Goal: Task Accomplishment & Management: Manage account settings

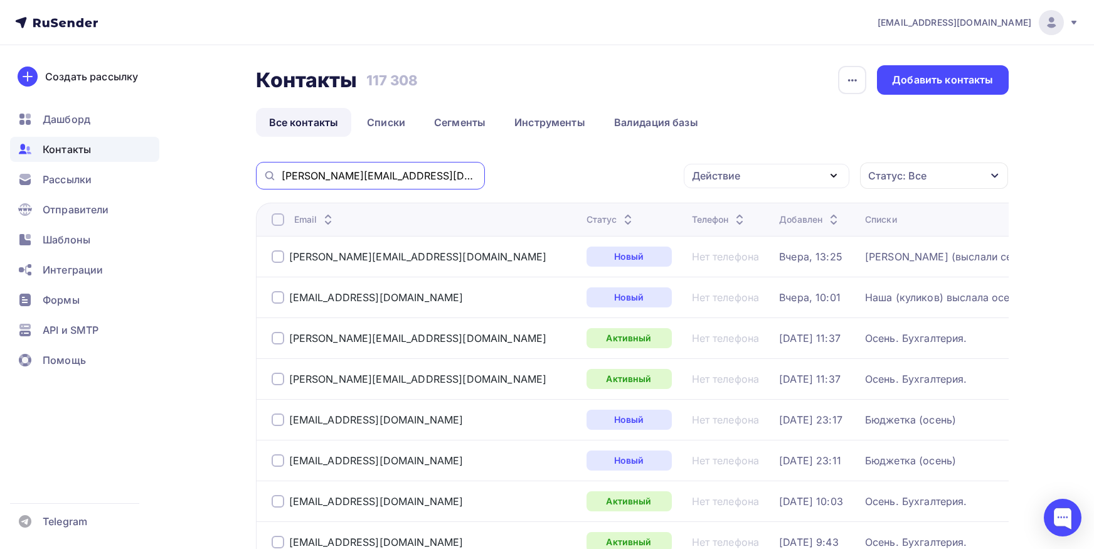
click at [409, 177] on input "e.kharlamova@kvsspb.ru" at bounding box center [380, 176] width 196 height 14
paste input "tanyamedvedeva77@yandex"
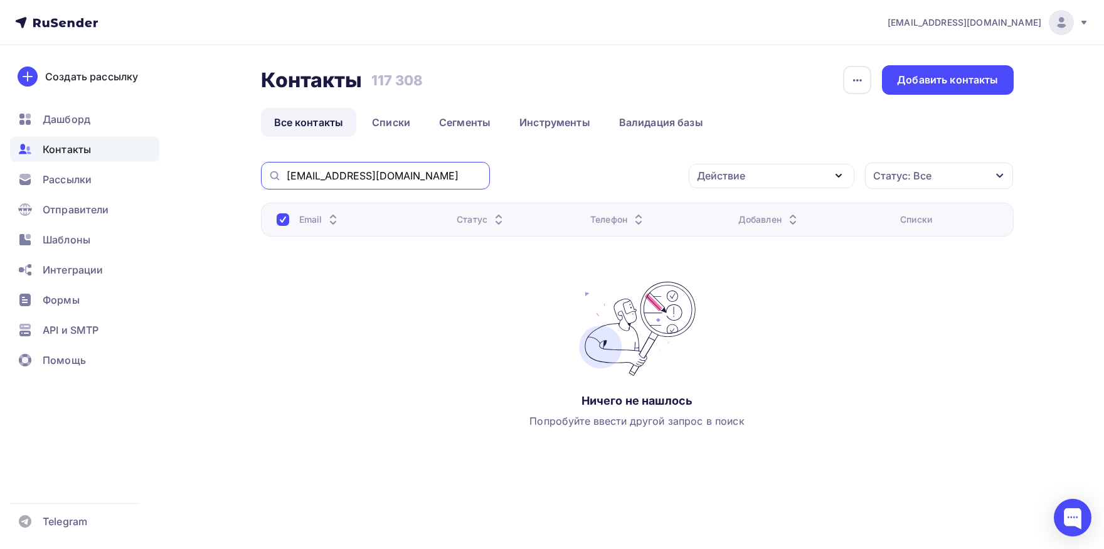
click at [449, 178] on input "tanyamedvedeva77@yandex.ru" at bounding box center [385, 176] width 196 height 14
paste input "buh@spb-ppk"
click at [397, 182] on input "buh@spb-ppk.ru" at bounding box center [385, 176] width 196 height 14
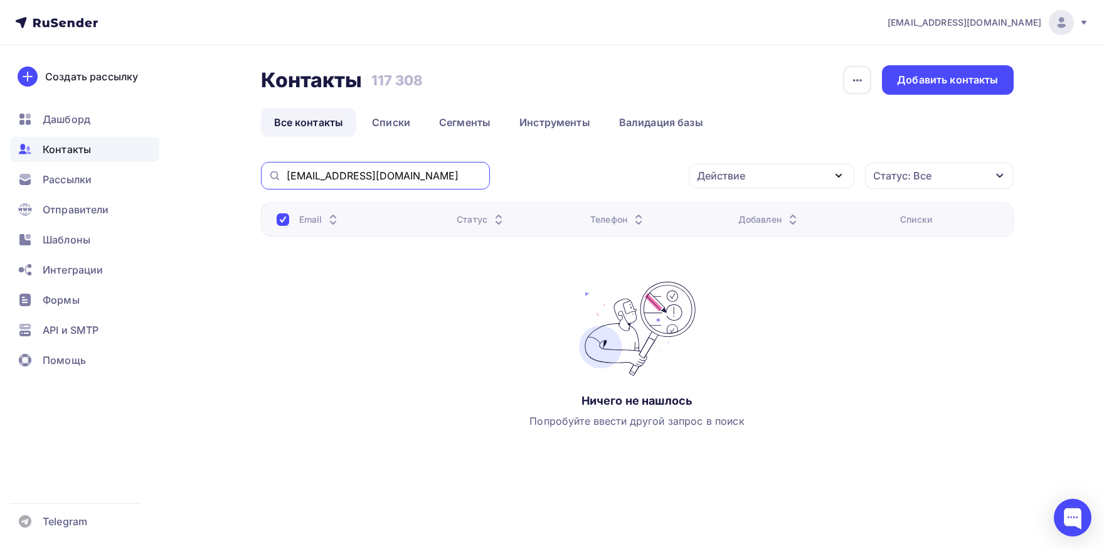
click at [438, 179] on input "buh@spb-ppk.ru" at bounding box center [385, 176] width 196 height 14
paste input "gutsait"
click at [438, 179] on input "gutsait.ru" at bounding box center [385, 176] width 196 height 14
type input "gutsait.ru"
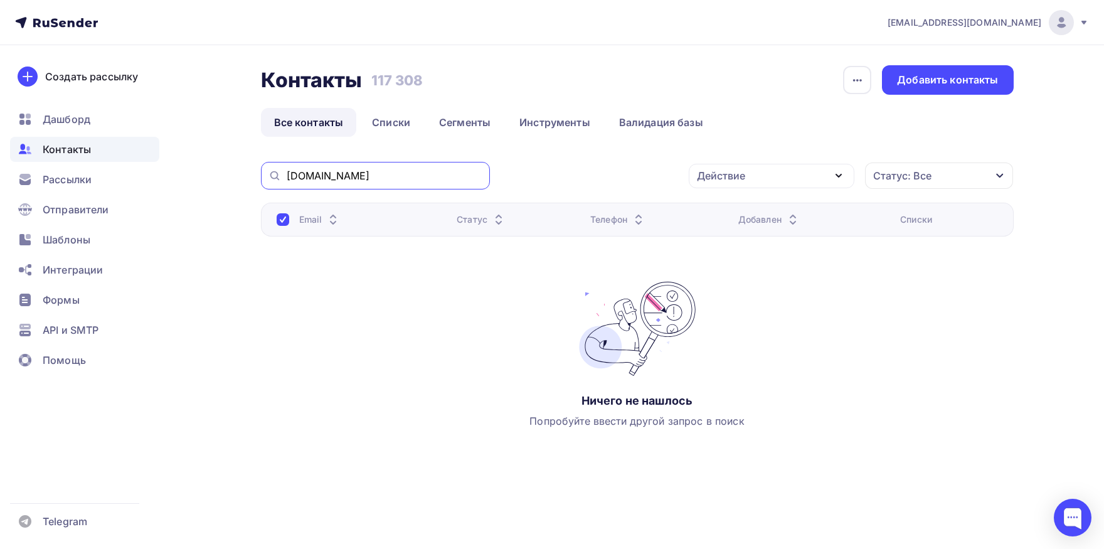
click at [390, 181] on input "gutsait.ru" at bounding box center [385, 176] width 196 height 14
click at [287, 176] on input "gutsait.ru" at bounding box center [385, 176] width 196 height 14
click at [384, 129] on link "Списки" at bounding box center [391, 122] width 65 height 29
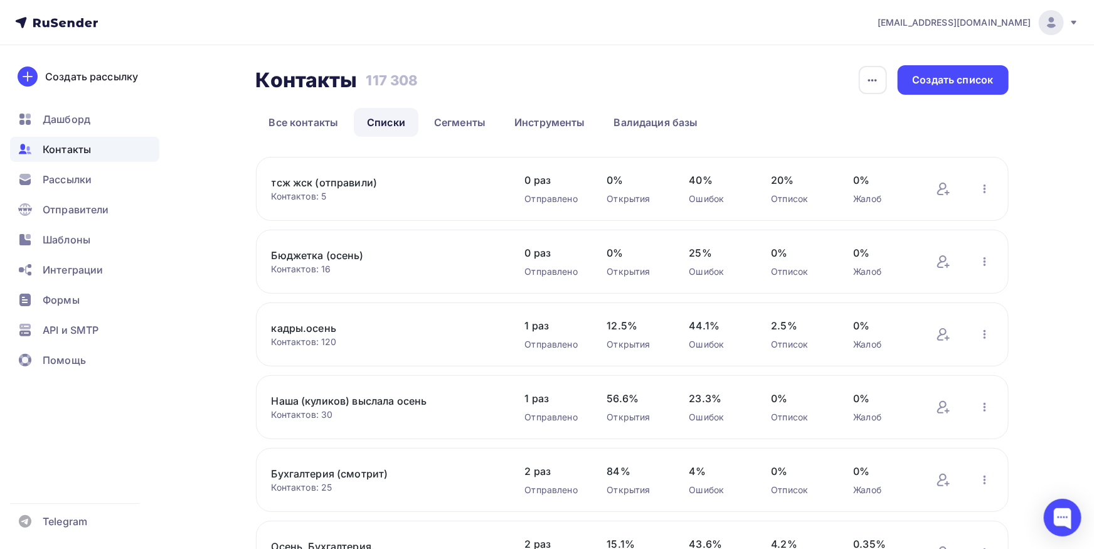
scroll to position [345, 0]
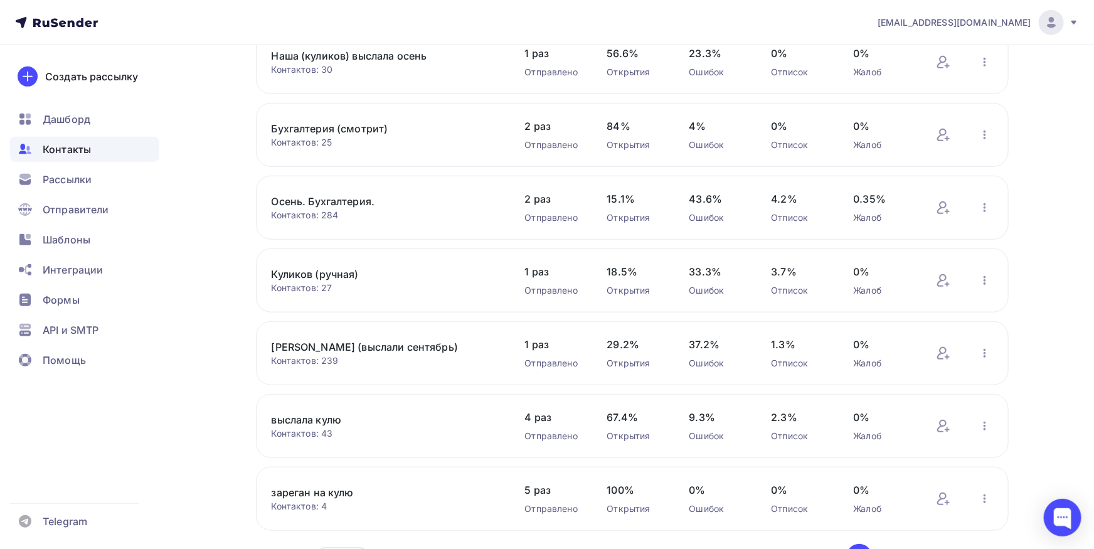
click at [343, 203] on link "Осень. Бухгалтерия." at bounding box center [378, 201] width 213 height 15
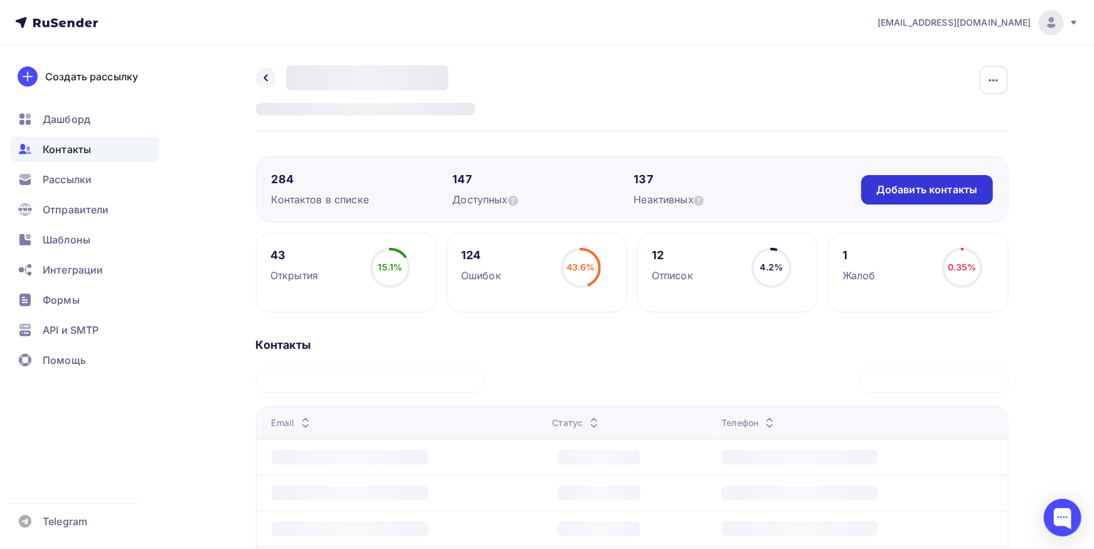
click at [895, 193] on div "Добавить контакты" at bounding box center [926, 190] width 101 height 14
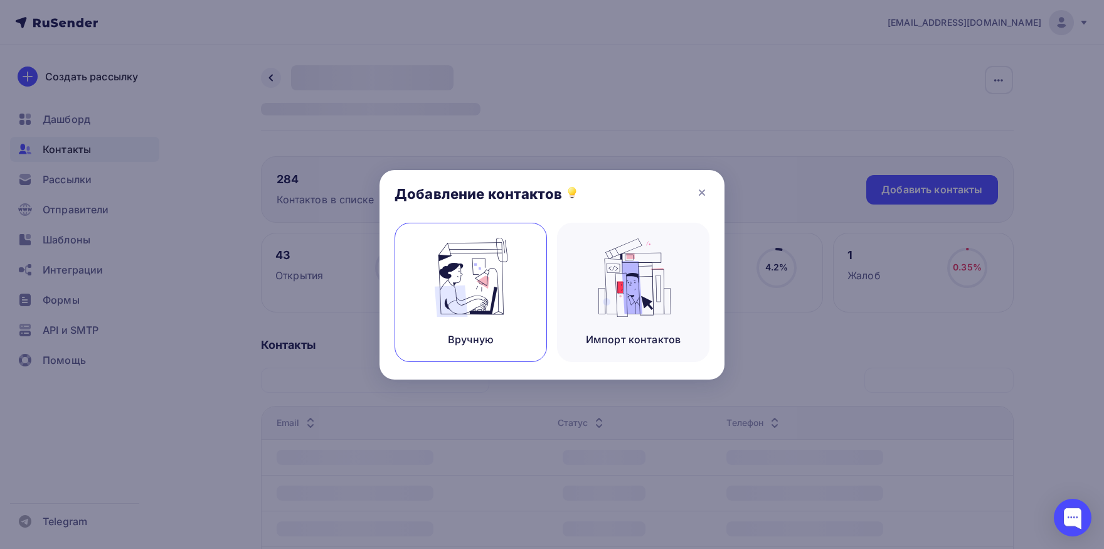
drag, startPoint x: 499, startPoint y: 274, endPoint x: 500, endPoint y: 280, distance: 6.4
click at [500, 277] on img at bounding box center [471, 277] width 84 height 79
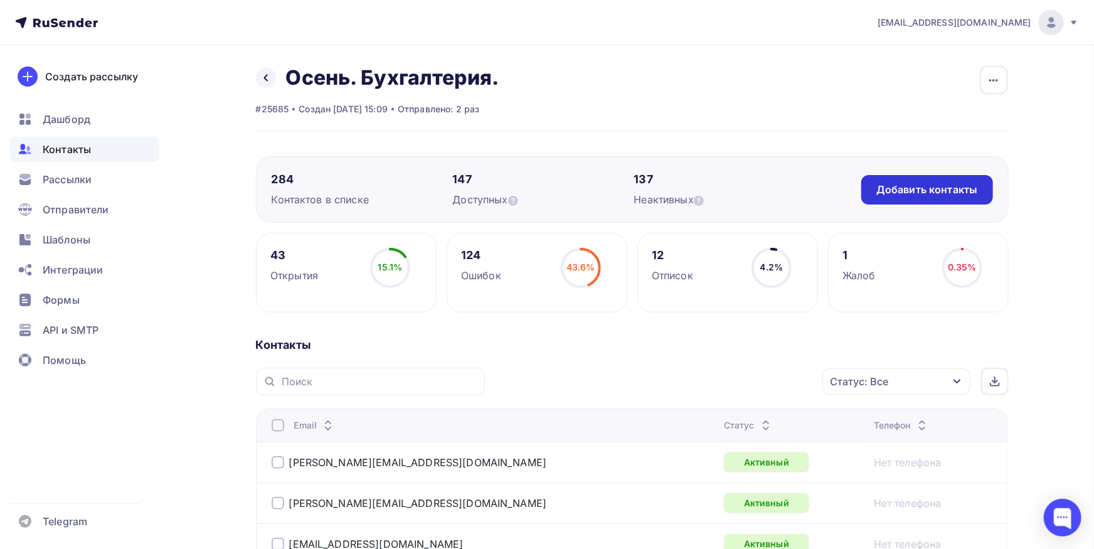
click at [901, 191] on div "Добавить контакты" at bounding box center [926, 190] width 101 height 14
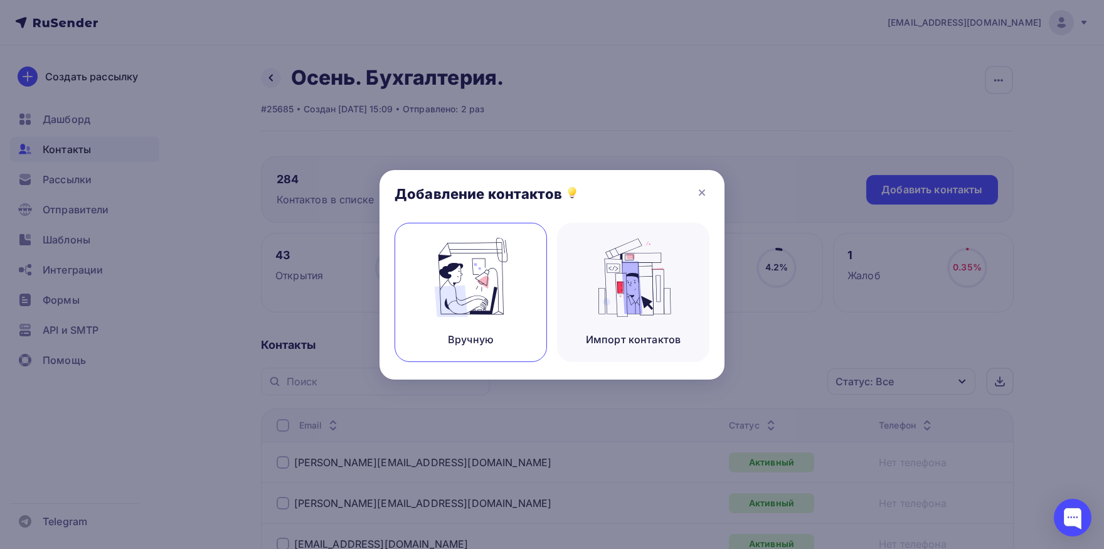
click at [513, 285] on div "Вручную" at bounding box center [471, 292] width 152 height 139
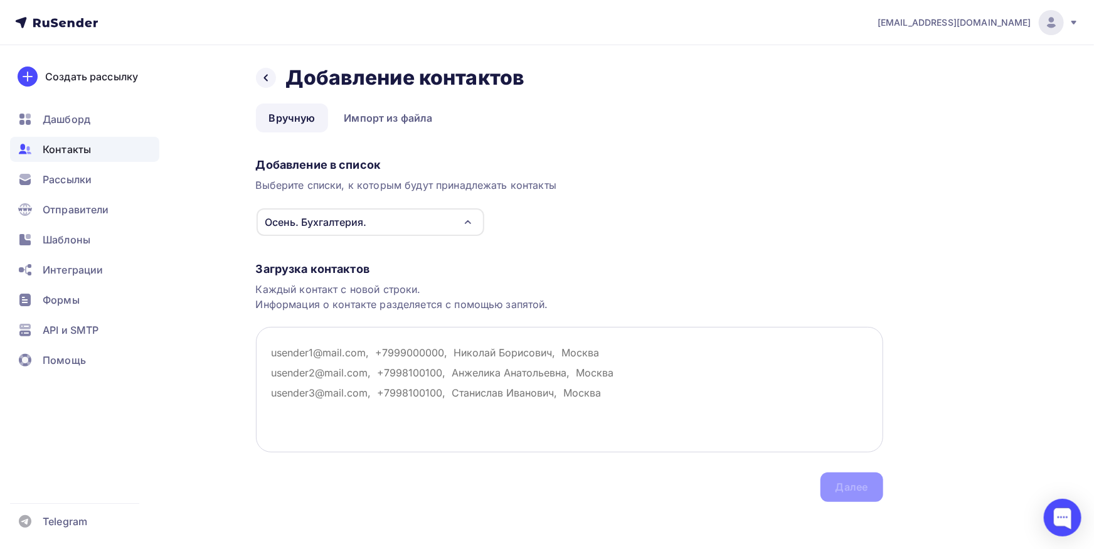
click at [349, 356] on textarea at bounding box center [569, 389] width 627 height 125
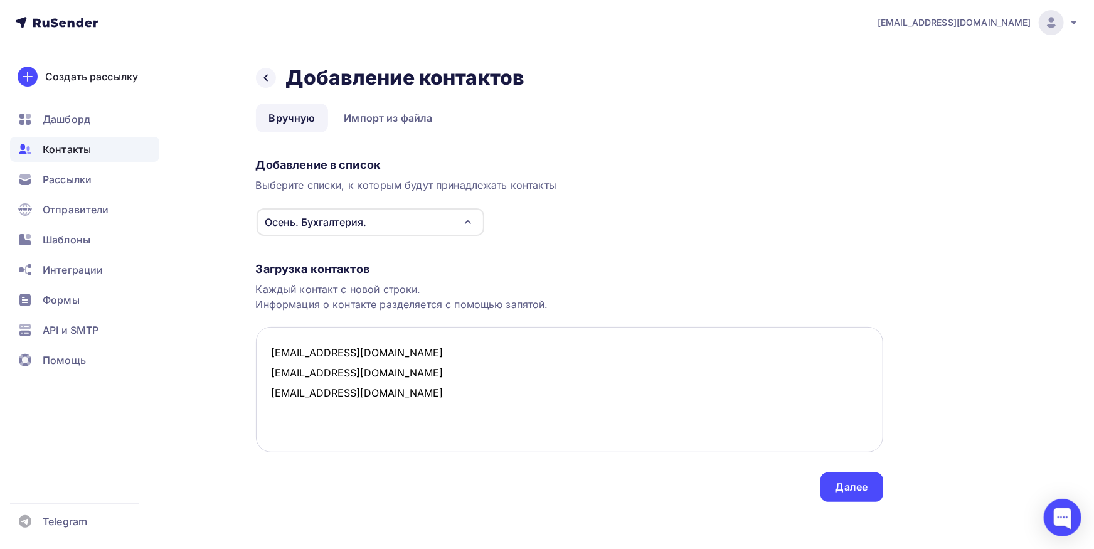
drag, startPoint x: 280, startPoint y: 349, endPoint x: 250, endPoint y: 338, distance: 31.6
click at [256, 338] on textarea "[EMAIL_ADDRESS][DOMAIN_NAME] [EMAIL_ADDRESS][DOMAIN_NAME] [EMAIL_ADDRESS][DOMAI…" at bounding box center [569, 389] width 627 height 125
type textarea "[EMAIL_ADDRESS][DOMAIN_NAME]"
click at [857, 485] on div "Далее" at bounding box center [852, 487] width 33 height 14
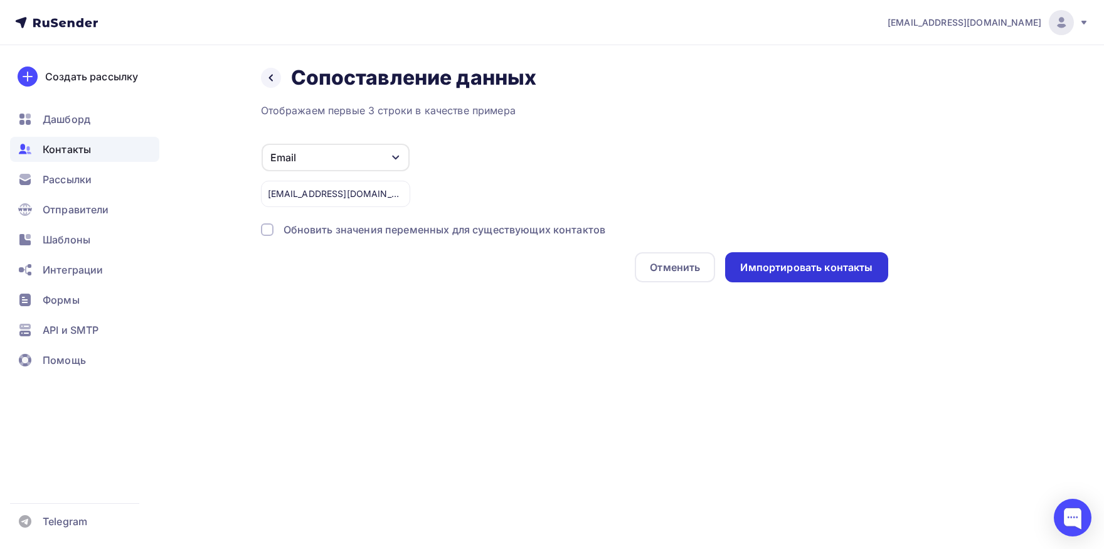
click at [780, 277] on div "Импортировать контакты" at bounding box center [806, 267] width 162 height 30
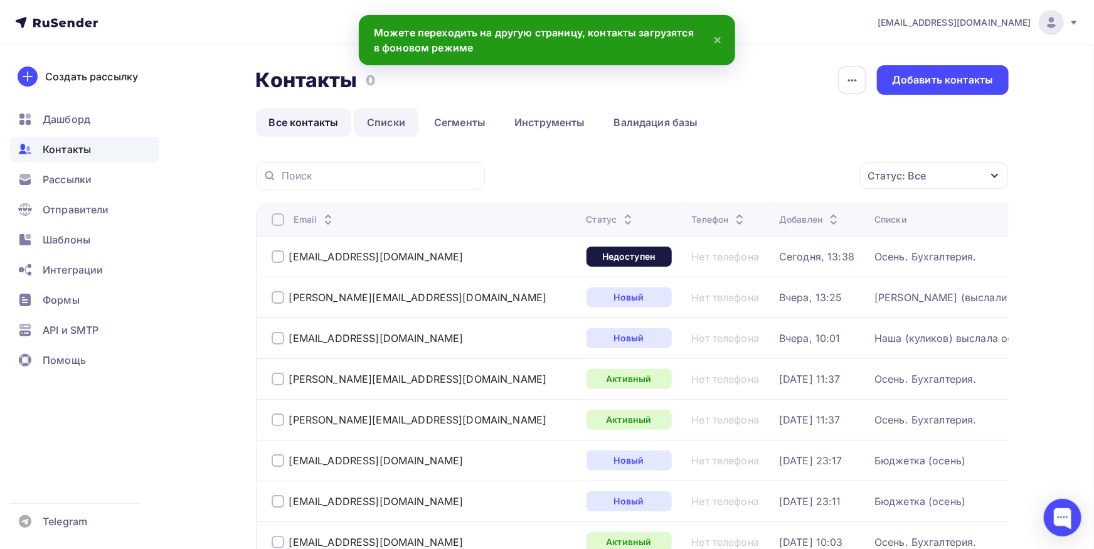
click at [390, 122] on link "Списки" at bounding box center [386, 122] width 65 height 29
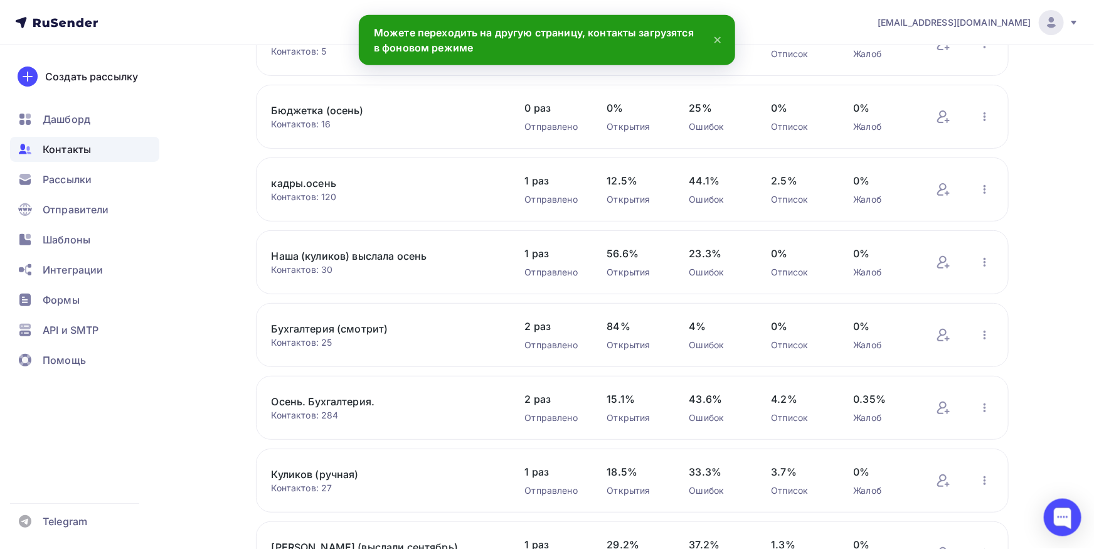
scroll to position [276, 0]
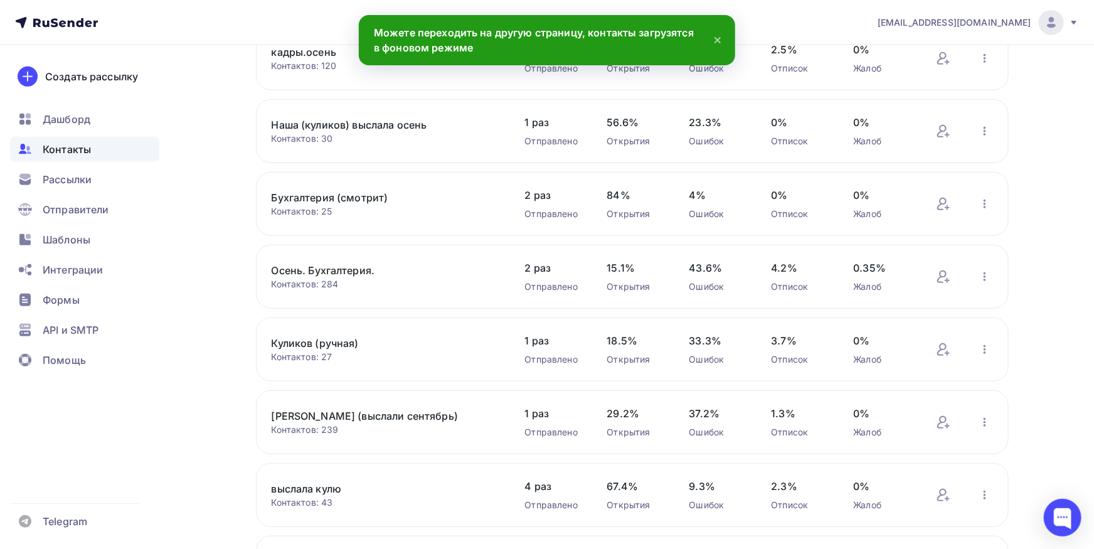
click at [326, 418] on link "[PERSON_NAME] (выслали сентябрь)" at bounding box center [378, 415] width 213 height 15
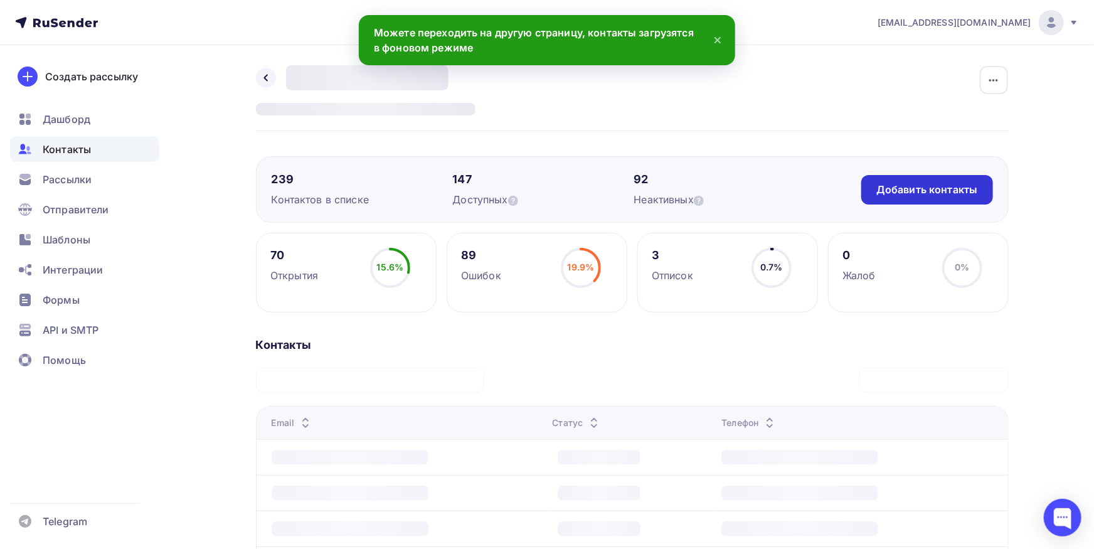
click at [926, 189] on div "Добавить контакты" at bounding box center [926, 190] width 101 height 14
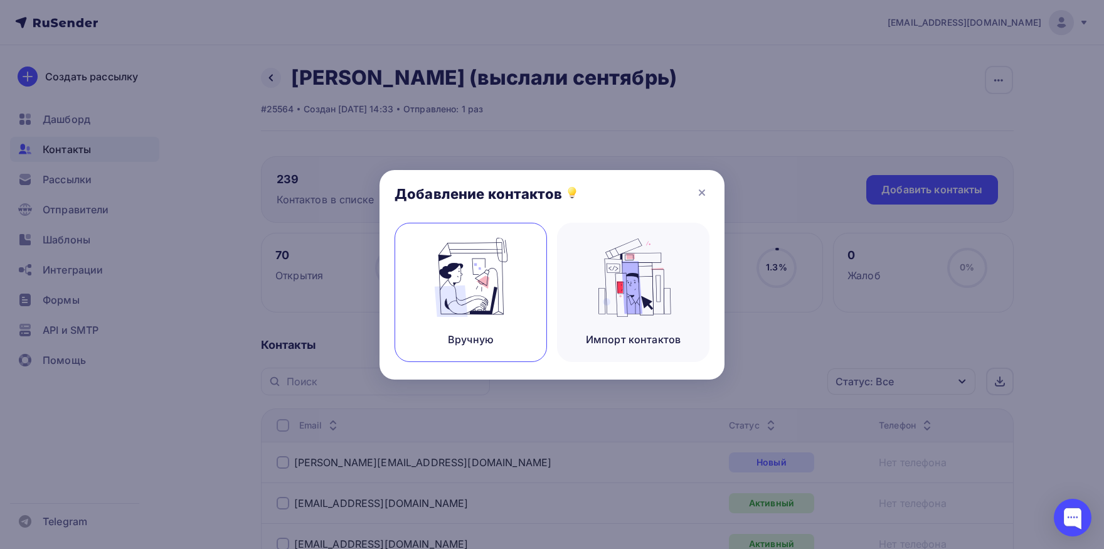
click at [504, 272] on img at bounding box center [471, 277] width 84 height 79
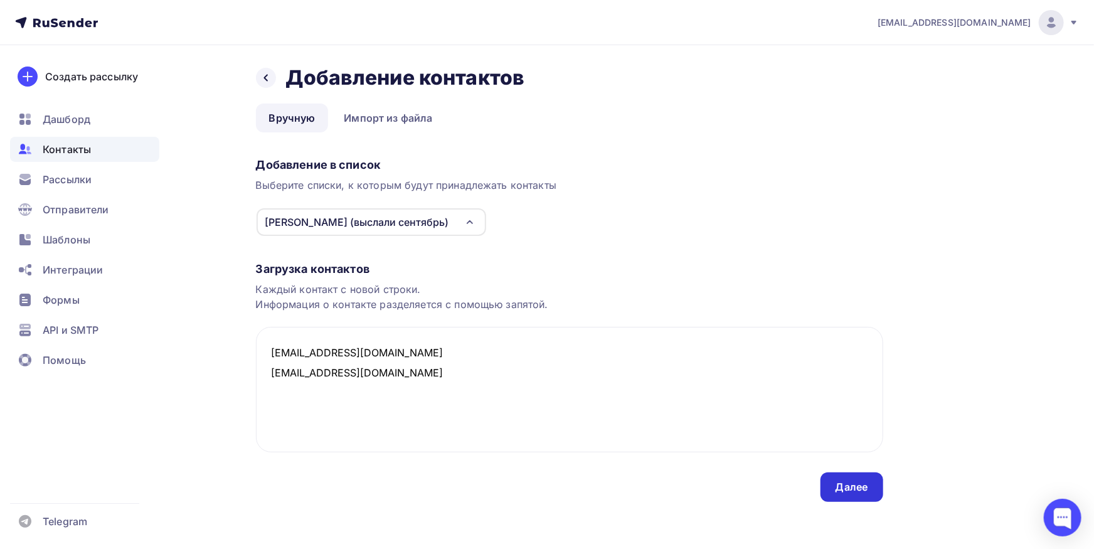
type textarea "[EMAIL_ADDRESS][DOMAIN_NAME] [EMAIL_ADDRESS][DOMAIN_NAME]"
click at [851, 481] on div "Далее" at bounding box center [852, 487] width 33 height 14
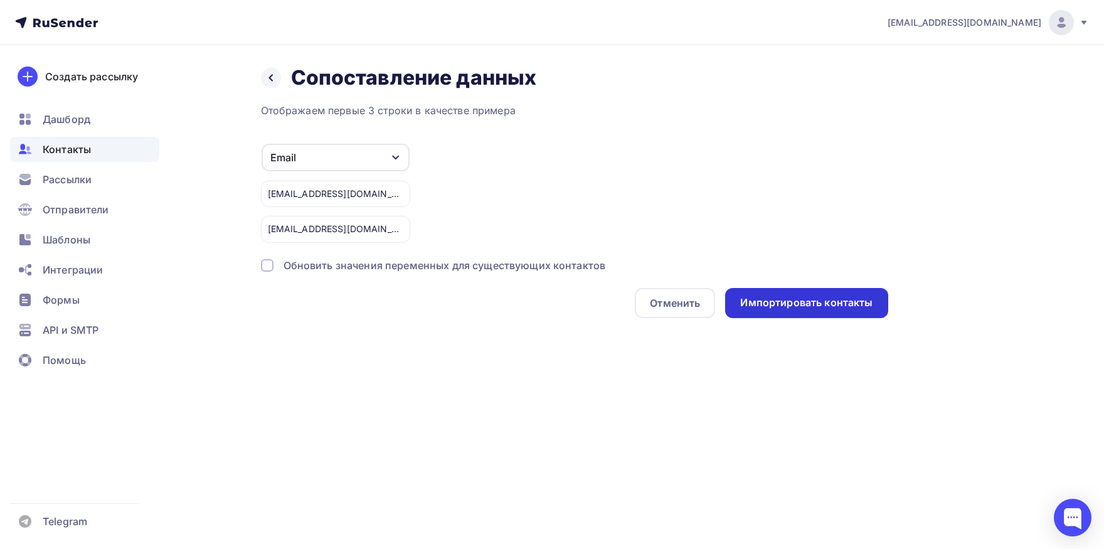
click at [760, 294] on div "Импортировать контакты" at bounding box center [806, 303] width 162 height 30
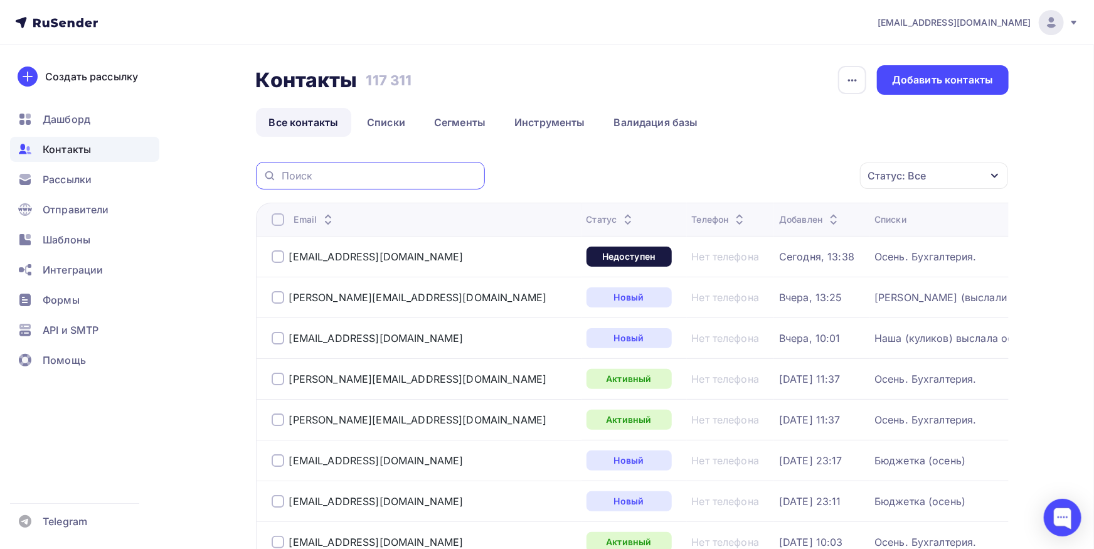
click at [439, 169] on input "text" at bounding box center [380, 176] width 196 height 14
paste input "[EMAIL_ADDRESS][DOMAIN_NAME]"
type input "[EMAIL_ADDRESS][DOMAIN_NAME]"
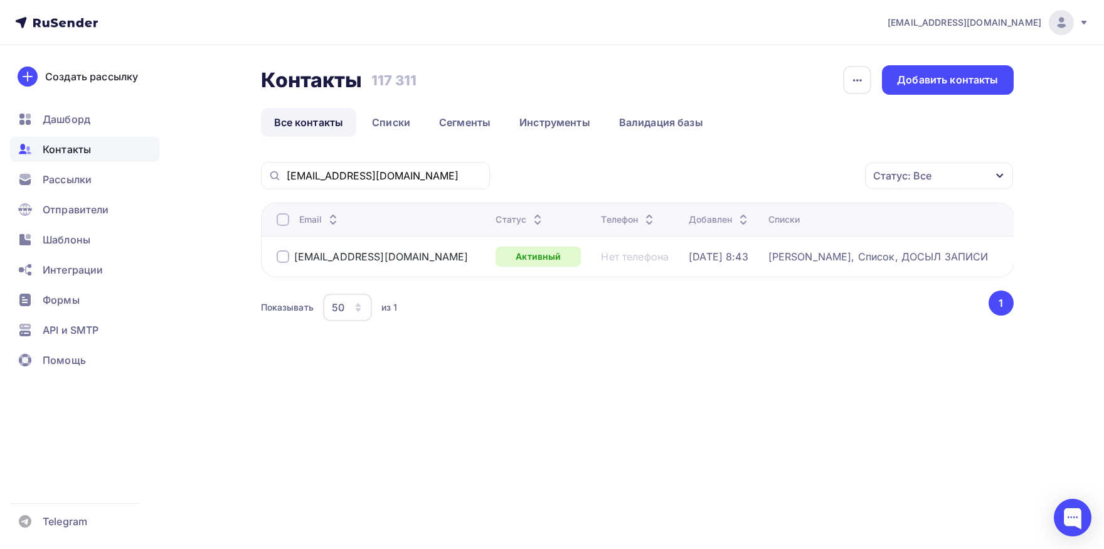
click at [287, 216] on div at bounding box center [283, 219] width 13 height 13
click at [282, 216] on div at bounding box center [283, 219] width 13 height 13
click at [733, 178] on div "Действие" at bounding box center [721, 175] width 48 height 15
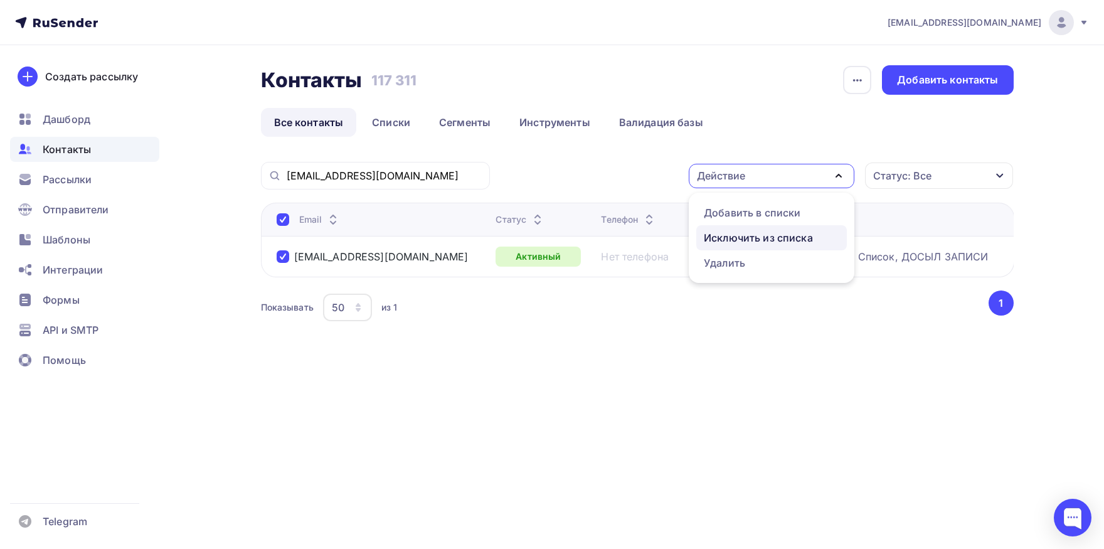
click at [732, 237] on div "Исключить из списка" at bounding box center [758, 237] width 109 height 15
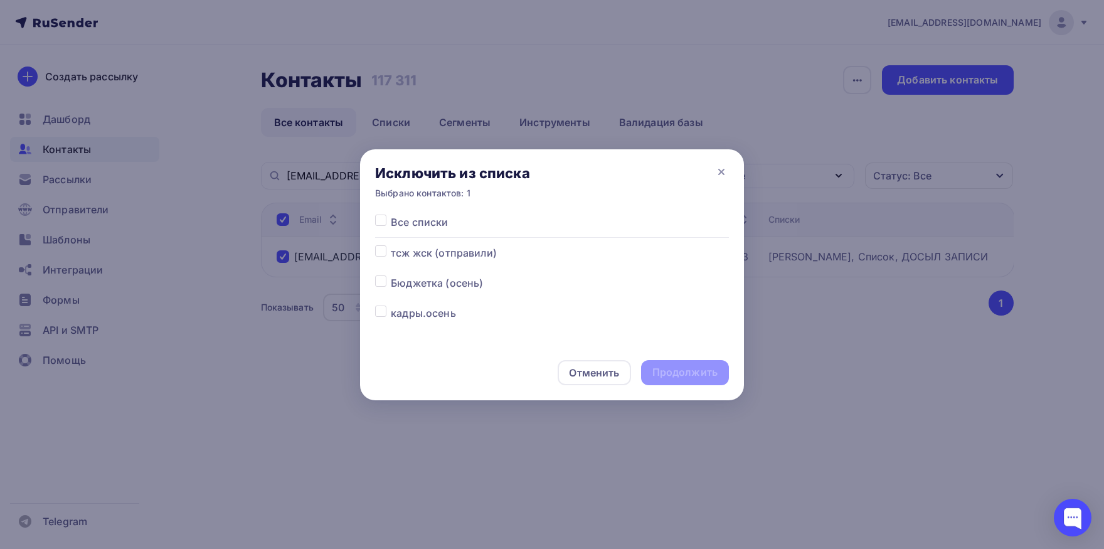
click at [391, 215] on label at bounding box center [391, 215] width 0 height 0
click at [379, 225] on input "checkbox" at bounding box center [380, 220] width 11 height 11
checkbox input "true"
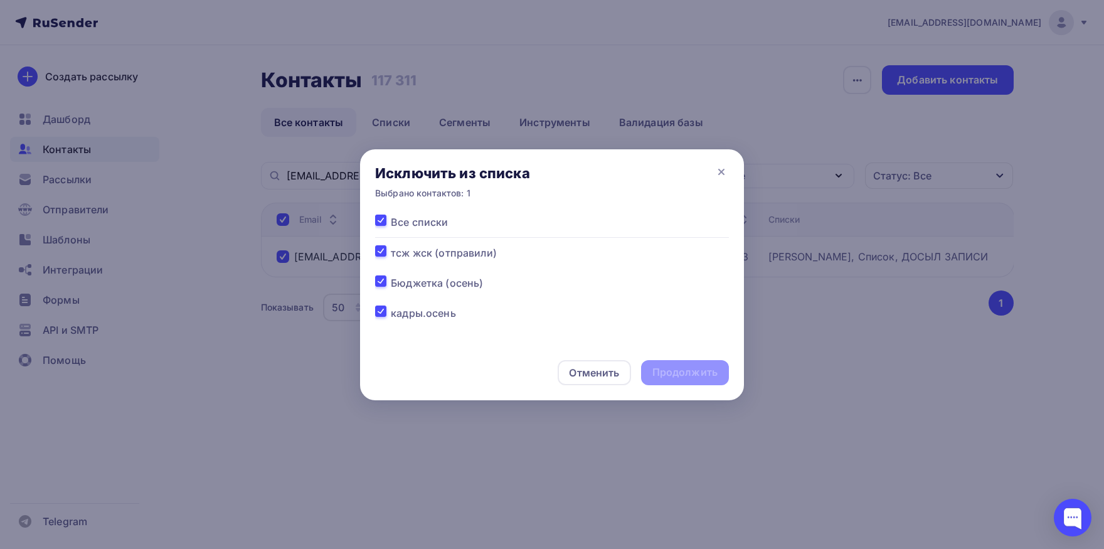
checkbox input "true"
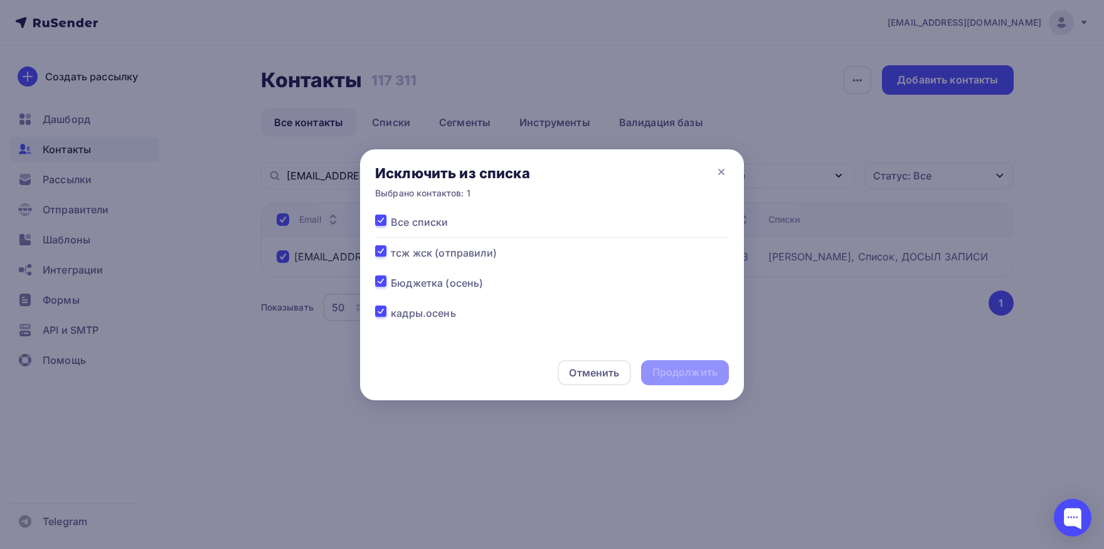
checkbox input "true"
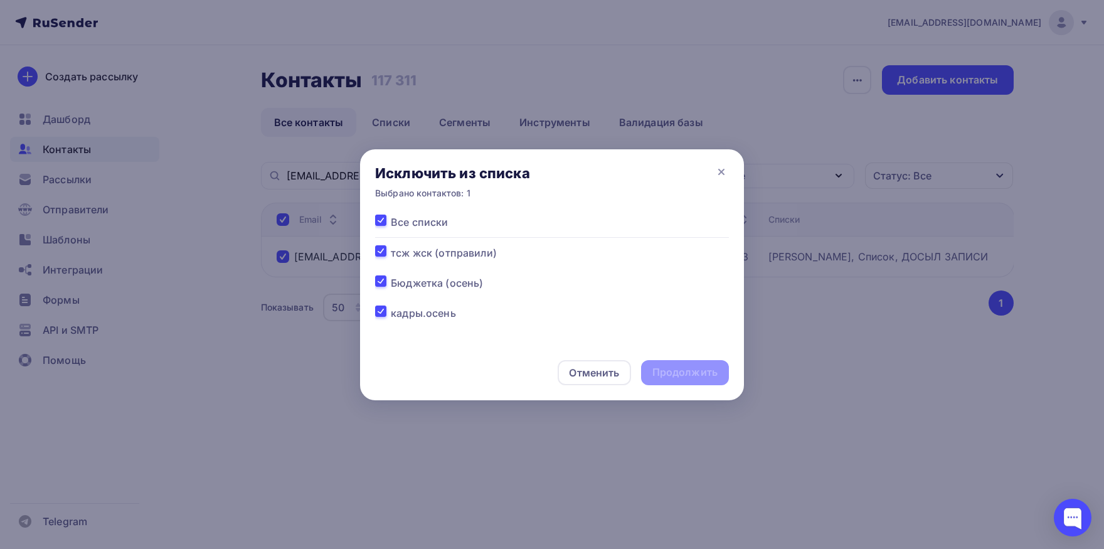
checkbox input "true"
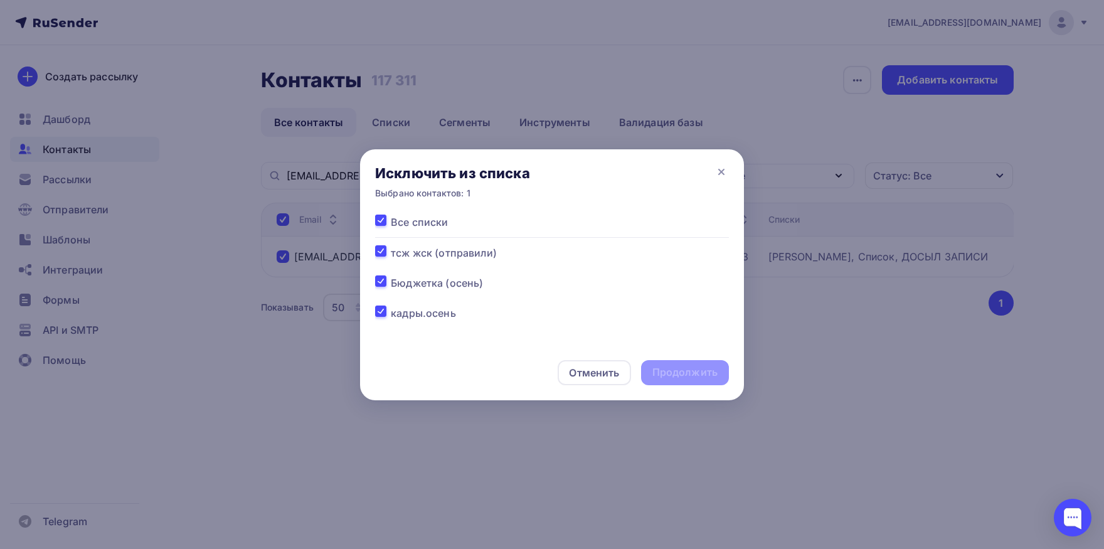
checkbox input "true"
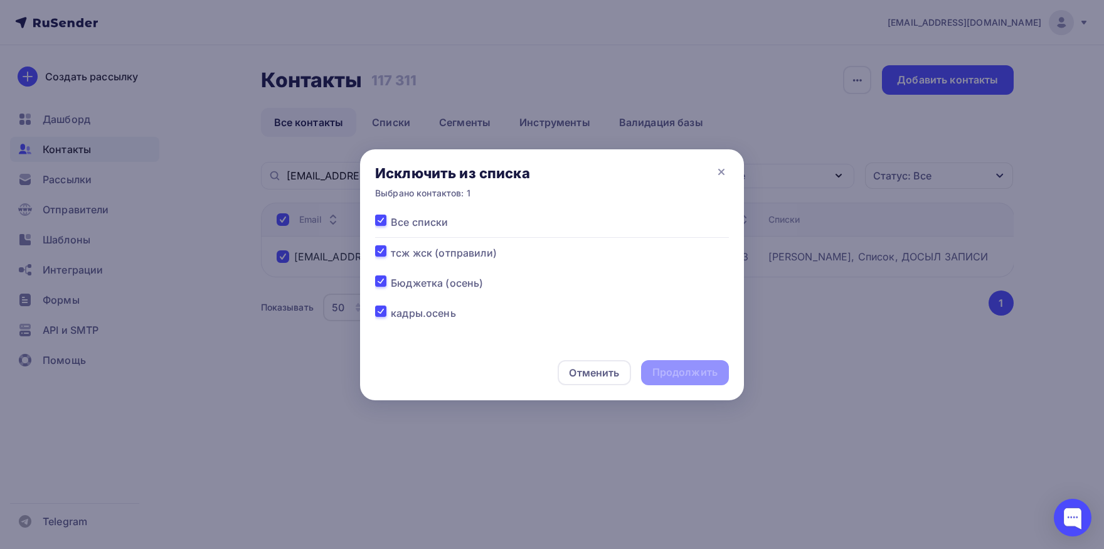
checkbox input "true"
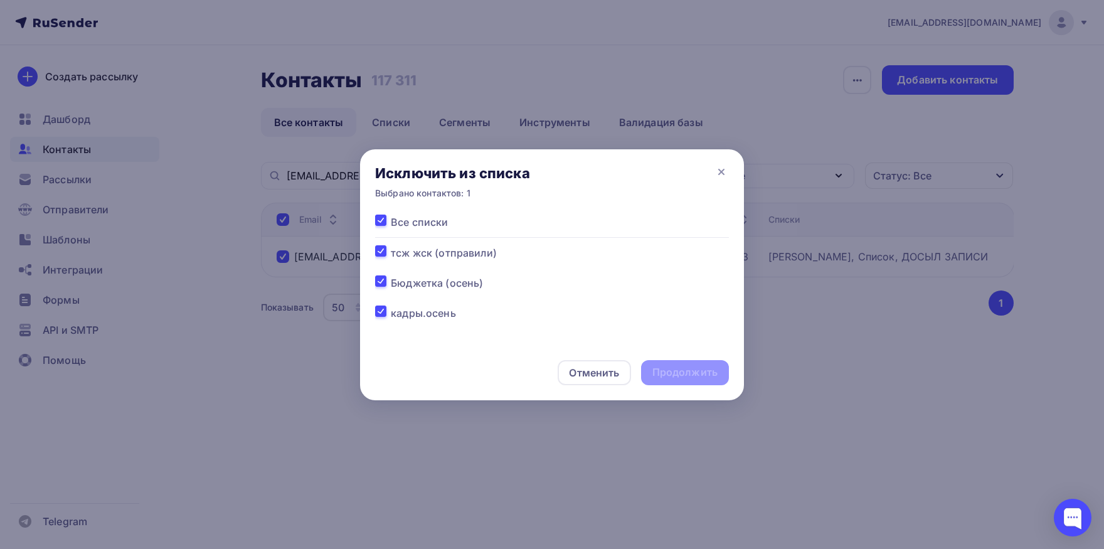
checkbox input "true"
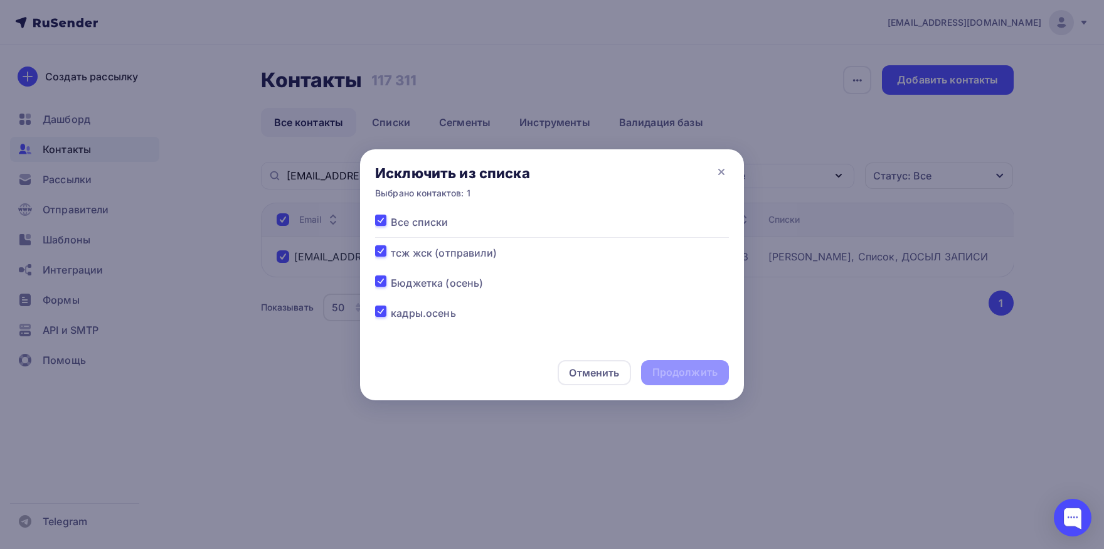
checkbox input "true"
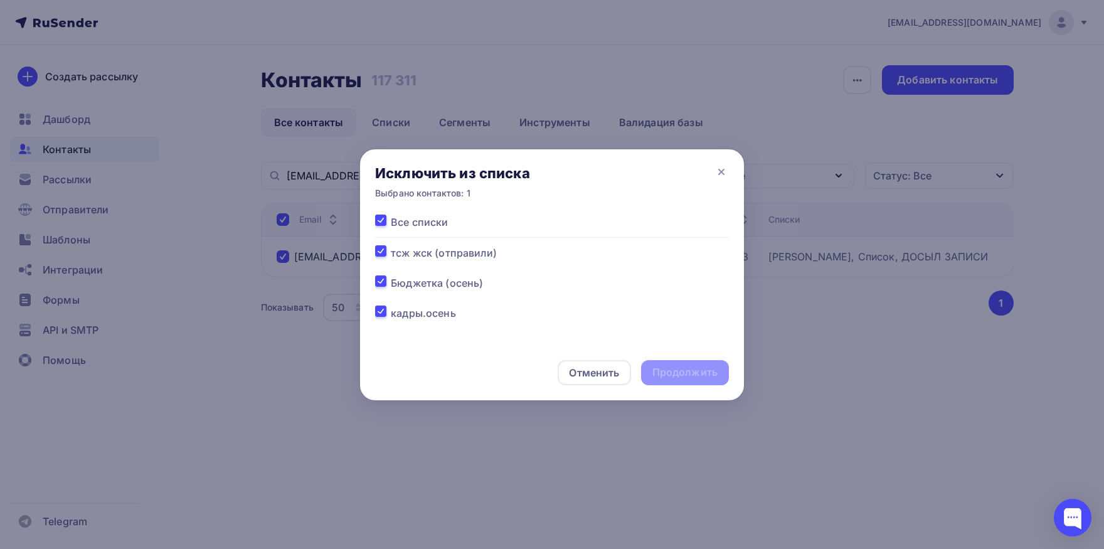
checkbox input "true"
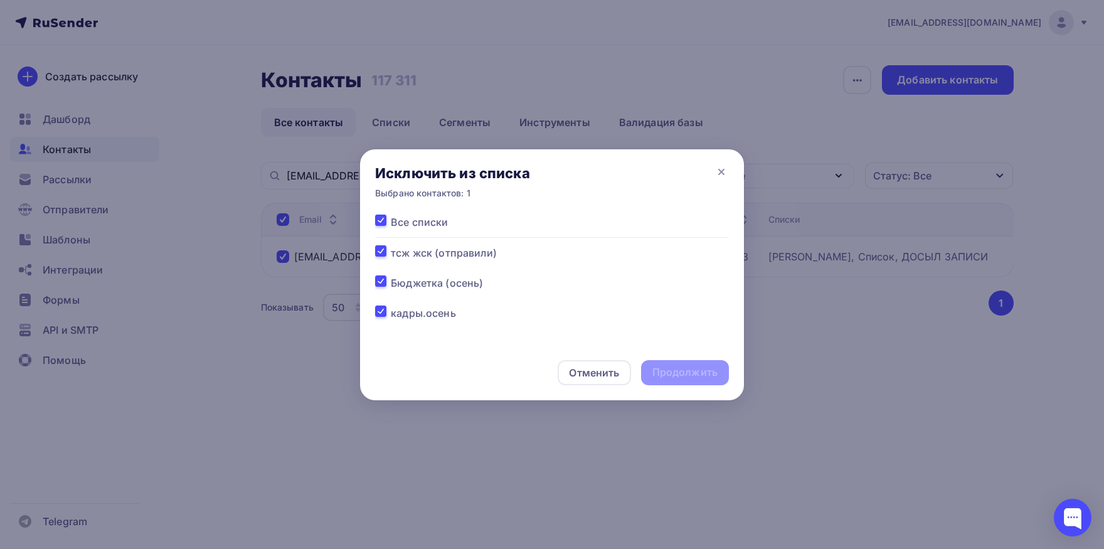
checkbox input "true"
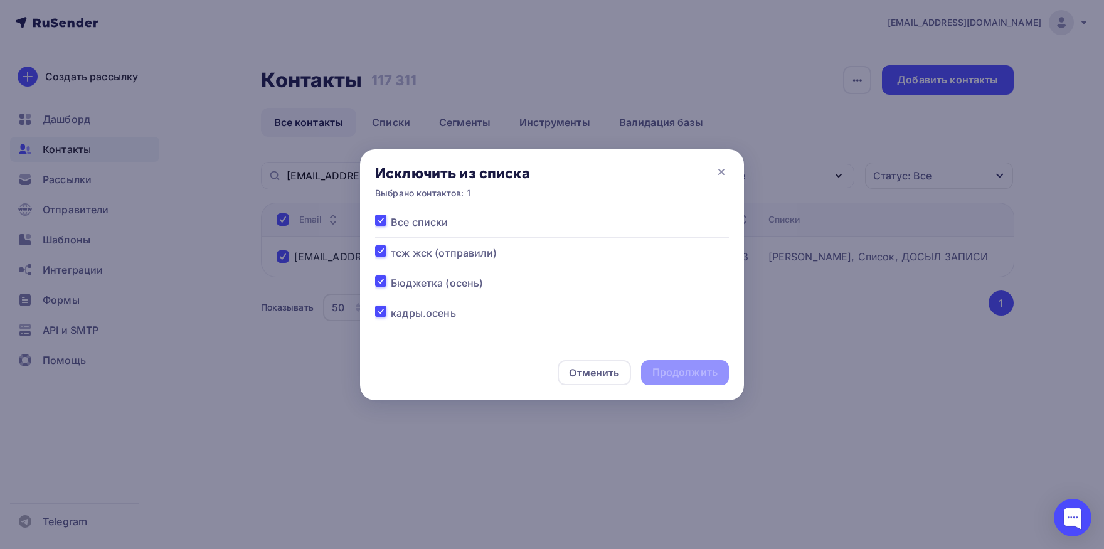
checkbox input "true"
click at [700, 370] on div "Продолжить" at bounding box center [684, 372] width 65 height 14
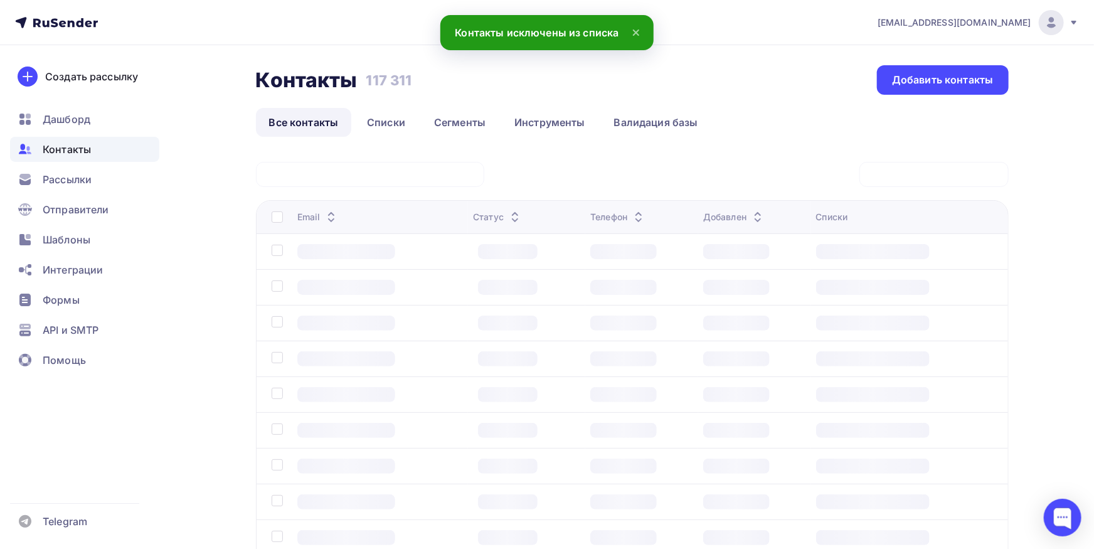
click at [466, 177] on div at bounding box center [370, 174] width 228 height 25
click at [458, 176] on div at bounding box center [370, 174] width 228 height 25
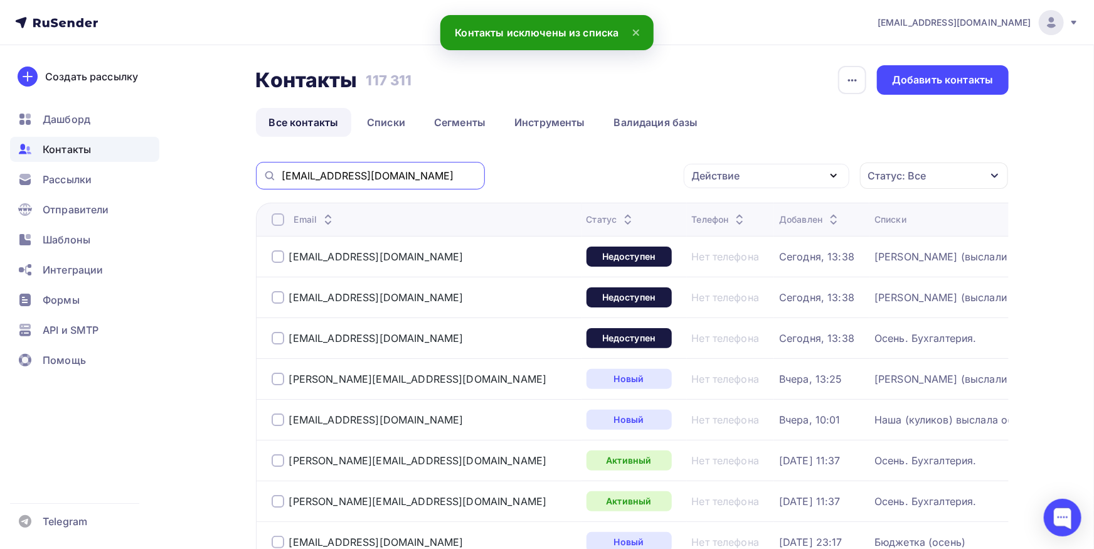
click at [400, 173] on input "[EMAIL_ADDRESS][DOMAIN_NAME]" at bounding box center [380, 176] width 196 height 14
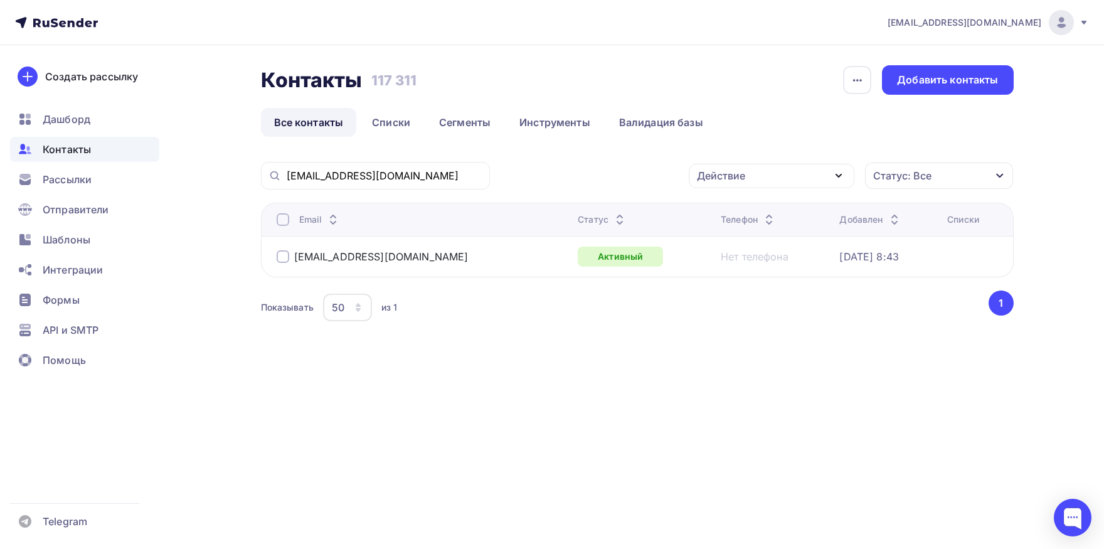
click at [280, 219] on div at bounding box center [283, 219] width 13 height 13
click at [735, 184] on div "Действие" at bounding box center [772, 176] width 166 height 24
click at [736, 208] on div "Добавить в списки" at bounding box center [752, 212] width 97 height 15
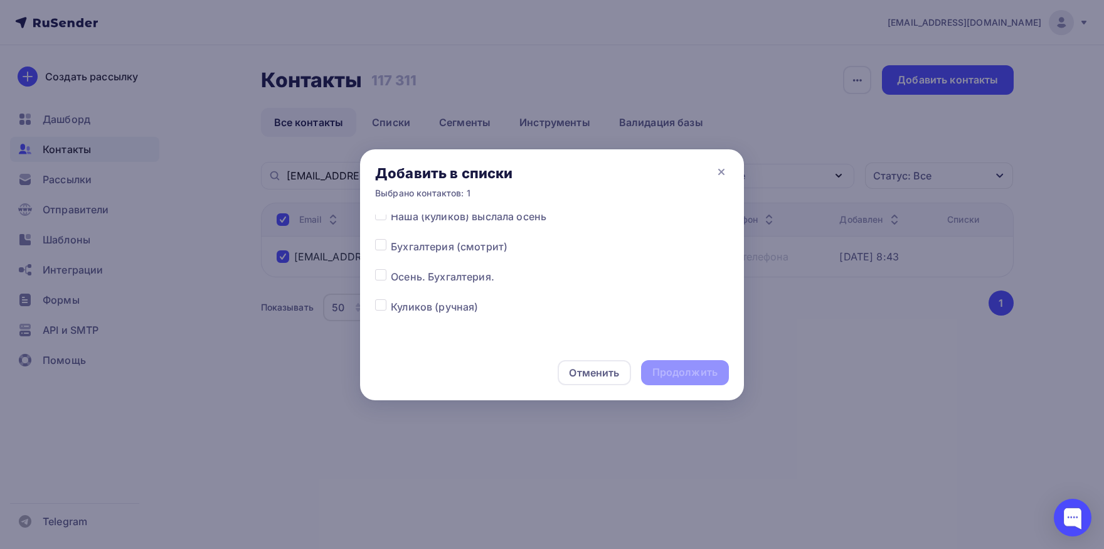
scroll to position [131, 0]
click at [386, 301] on div at bounding box center [383, 302] width 16 height 15
click at [391, 295] on label at bounding box center [391, 295] width 0 height 0
click at [383, 305] on input "checkbox" at bounding box center [380, 300] width 11 height 11
checkbox input "true"
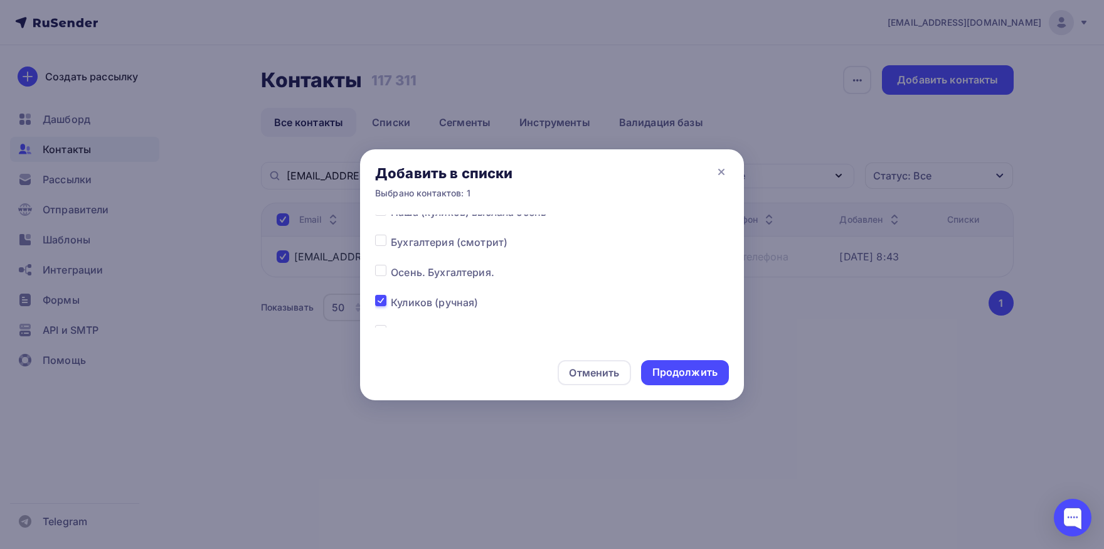
click at [391, 265] on label at bounding box center [391, 265] width 0 height 0
click at [381, 276] on input "checkbox" at bounding box center [380, 270] width 11 height 11
checkbox input "true"
click at [391, 295] on label at bounding box center [391, 295] width 0 height 0
click at [379, 302] on input "checkbox" at bounding box center [380, 300] width 11 height 11
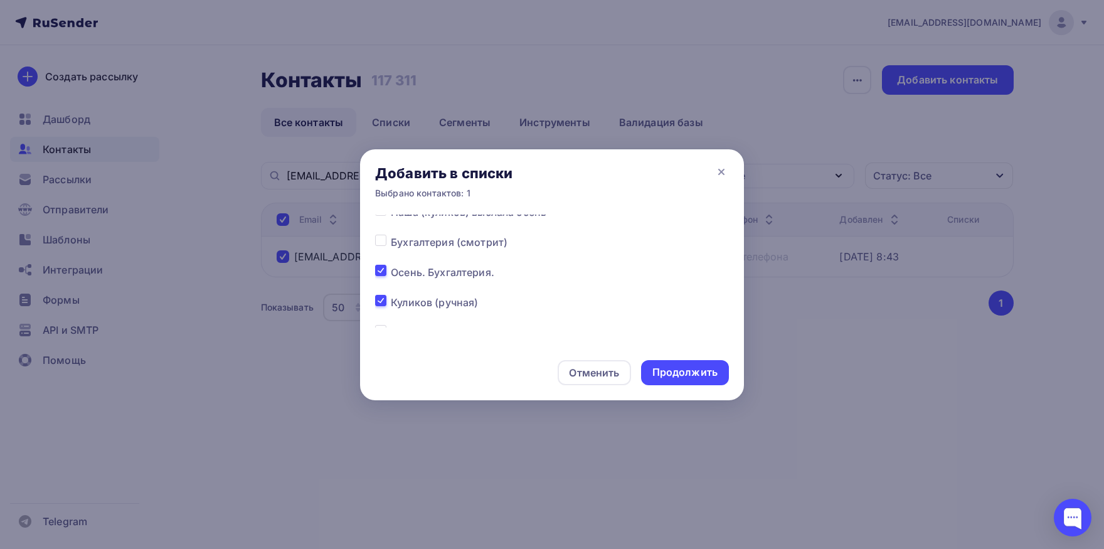
checkbox input "false"
click at [694, 366] on div "Продолжить" at bounding box center [684, 372] width 65 height 14
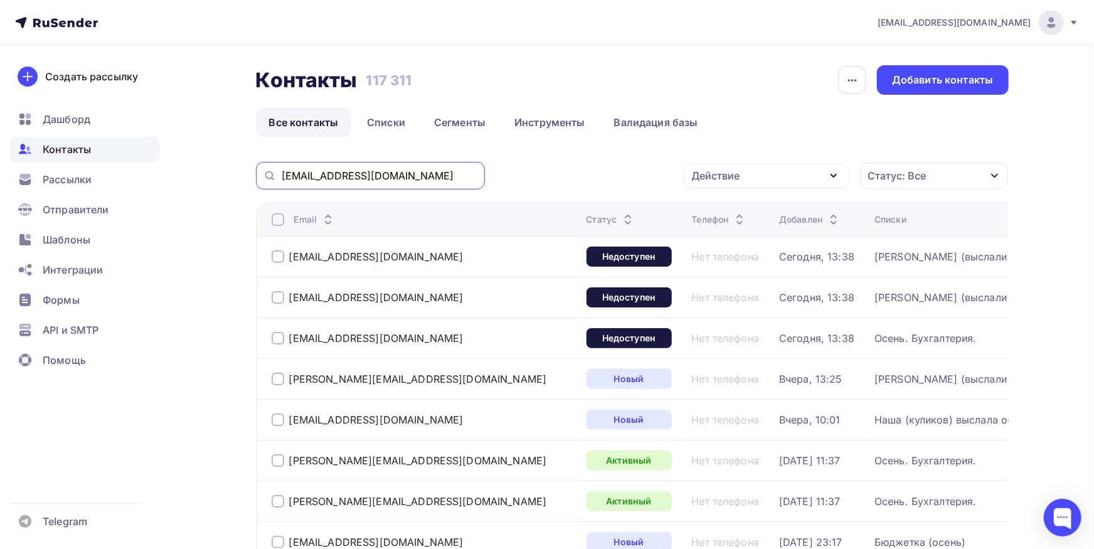
click at [434, 181] on input "[EMAIL_ADDRESS][DOMAIN_NAME]" at bounding box center [380, 176] width 196 height 14
paste input "tutci-n@mail"
type input "[EMAIL_ADDRESS][DOMAIN_NAME]"
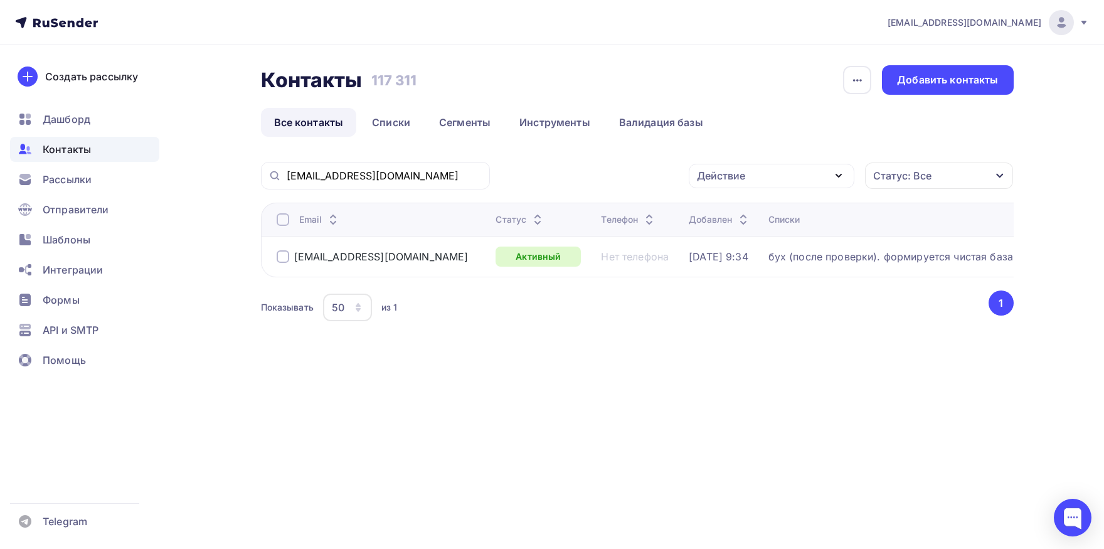
click at [279, 220] on div at bounding box center [283, 219] width 13 height 13
click at [280, 220] on div at bounding box center [283, 219] width 13 height 13
click at [284, 219] on div at bounding box center [283, 219] width 13 height 13
click at [282, 221] on div at bounding box center [283, 219] width 13 height 13
click at [401, 125] on link "Списки" at bounding box center [391, 122] width 65 height 29
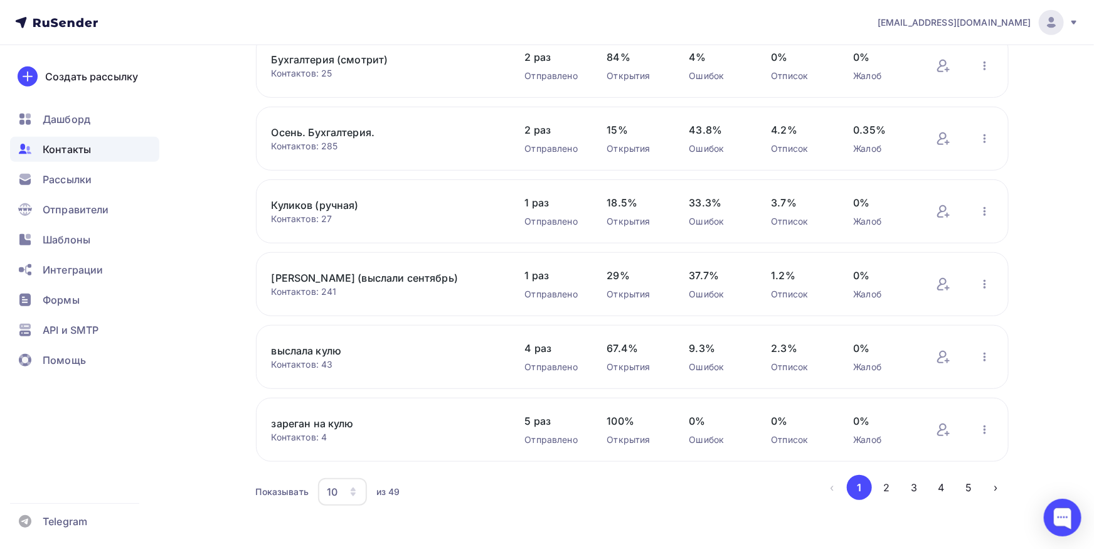
scroll to position [422, 0]
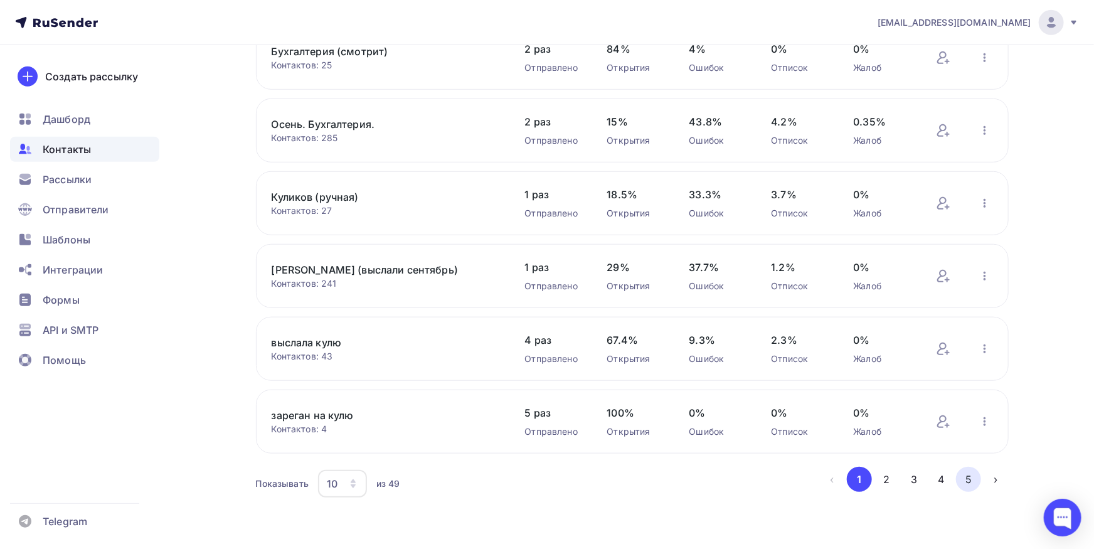
click at [966, 480] on button "5" at bounding box center [968, 479] width 25 height 25
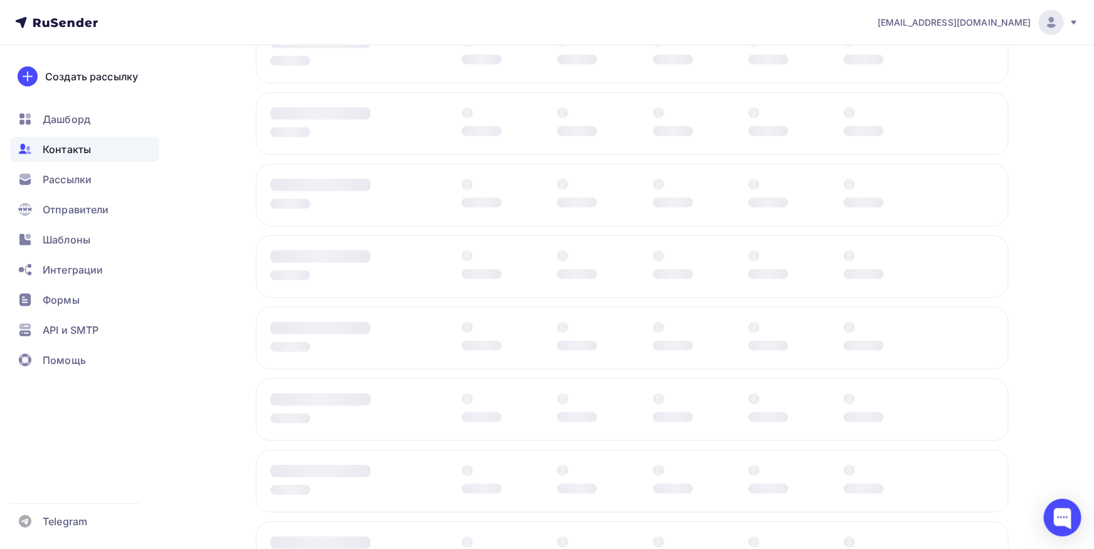
scroll to position [350, 0]
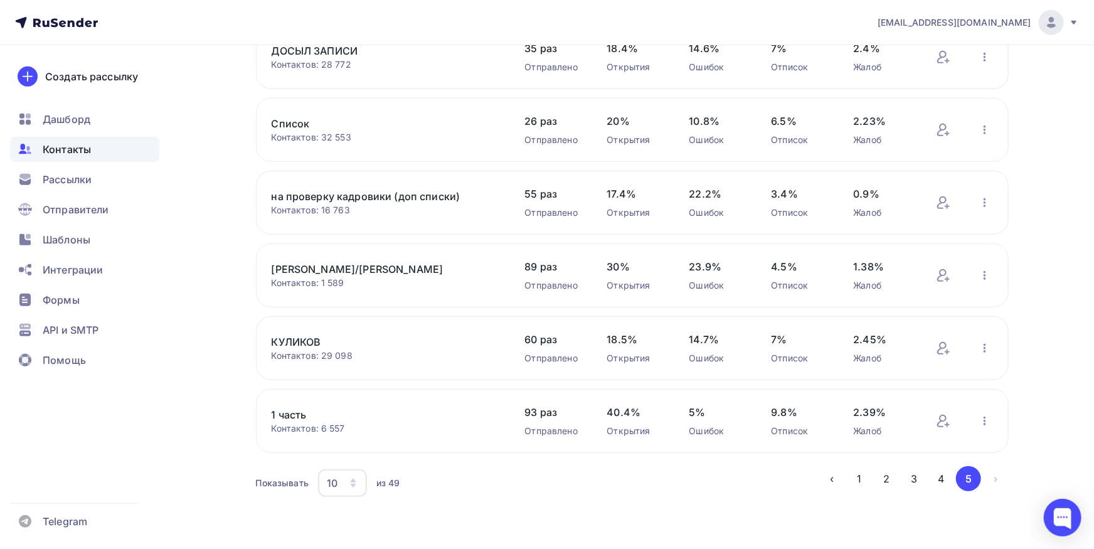
click at [343, 270] on link "[PERSON_NAME]/[PERSON_NAME]" at bounding box center [378, 269] width 213 height 15
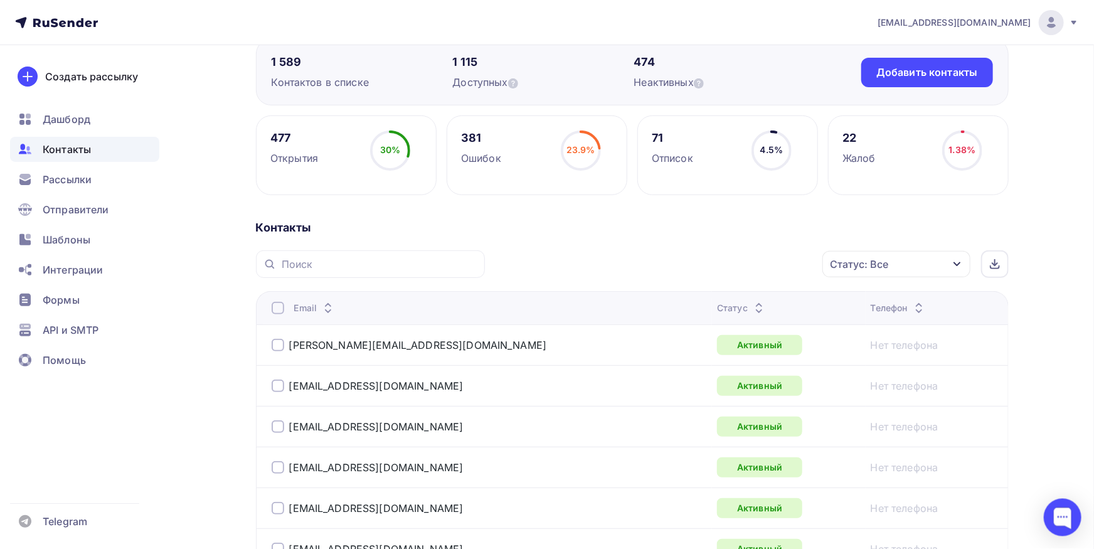
scroll to position [190, 0]
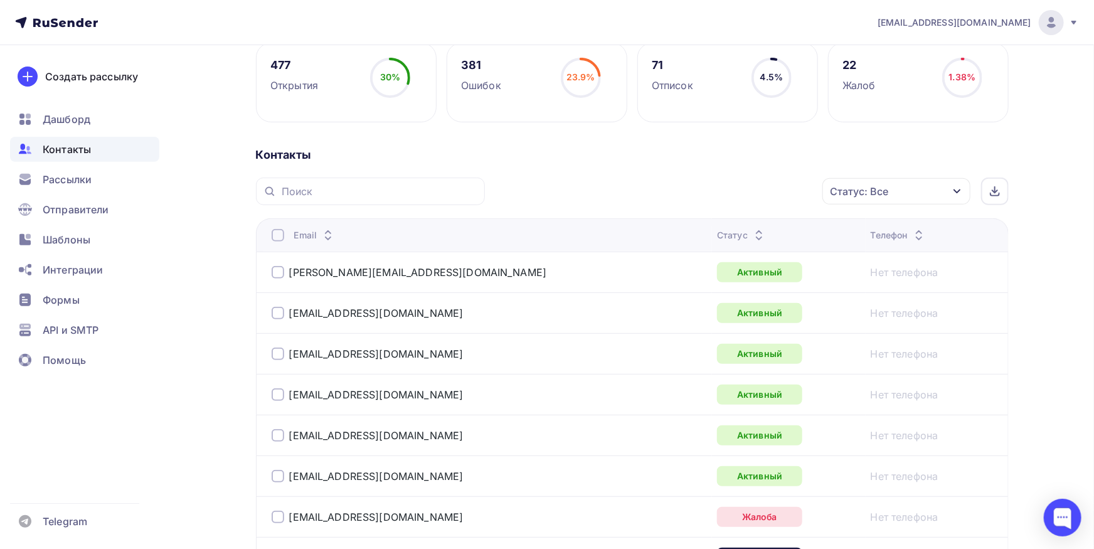
click at [856, 192] on div "Статус: Все" at bounding box center [860, 191] width 58 height 15
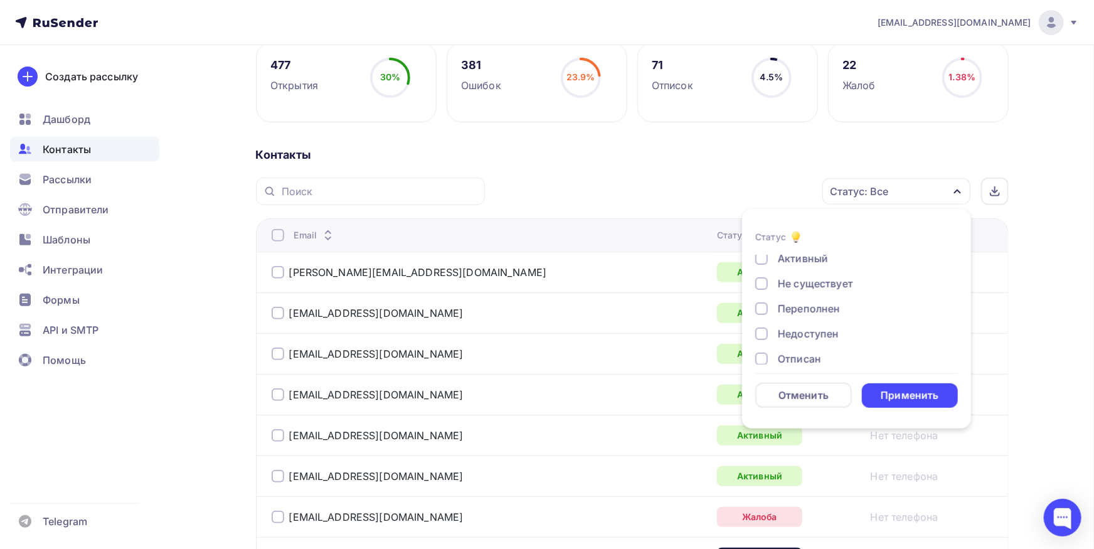
scroll to position [25, 0]
click at [802, 339] on div "Недоступен" at bounding box center [808, 337] width 61 height 15
click at [890, 390] on div "Применить" at bounding box center [910, 395] width 58 height 14
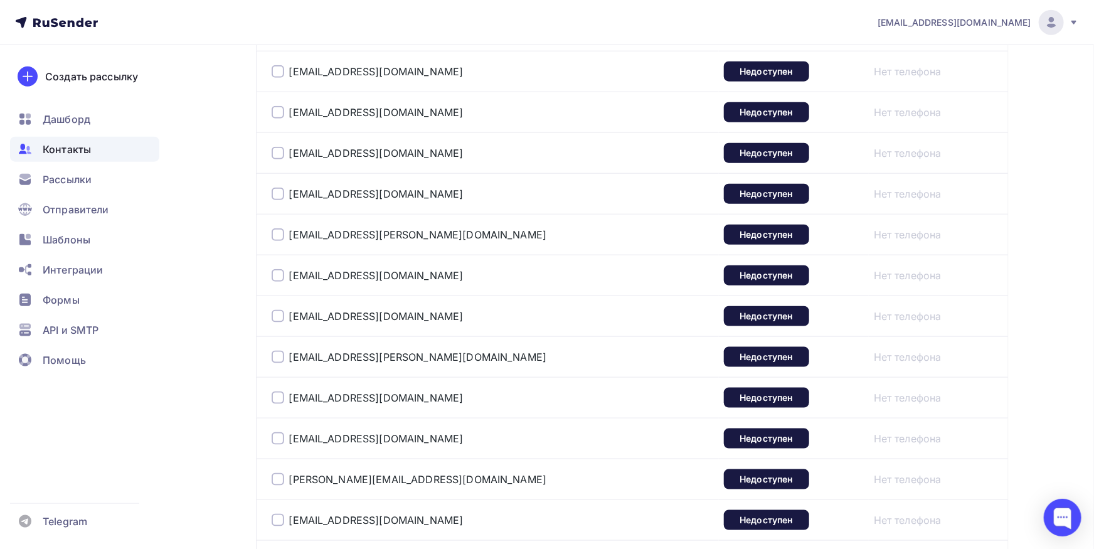
scroll to position [262, 0]
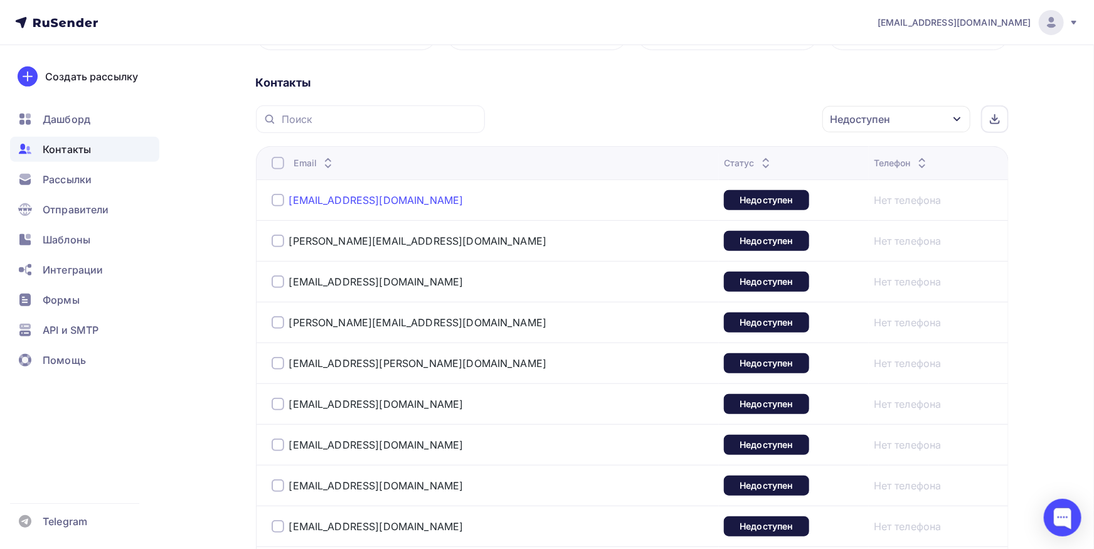
drag, startPoint x: 380, startPoint y: 200, endPoint x: 289, endPoint y: 203, distance: 90.4
click at [289, 203] on div "[EMAIL_ADDRESS][DOMAIN_NAME]" at bounding box center [429, 200] width 314 height 20
copy link "[EMAIL_ADDRESS][DOMAIN_NAME]"
click at [274, 202] on div at bounding box center [278, 200] width 13 height 13
drag, startPoint x: 264, startPoint y: 201, endPoint x: 236, endPoint y: 201, distance: 28.2
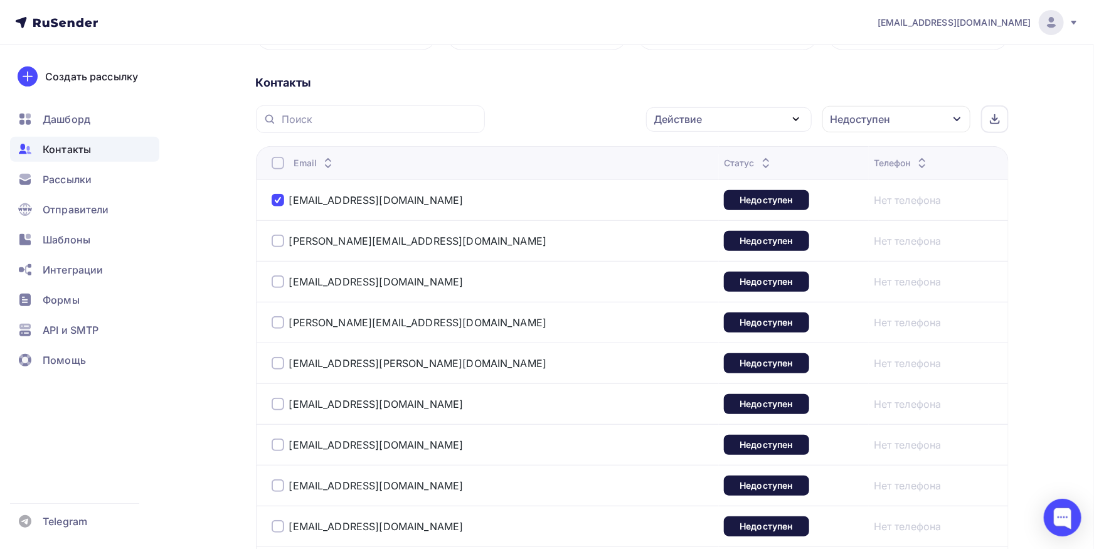
copy div "[EMAIL_ADDRESS][DOMAIN_NAME]"
drag, startPoint x: 473, startPoint y: 247, endPoint x: 293, endPoint y: 237, distance: 180.3
click at [290, 232] on div "[PERSON_NAME][EMAIL_ADDRESS][DOMAIN_NAME]" at bounding box center [429, 241] width 314 height 20
copy link "[PERSON_NAME][EMAIL_ADDRESS][DOMAIN_NAME]"
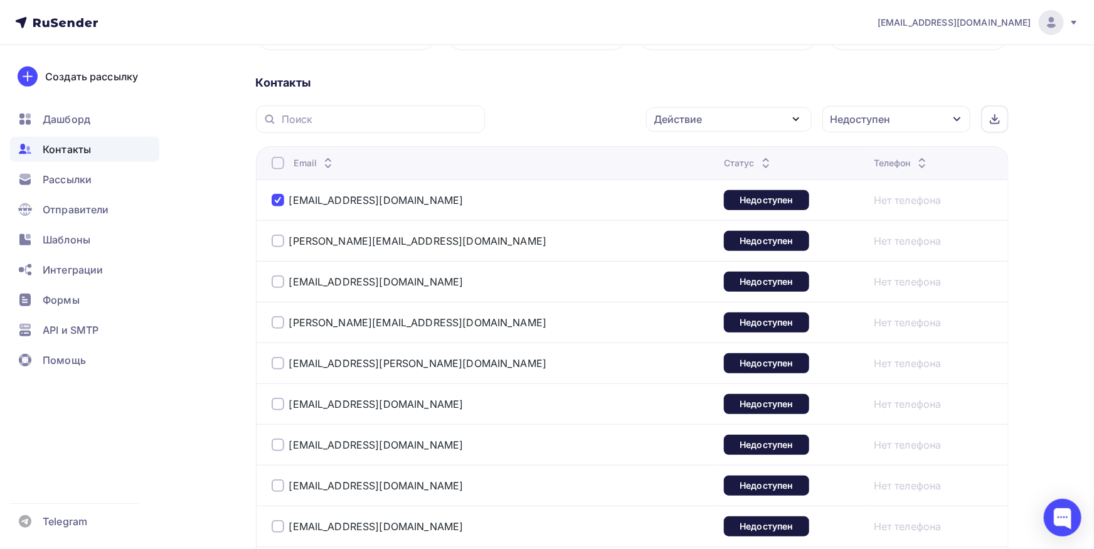
click at [277, 243] on div at bounding box center [278, 241] width 13 height 13
copy div "[EMAIL_ADDRESS][DOMAIN_NAME]"
click at [276, 275] on div at bounding box center [278, 281] width 13 height 13
drag, startPoint x: 447, startPoint y: 323, endPoint x: 291, endPoint y: 324, distance: 155.6
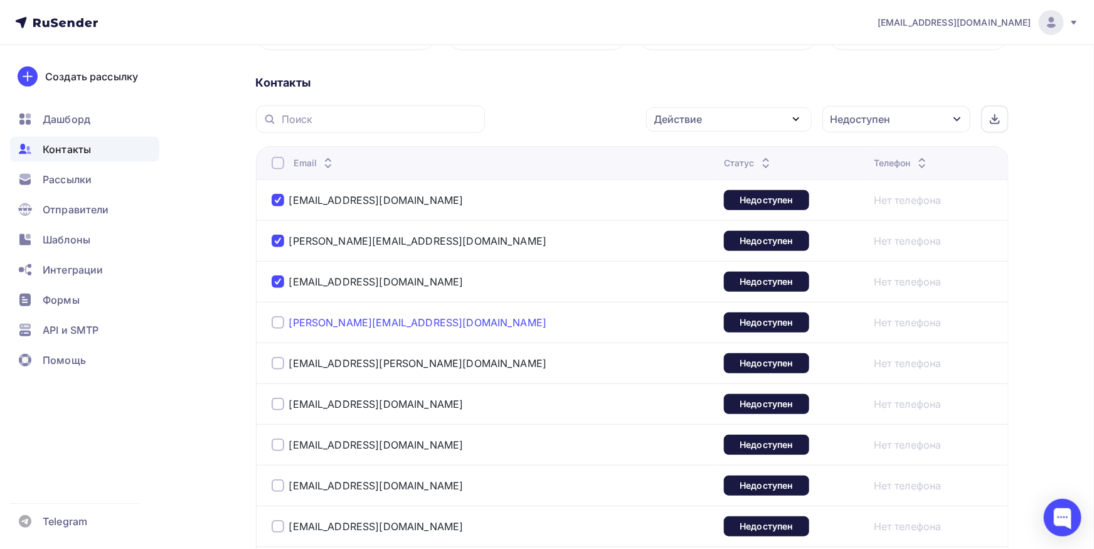
click at [291, 324] on div "[PERSON_NAME][EMAIL_ADDRESS][DOMAIN_NAME]" at bounding box center [429, 322] width 314 height 20
copy link "[PERSON_NAME][EMAIL_ADDRESS][DOMAIN_NAME]"
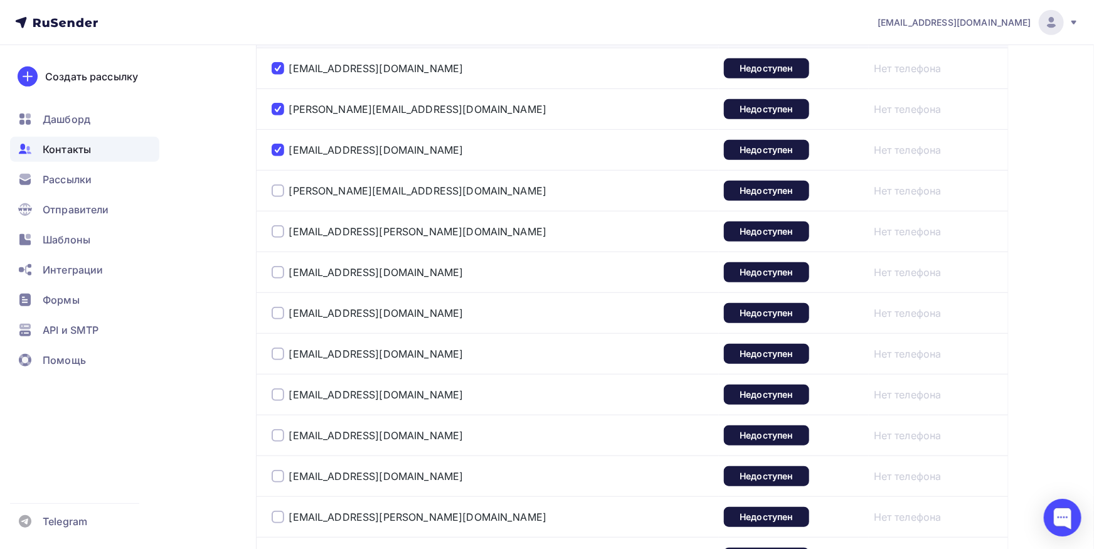
scroll to position [400, 0]
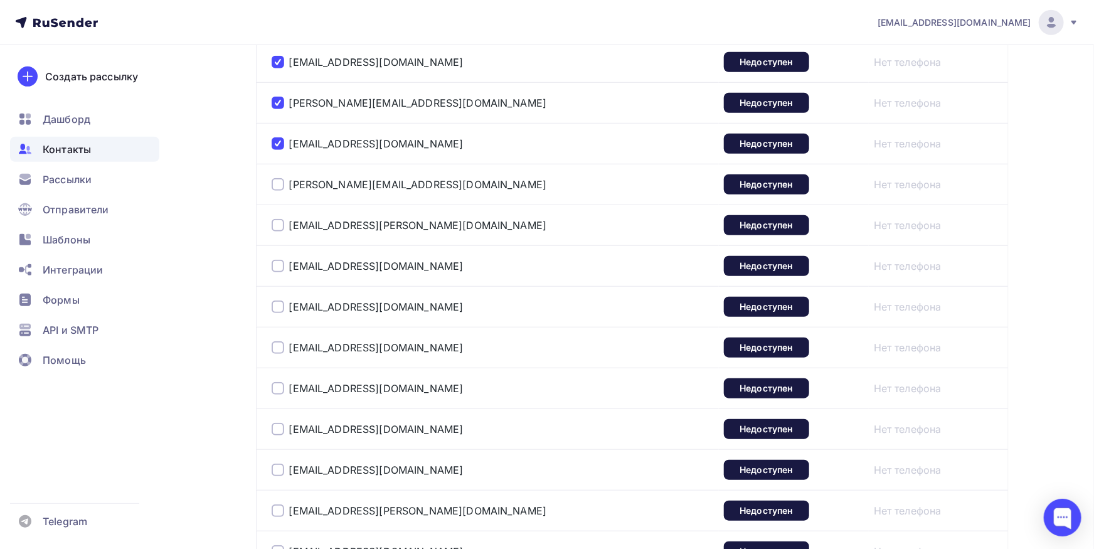
click at [279, 185] on div at bounding box center [278, 184] width 13 height 13
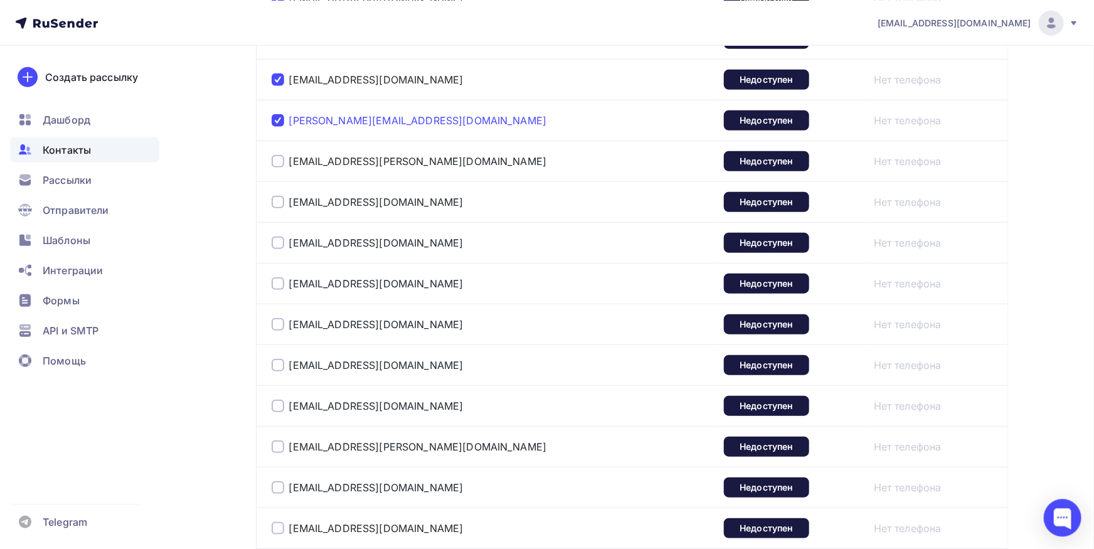
scroll to position [469, 0]
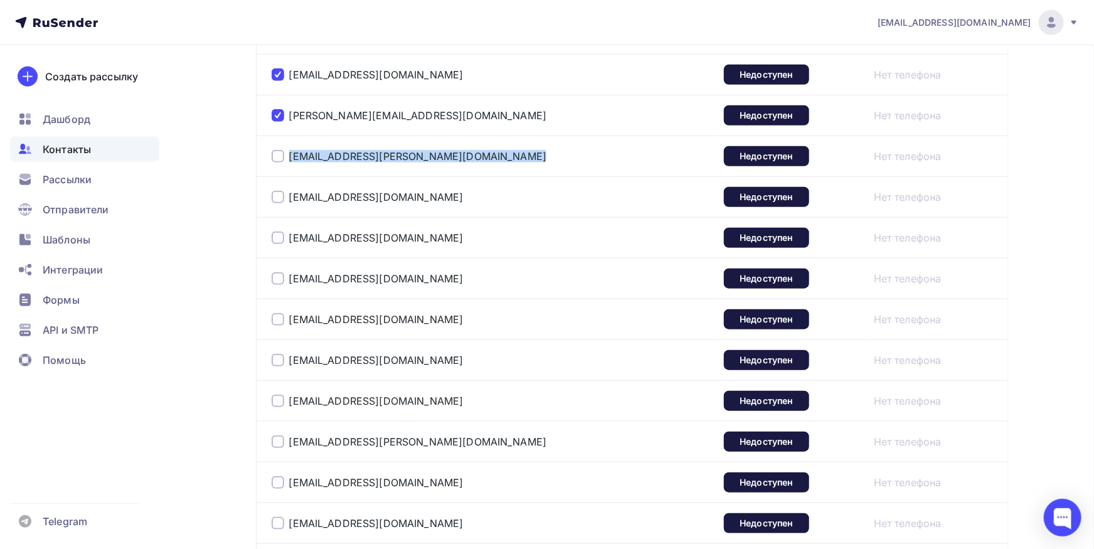
drag, startPoint x: 429, startPoint y: 149, endPoint x: 280, endPoint y: 166, distance: 149.0
click at [281, 154] on div "[EMAIL_ADDRESS][PERSON_NAME][DOMAIN_NAME]" at bounding box center [429, 156] width 314 height 20
copy div "[EMAIL_ADDRESS][PERSON_NAME][DOMAIN_NAME]"
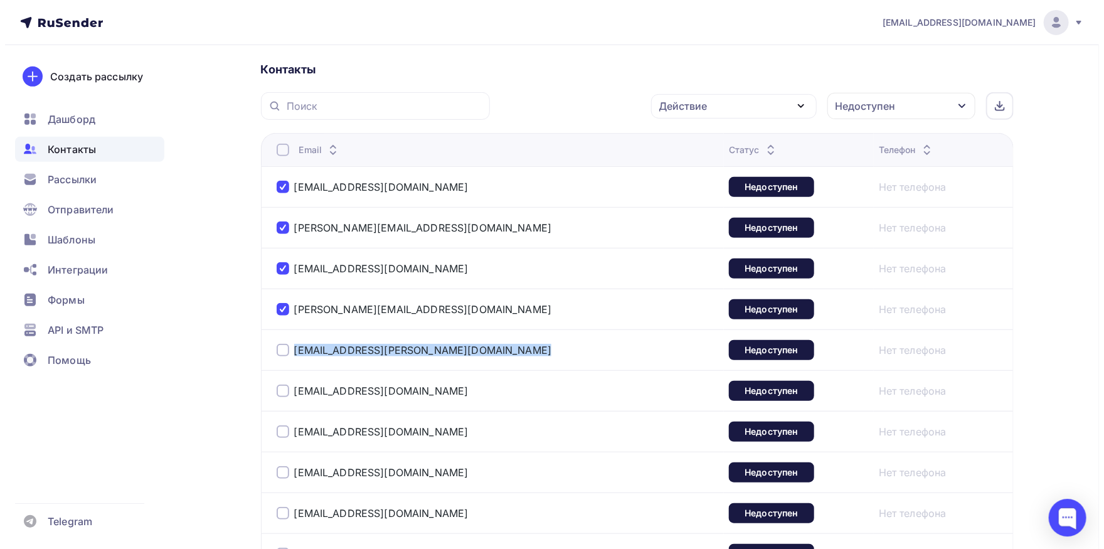
scroll to position [262, 0]
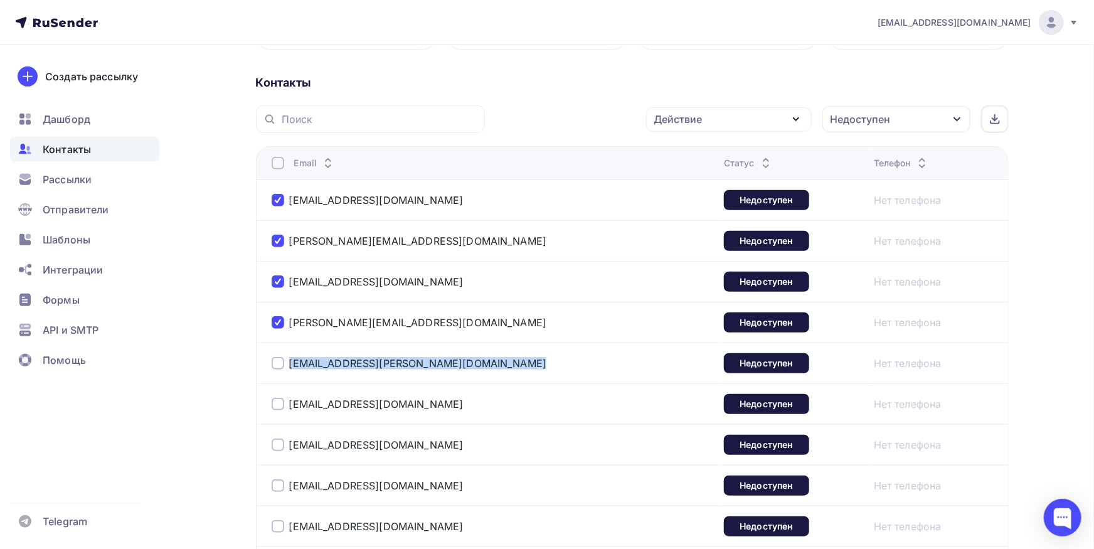
click at [686, 121] on div "Действие" at bounding box center [678, 119] width 48 height 15
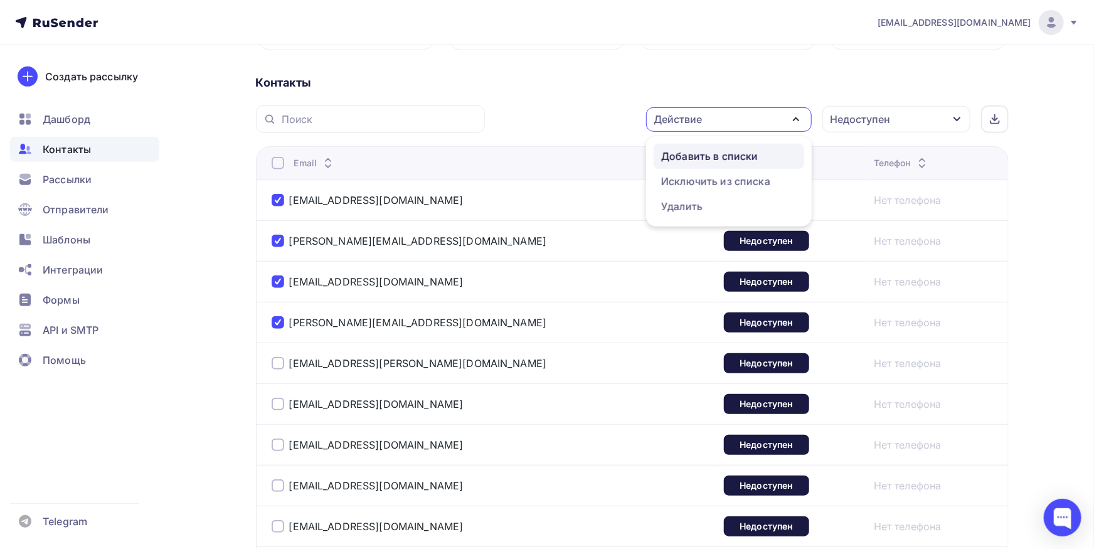
click at [700, 153] on div "Добавить в списки" at bounding box center [709, 156] width 97 height 15
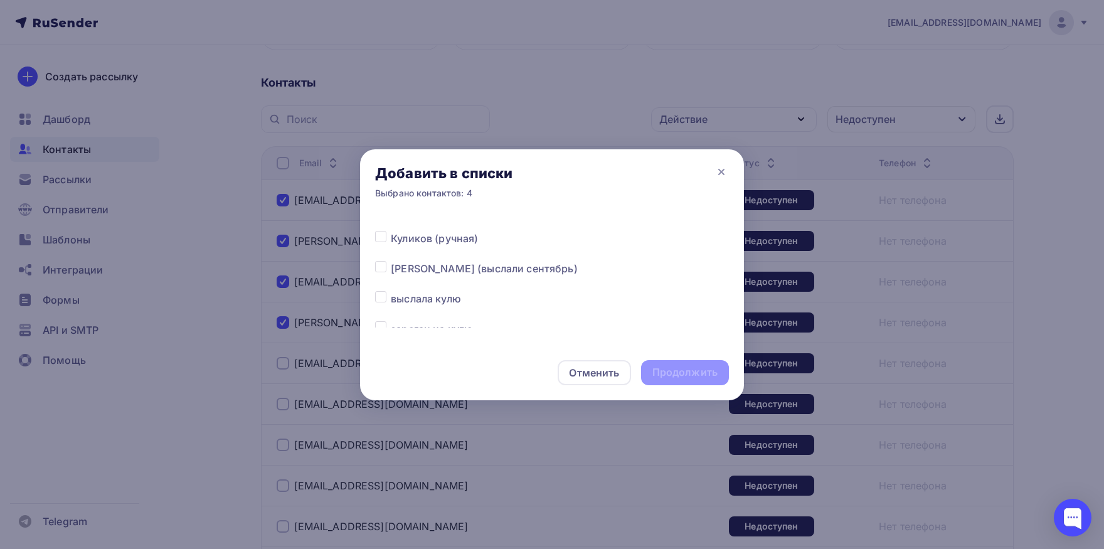
scroll to position [196, 0]
click at [391, 260] on label at bounding box center [391, 260] width 0 height 0
click at [383, 261] on input "checkbox" at bounding box center [380, 265] width 11 height 11
checkbox input "true"
click at [674, 375] on div "Продолжить" at bounding box center [684, 372] width 65 height 14
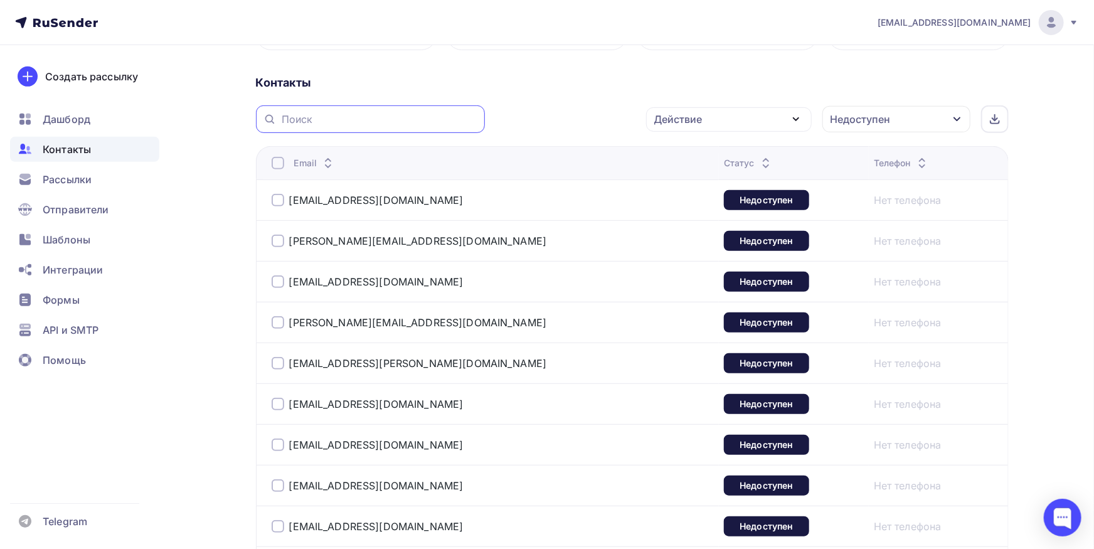
click at [396, 122] on input "text" at bounding box center [380, 119] width 196 height 14
click at [279, 197] on div at bounding box center [278, 200] width 13 height 13
click at [277, 239] on div at bounding box center [278, 241] width 13 height 13
drag, startPoint x: 278, startPoint y: 279, endPoint x: 273, endPoint y: 333, distance: 53.6
click at [277, 281] on div at bounding box center [278, 281] width 13 height 13
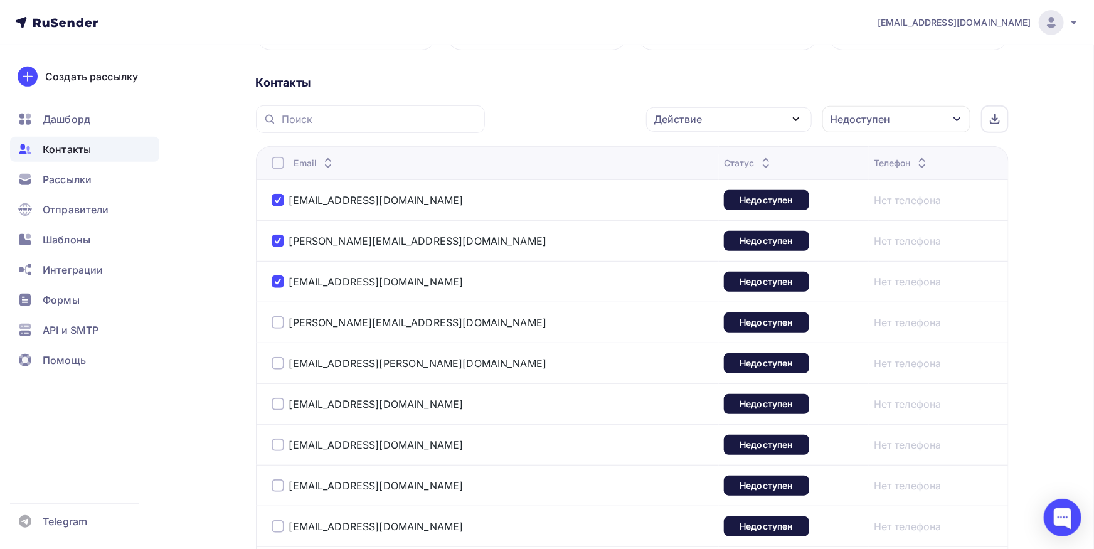
click at [276, 321] on div at bounding box center [278, 322] width 13 height 13
click at [734, 123] on div "Действие" at bounding box center [729, 119] width 166 height 24
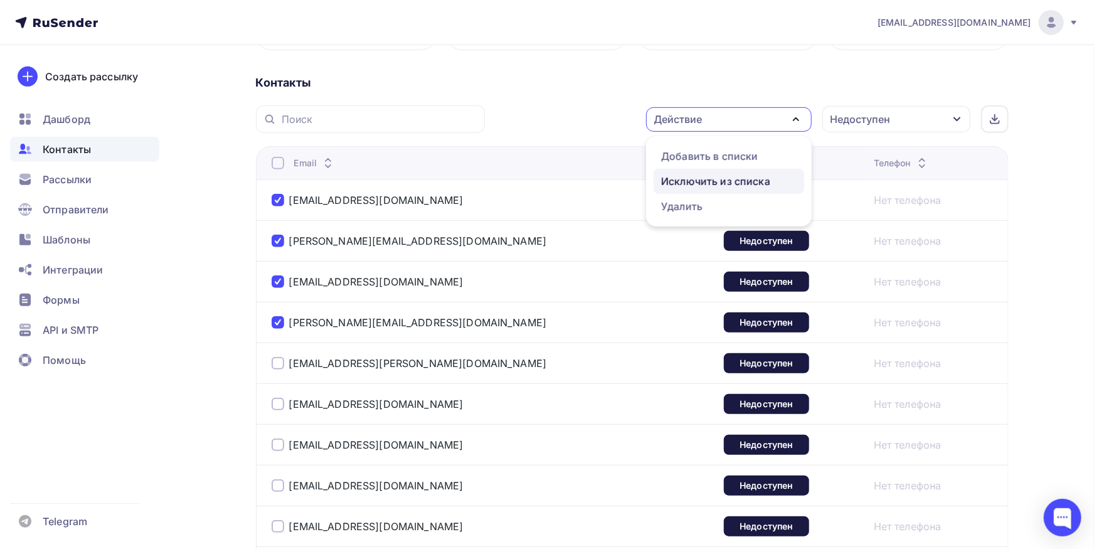
click at [717, 176] on div "Исключить из списка" at bounding box center [715, 181] width 109 height 15
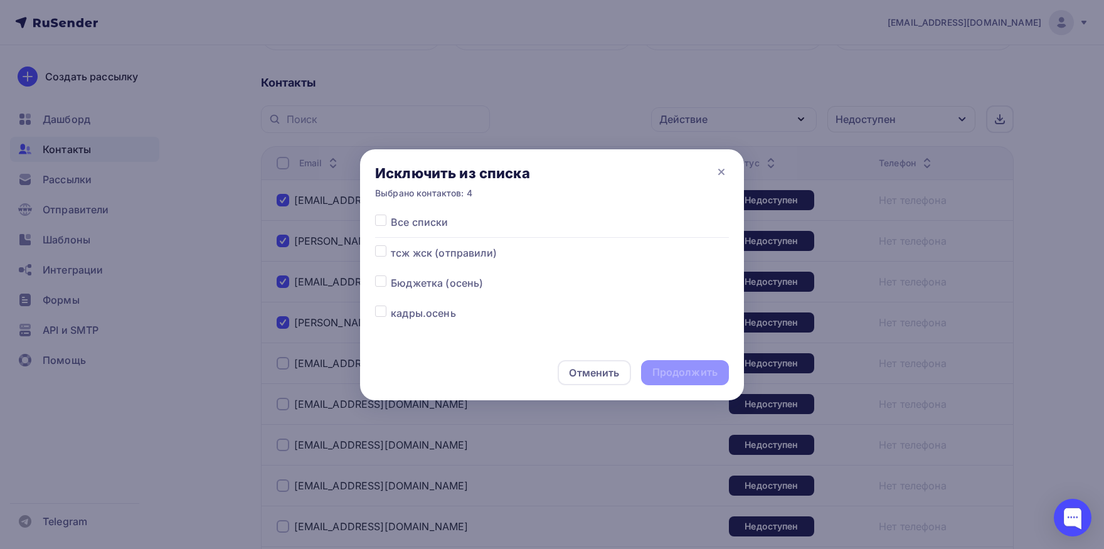
click at [391, 215] on label at bounding box center [391, 215] width 0 height 0
click at [384, 225] on input "checkbox" at bounding box center [380, 220] width 11 height 11
checkbox input "true"
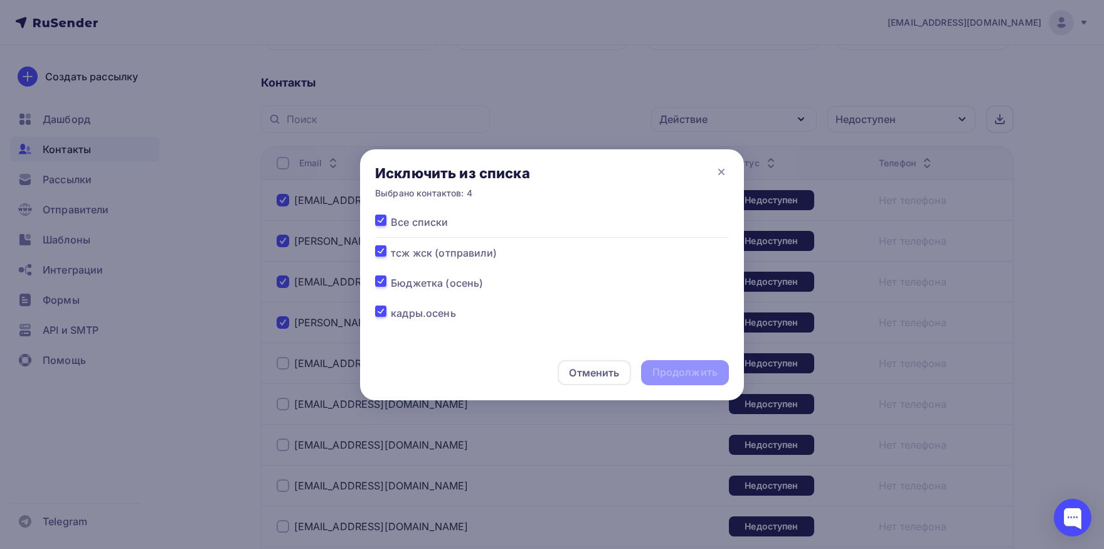
checkbox input "true"
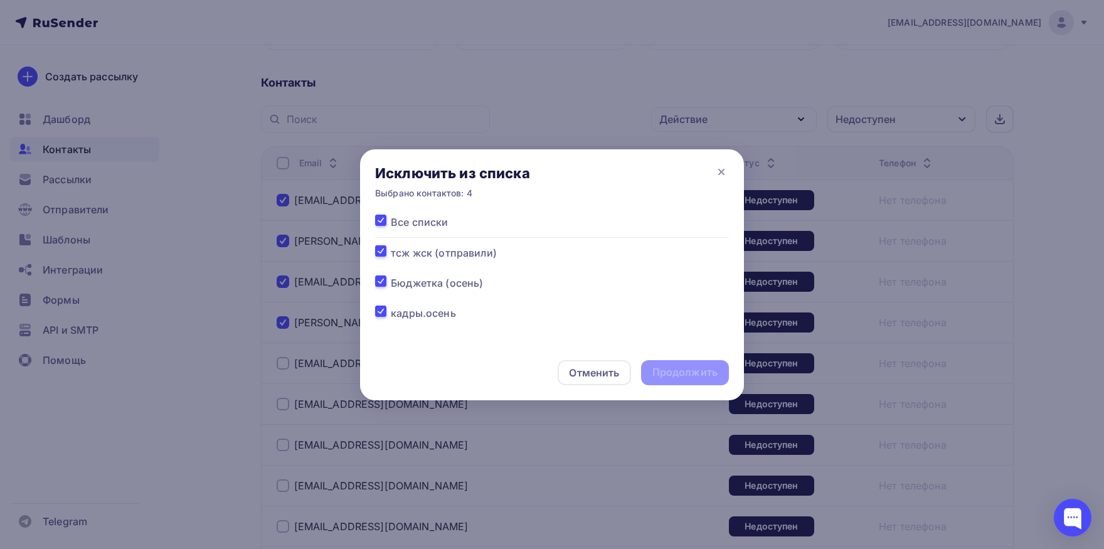
checkbox input "true"
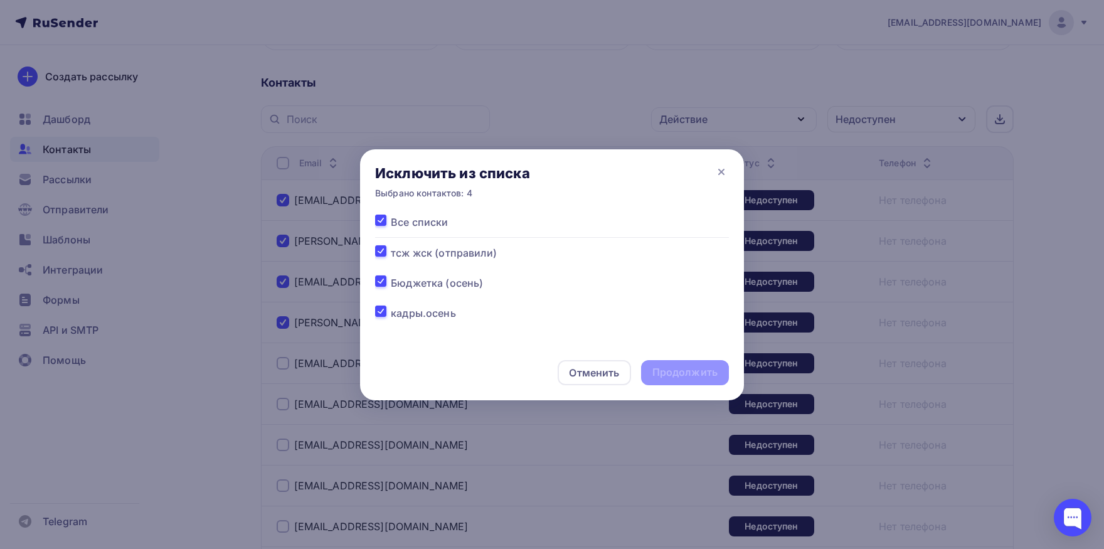
checkbox input "true"
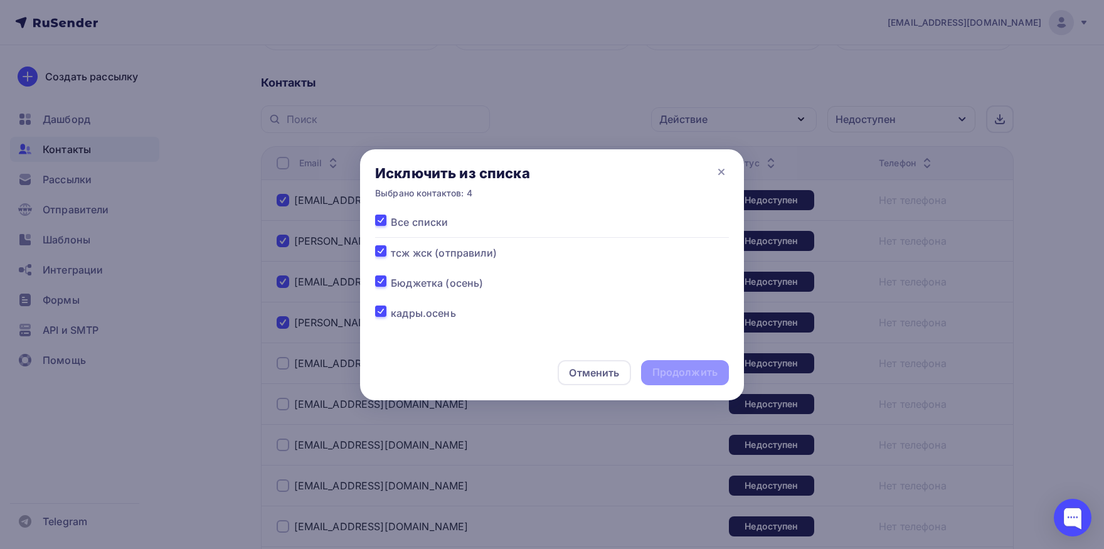
checkbox input "true"
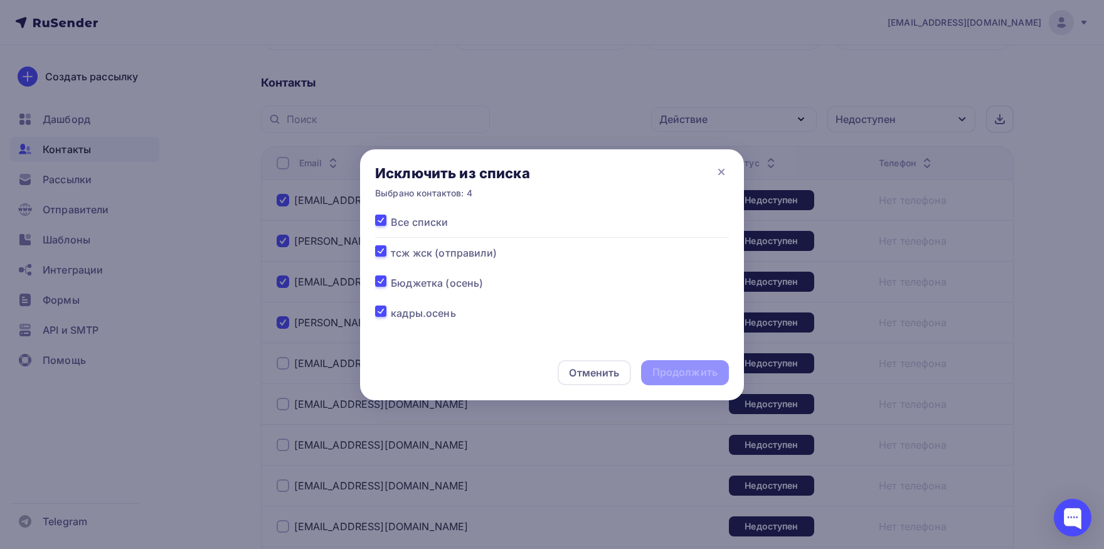
checkbox input "true"
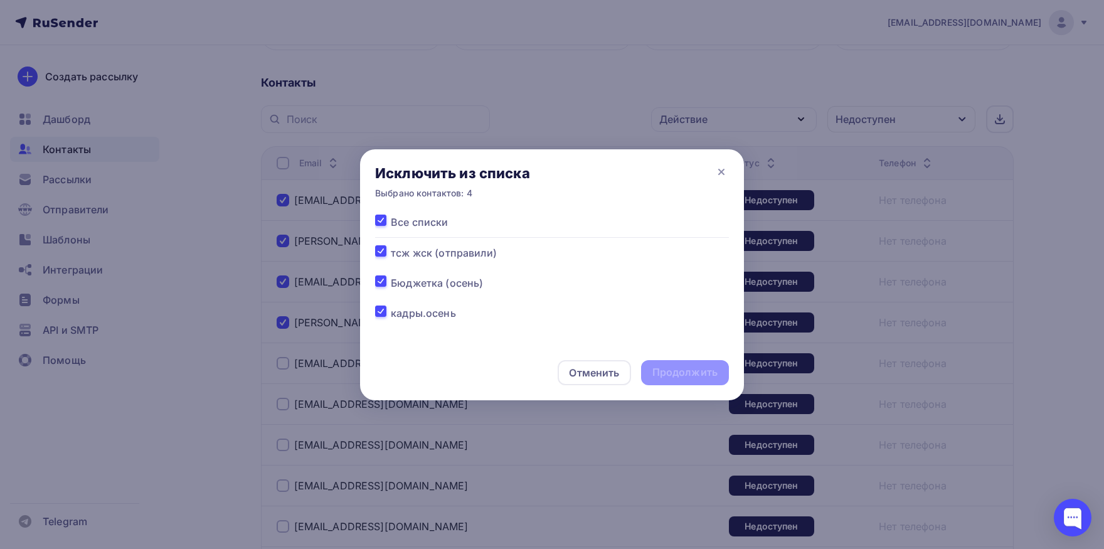
checkbox input "true"
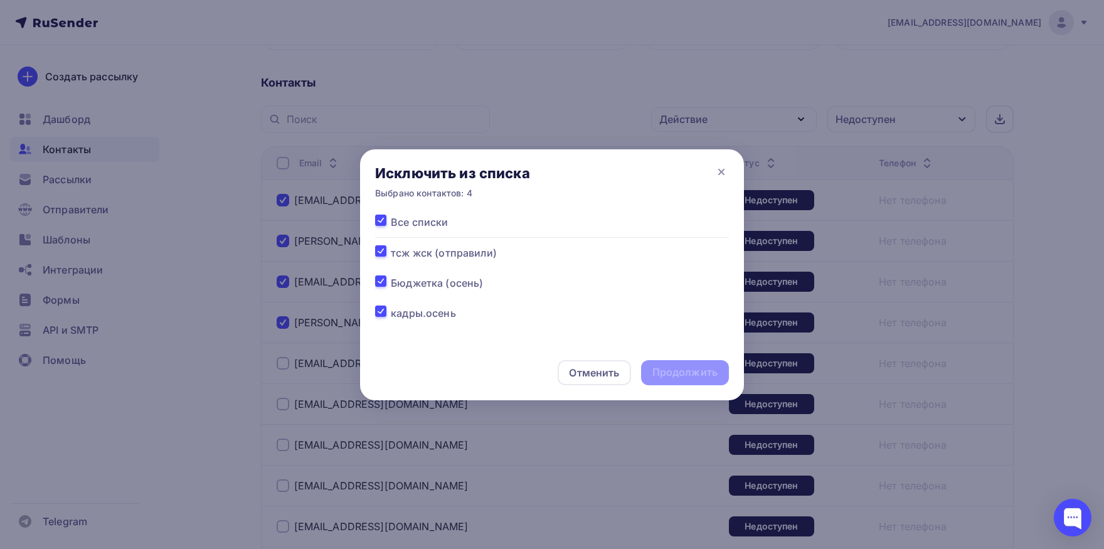
checkbox input "true"
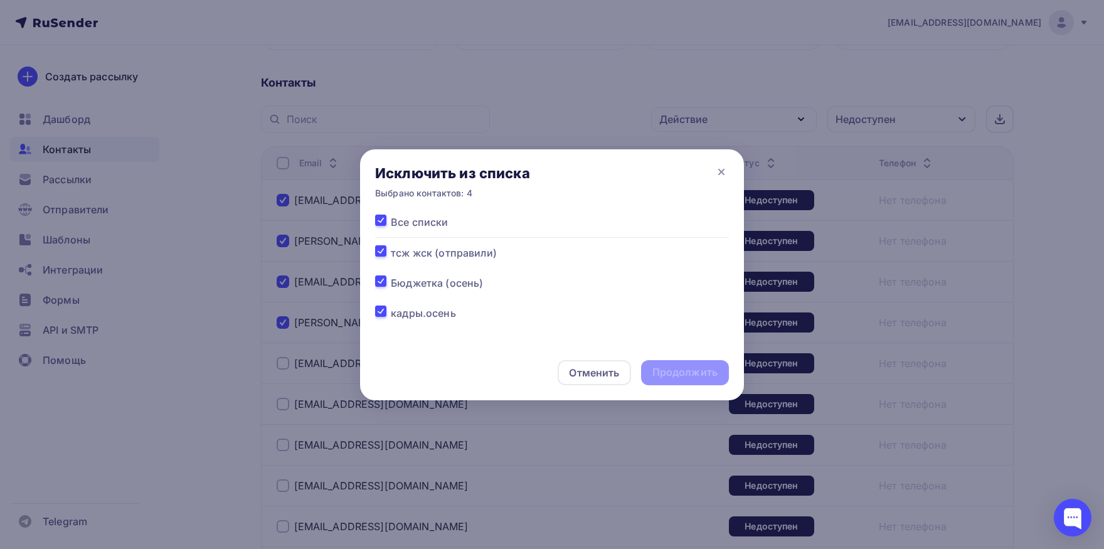
checkbox input "true"
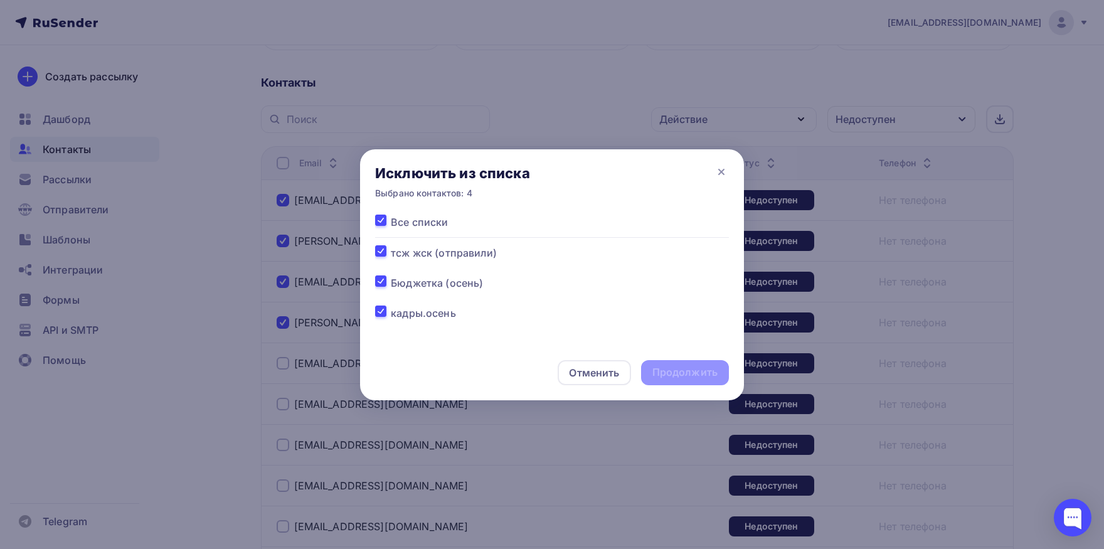
checkbox input "true"
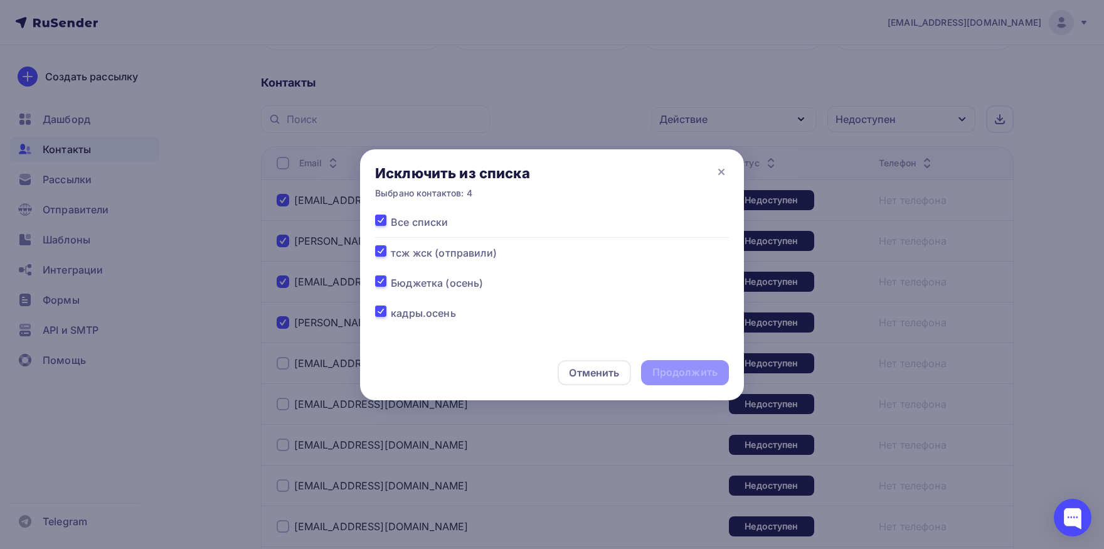
checkbox input "true"
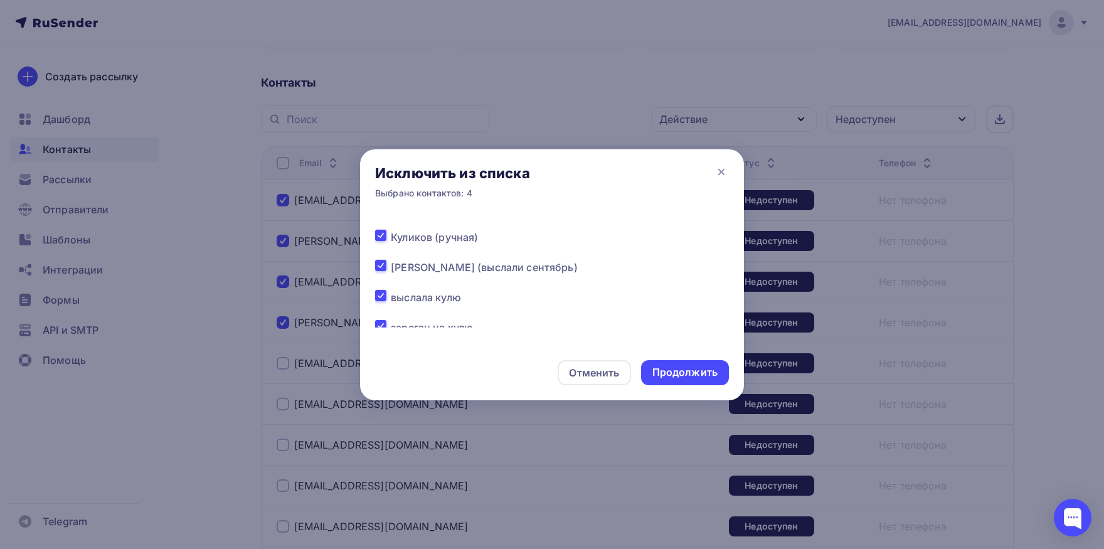
click at [391, 260] on label at bounding box center [391, 260] width 0 height 0
click at [381, 268] on input "checkbox" at bounding box center [380, 265] width 11 height 11
checkbox input "false"
click at [684, 376] on div "Продолжить" at bounding box center [684, 372] width 65 height 14
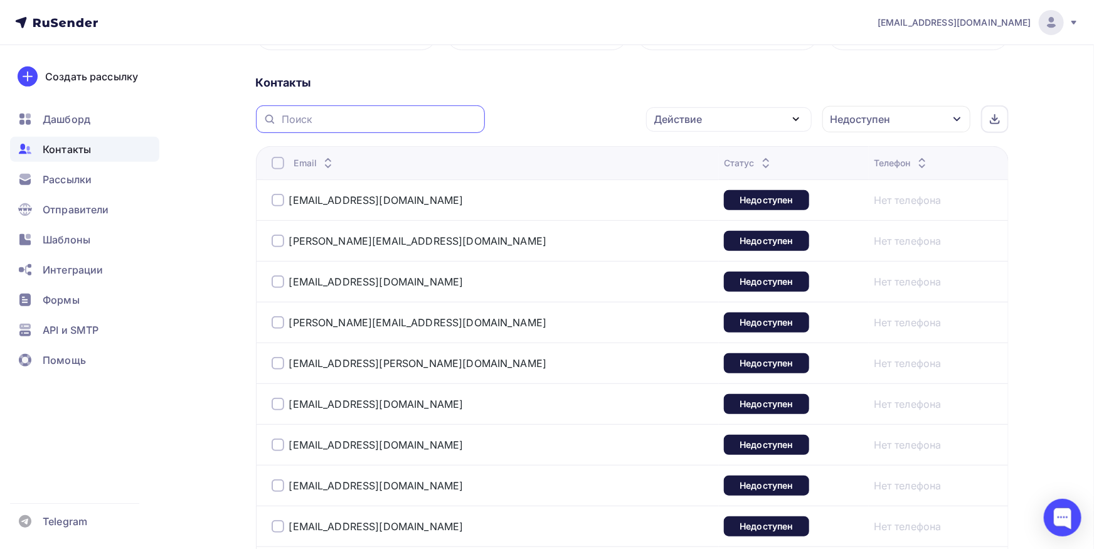
click at [354, 117] on input "text" at bounding box center [380, 119] width 196 height 14
click at [66, 153] on span "Контакты" at bounding box center [67, 149] width 48 height 15
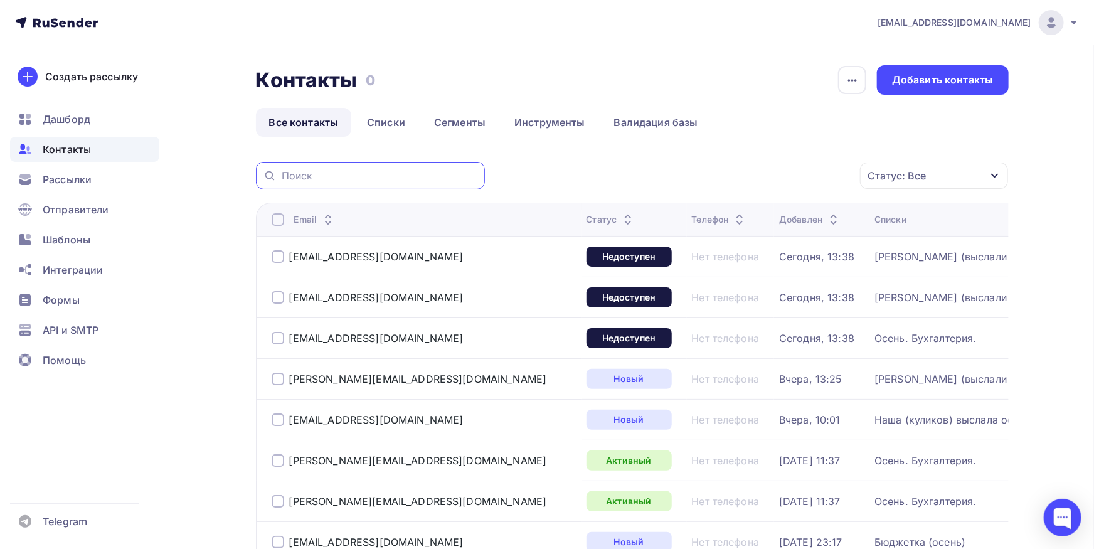
click at [338, 178] on input "text" at bounding box center [380, 176] width 196 height 14
paste input "[EMAIL_ADDRESS][PERSON_NAME][DOMAIN_NAME], [EMAIL_ADDRESS][PERSON_NAME][DOMAIN_…"
click at [411, 180] on input "[EMAIL_ADDRESS][PERSON_NAME][DOMAIN_NAME], [EMAIL_ADDRESS][PERSON_NAME][DOMAIN_…" at bounding box center [380, 176] width 196 height 14
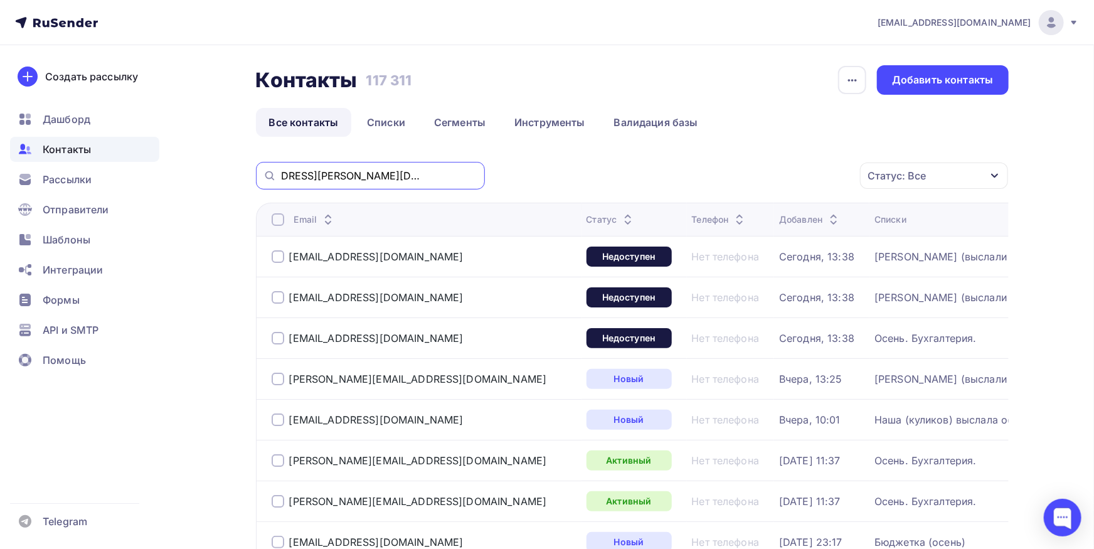
click at [411, 180] on input "[EMAIL_ADDRESS][PERSON_NAME][DOMAIN_NAME], [EMAIL_ADDRESS][PERSON_NAME][DOMAIN_…" at bounding box center [380, 176] width 196 height 14
paste input "[EMAIL_ADDRESS][DOMAIN_NAME]"
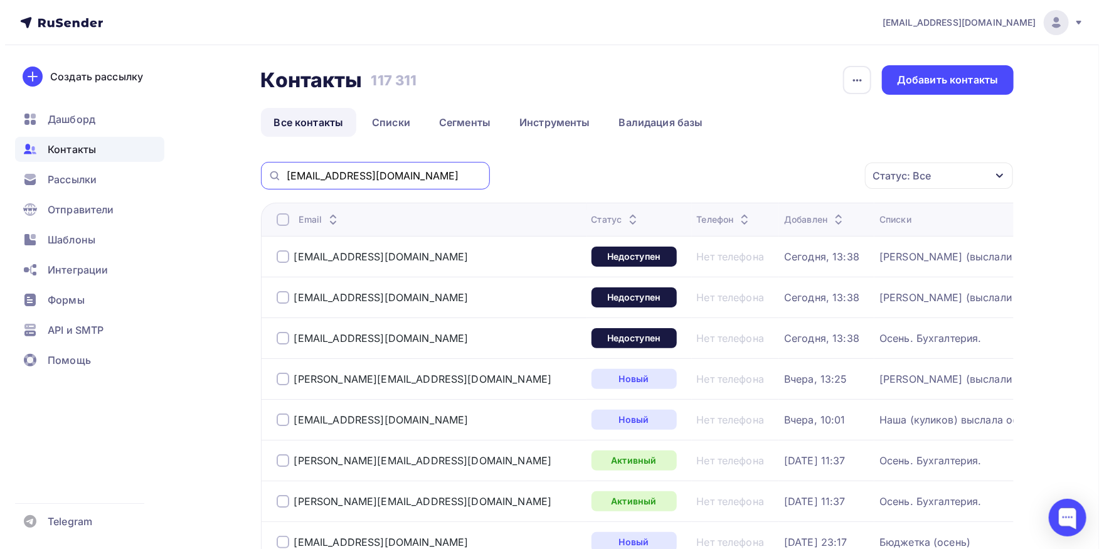
scroll to position [0, 0]
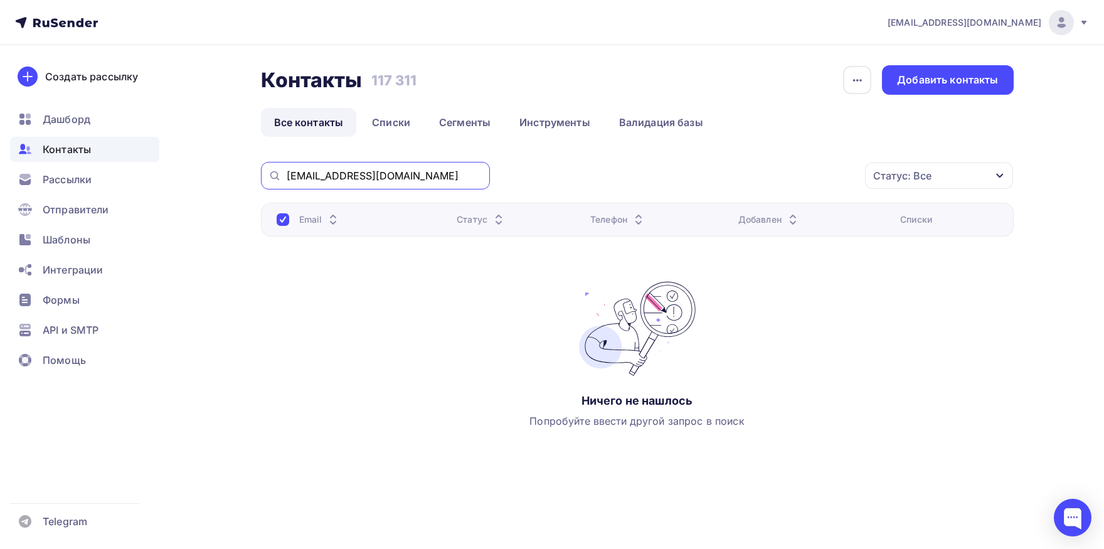
click at [434, 176] on input "[EMAIL_ADDRESS][DOMAIN_NAME]" at bounding box center [385, 176] width 196 height 14
click at [288, 182] on input "[EMAIL_ADDRESS][DOMAIN_NAME]" at bounding box center [385, 176] width 196 height 14
drag, startPoint x: 354, startPoint y: 176, endPoint x: 234, endPoint y: 166, distance: 120.9
click at [287, 169] on input "[EMAIL_ADDRESS][DOMAIN_NAME]" at bounding box center [385, 176] width 196 height 14
type input "@[DOMAIN_NAME]"
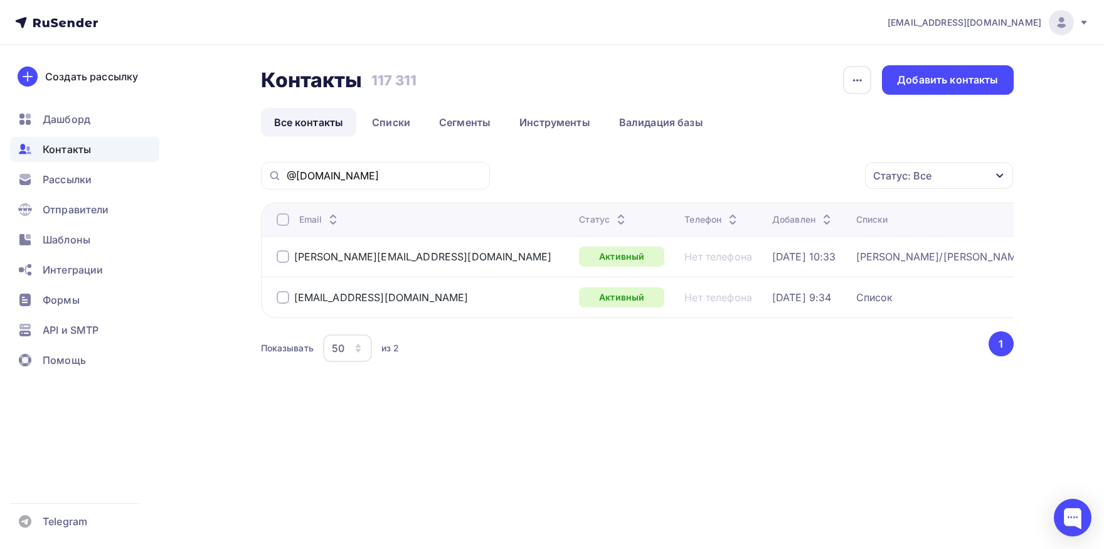
click at [284, 218] on div at bounding box center [283, 219] width 13 height 13
click at [721, 180] on div "Действие" at bounding box center [721, 175] width 48 height 15
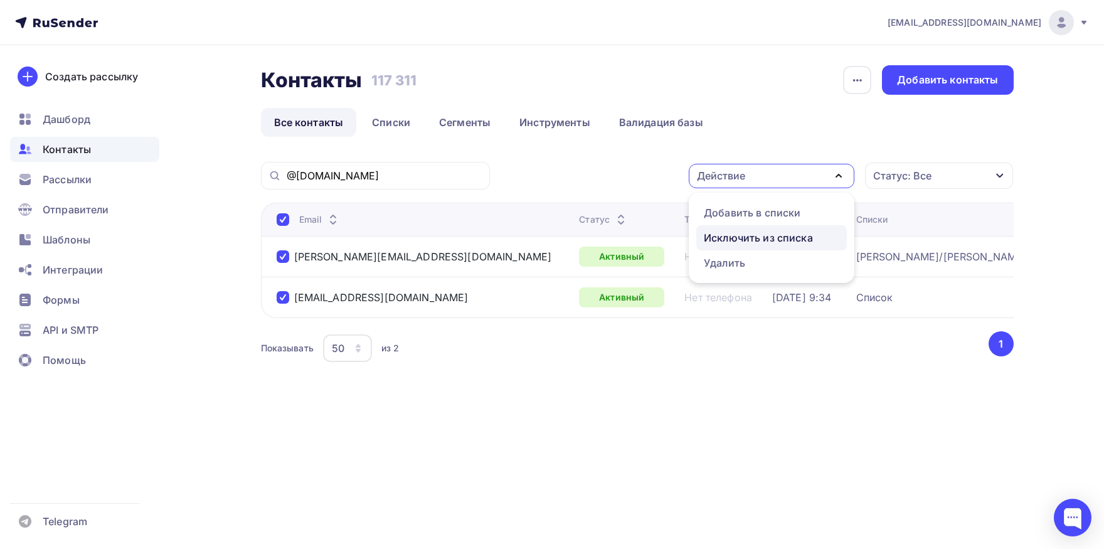
click at [713, 239] on div "Исключить из списка" at bounding box center [758, 237] width 109 height 15
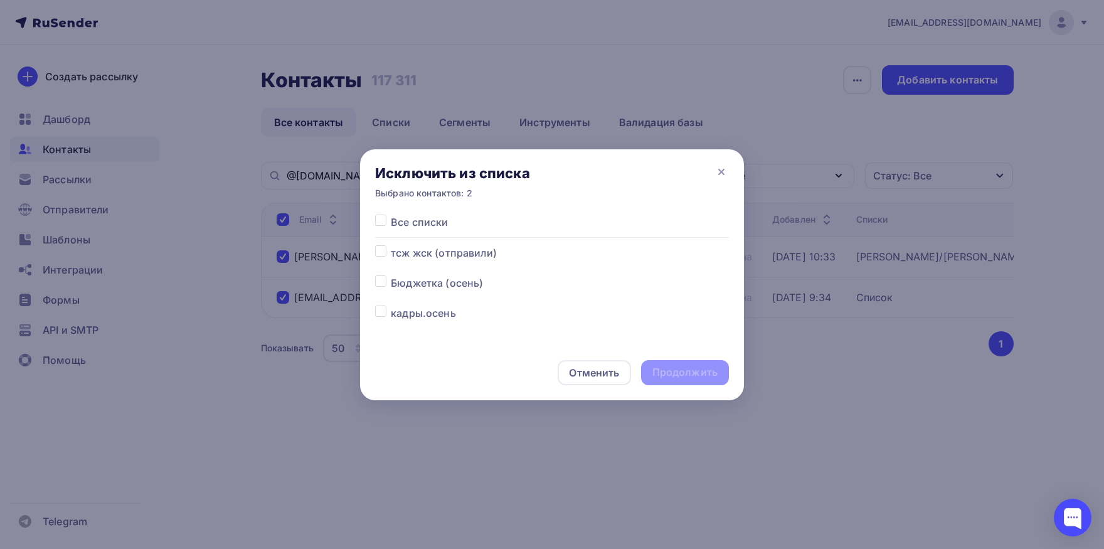
click at [391, 215] on label at bounding box center [391, 215] width 0 height 0
click at [383, 221] on input "checkbox" at bounding box center [380, 220] width 11 height 11
checkbox input "true"
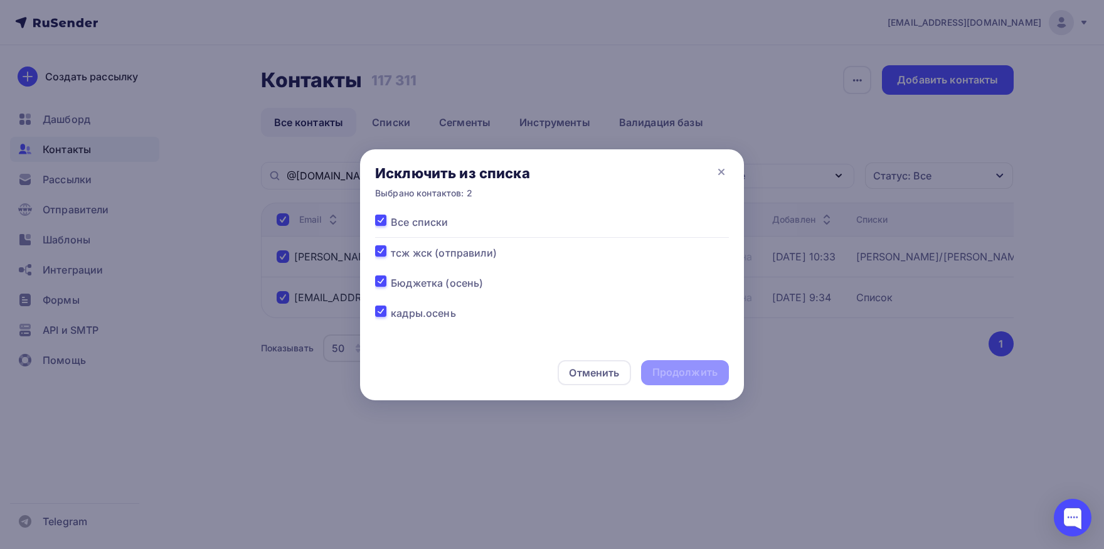
checkbox input "true"
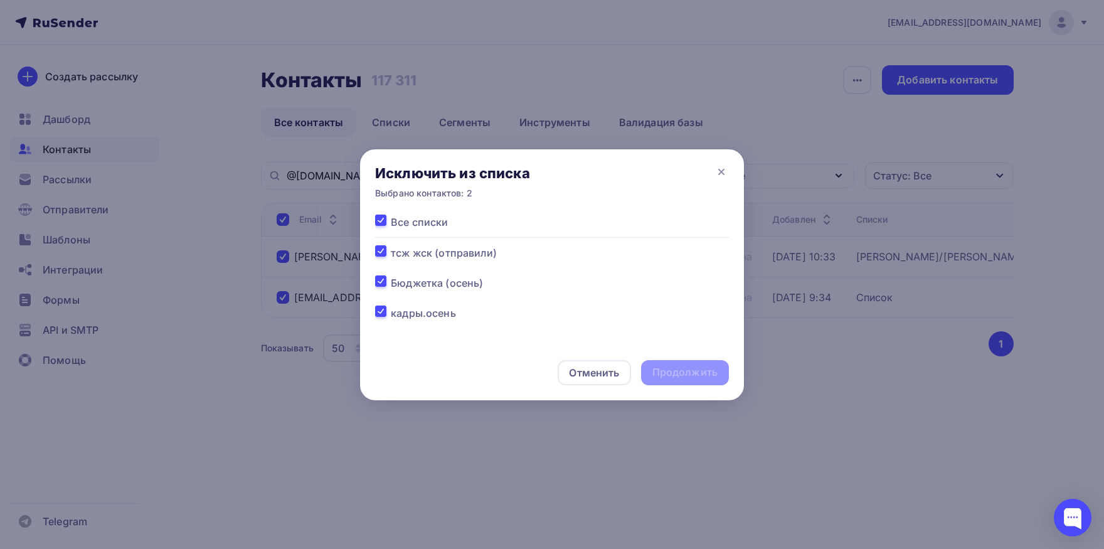
checkbox input "true"
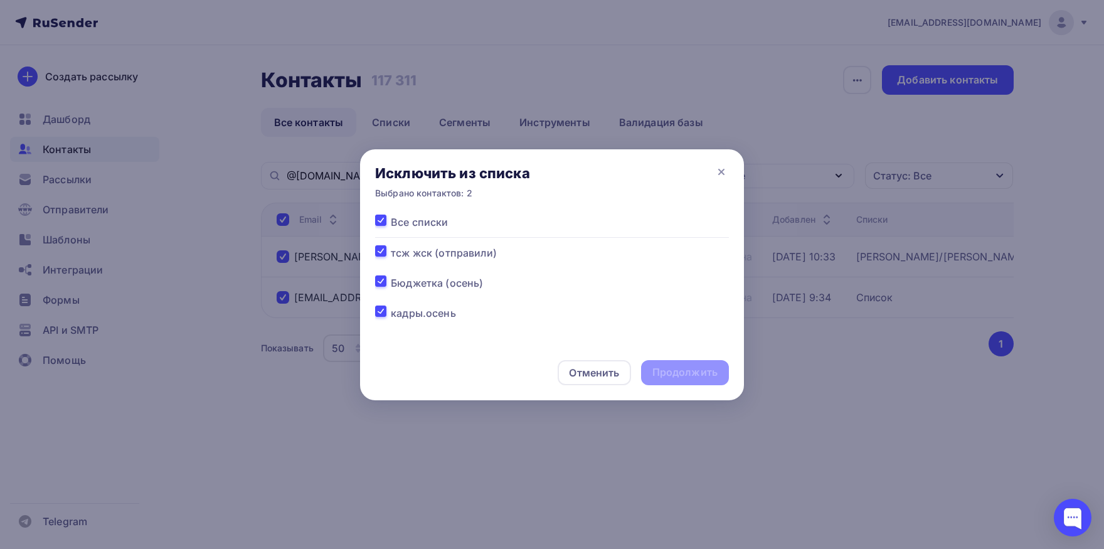
checkbox input "true"
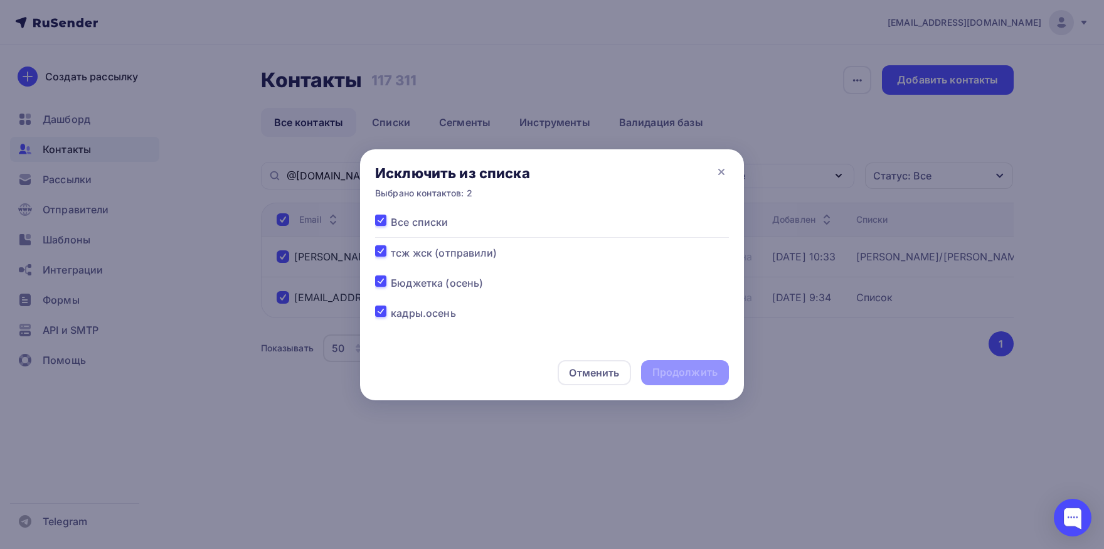
checkbox input "true"
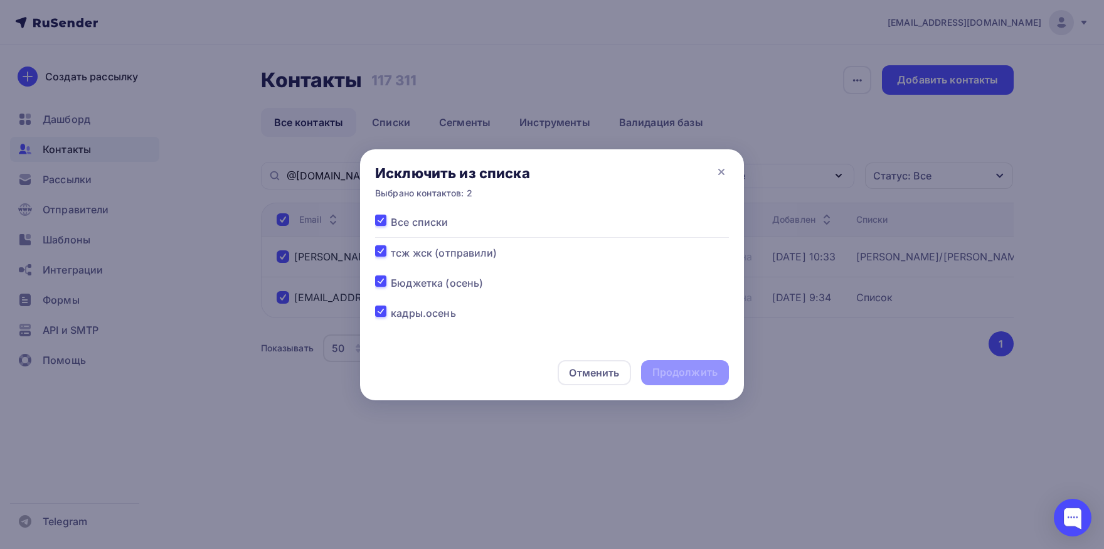
checkbox input "true"
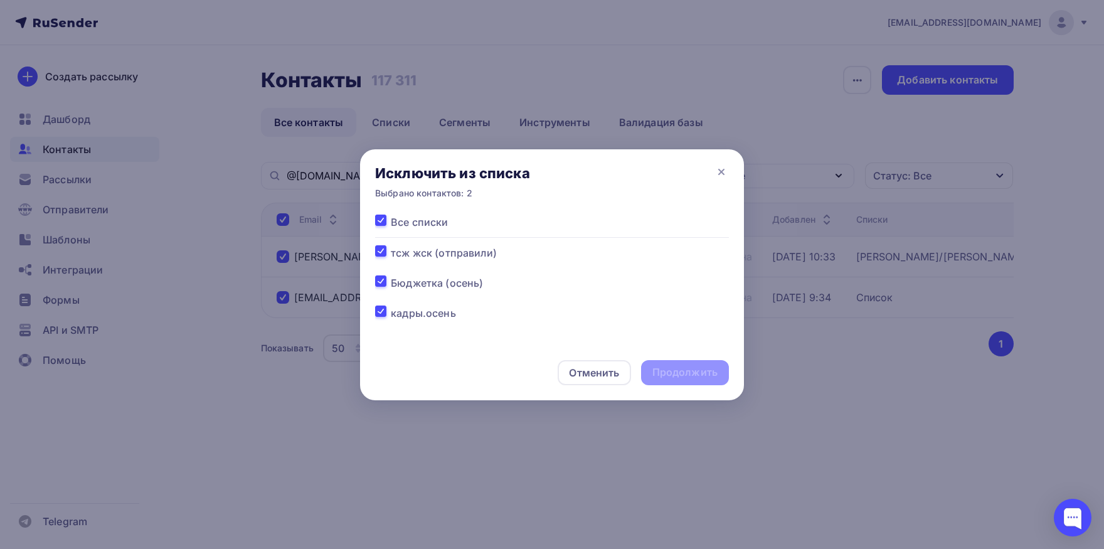
checkbox input "true"
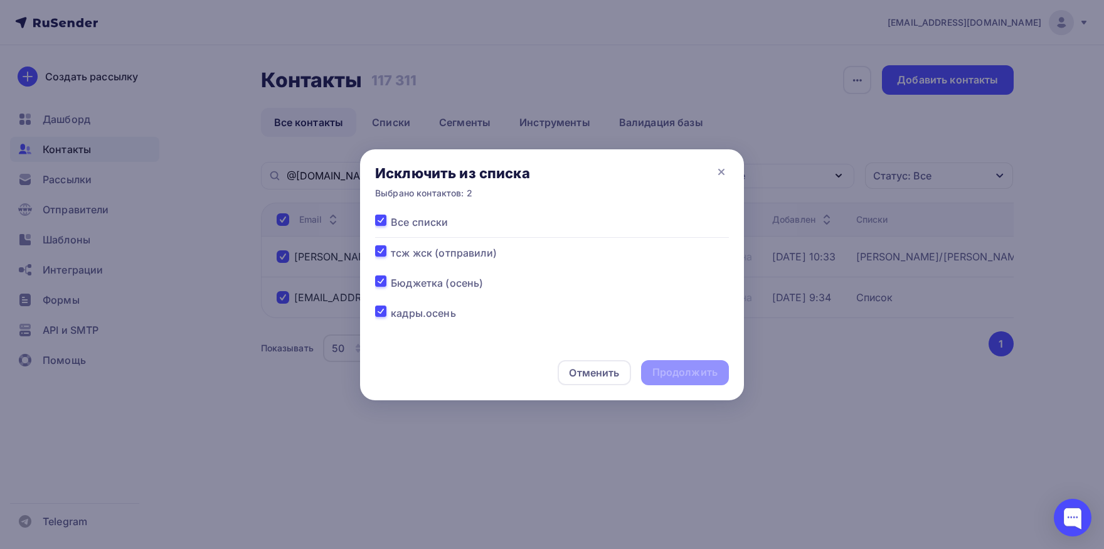
checkbox input "true"
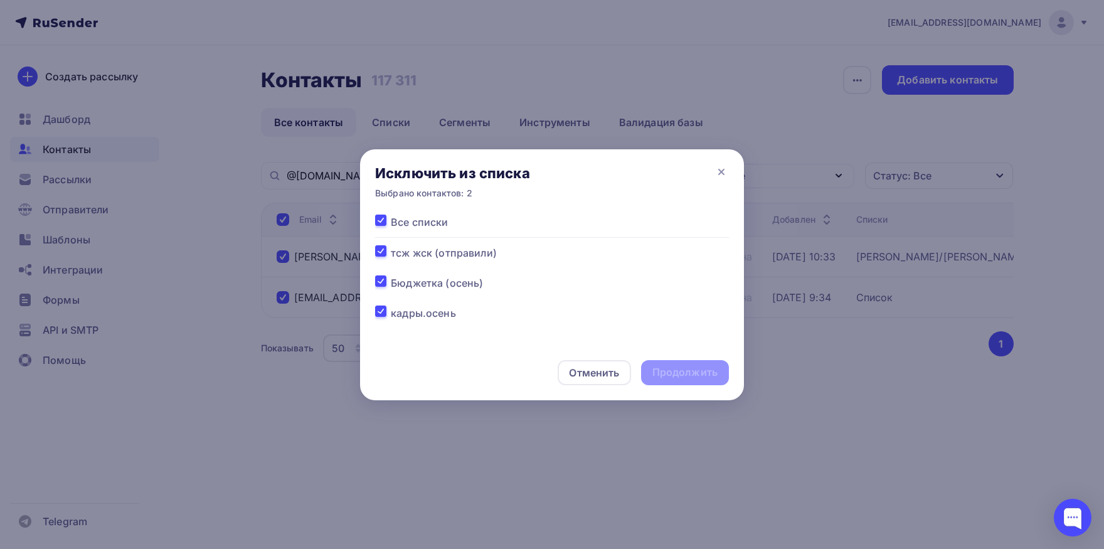
checkbox input "true"
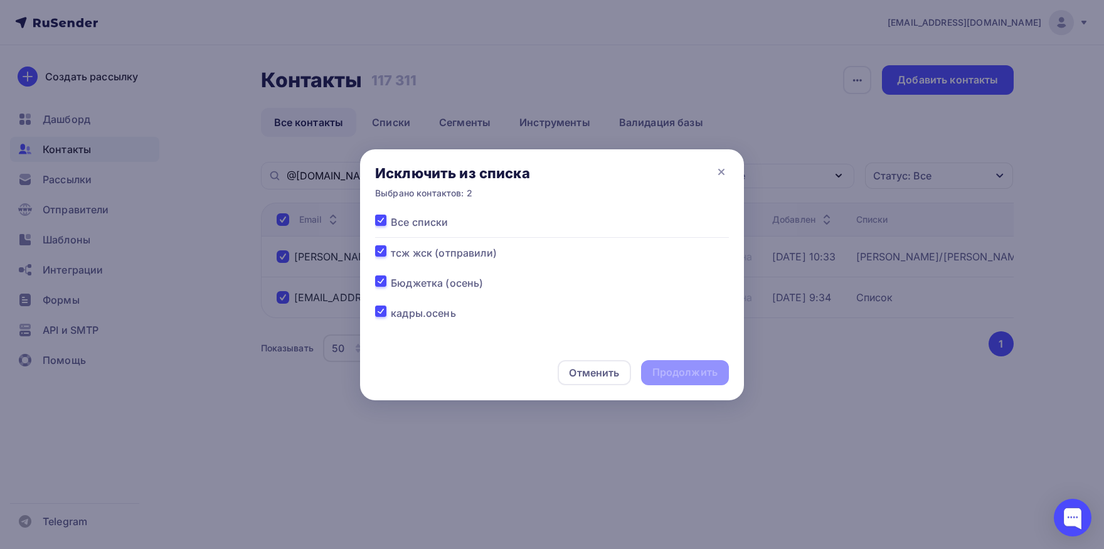
checkbox input "true"
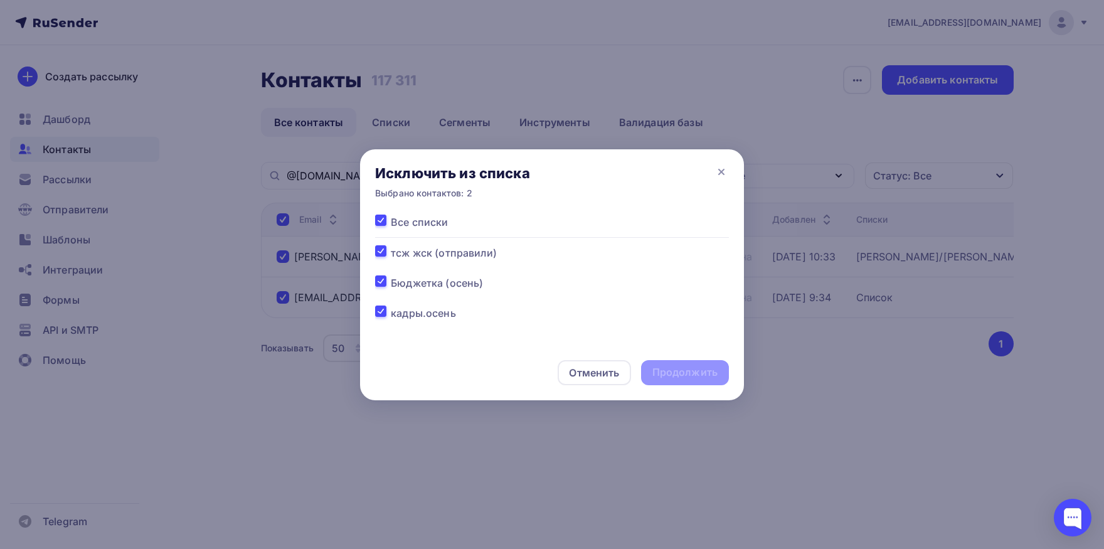
checkbox input "true"
click at [675, 373] on div "Продолжить" at bounding box center [684, 372] width 65 height 14
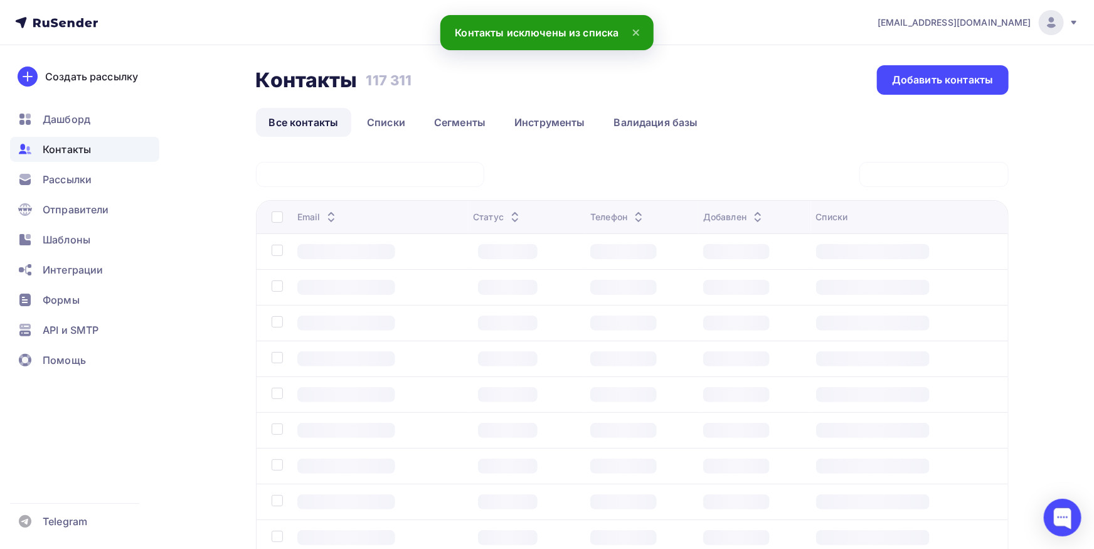
click at [417, 177] on div at bounding box center [370, 174] width 228 height 25
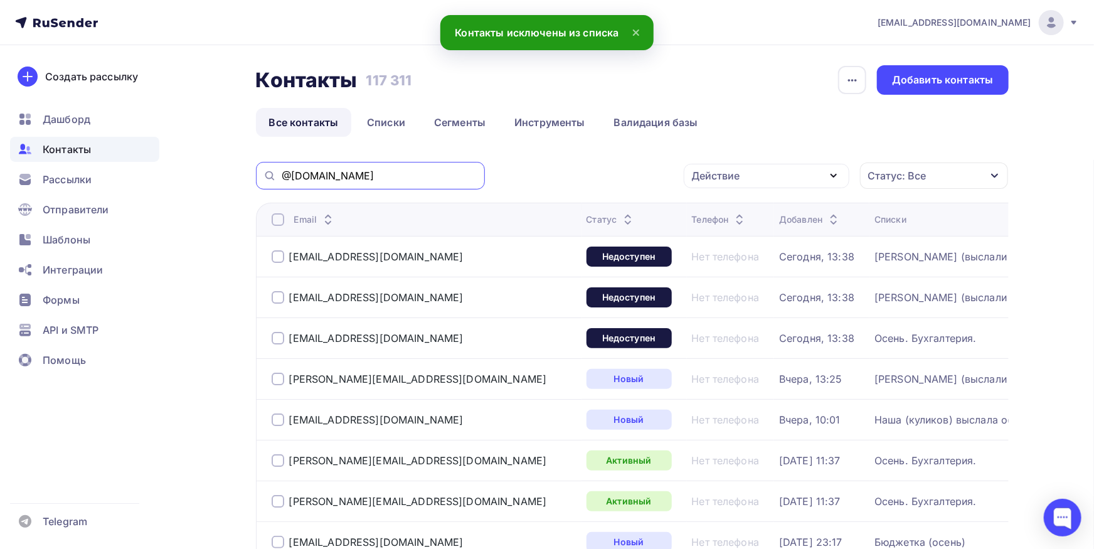
click at [416, 169] on input "@[DOMAIN_NAME]" at bounding box center [380, 176] width 196 height 14
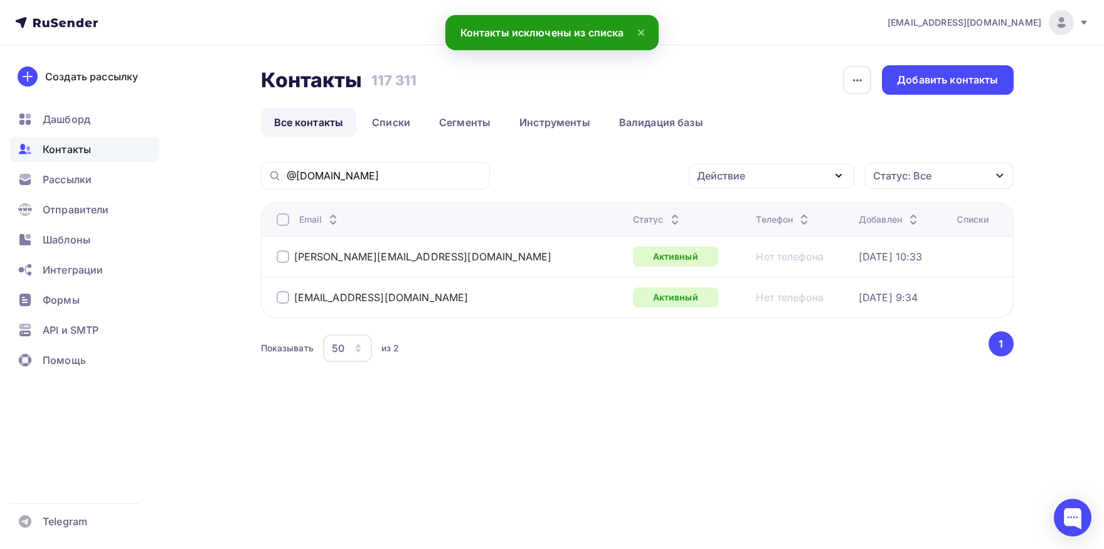
click at [283, 221] on div at bounding box center [283, 219] width 13 height 13
click at [747, 179] on div "Действие" at bounding box center [772, 176] width 166 height 24
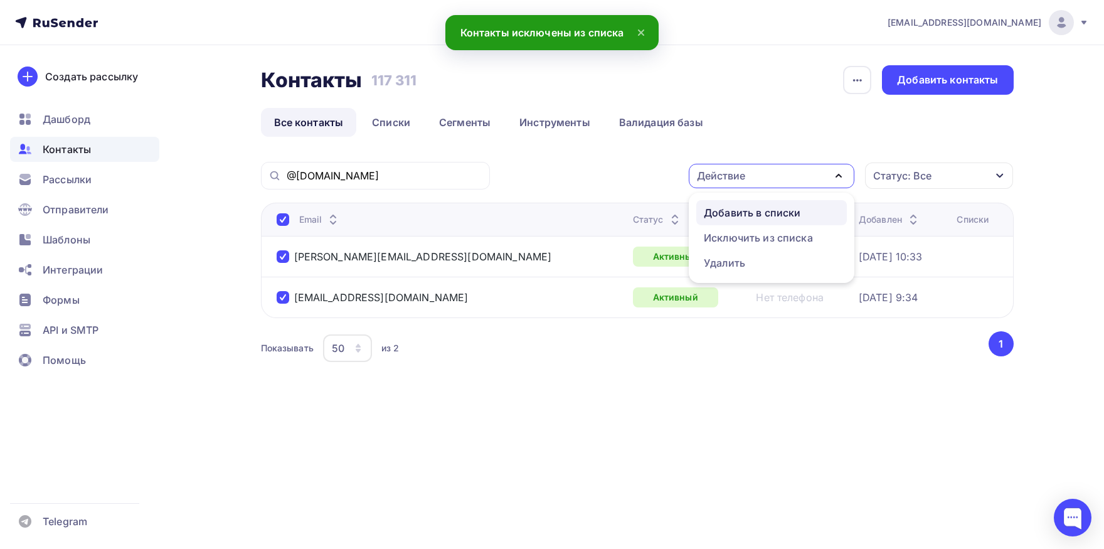
click at [727, 205] on div "Добавить в списки" at bounding box center [752, 212] width 97 height 15
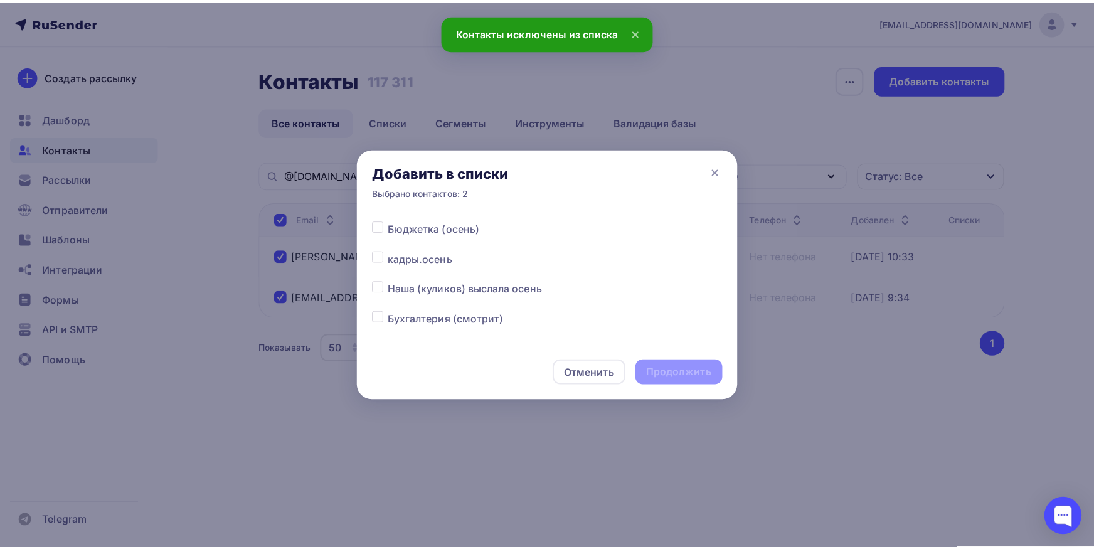
scroll to position [196, 0]
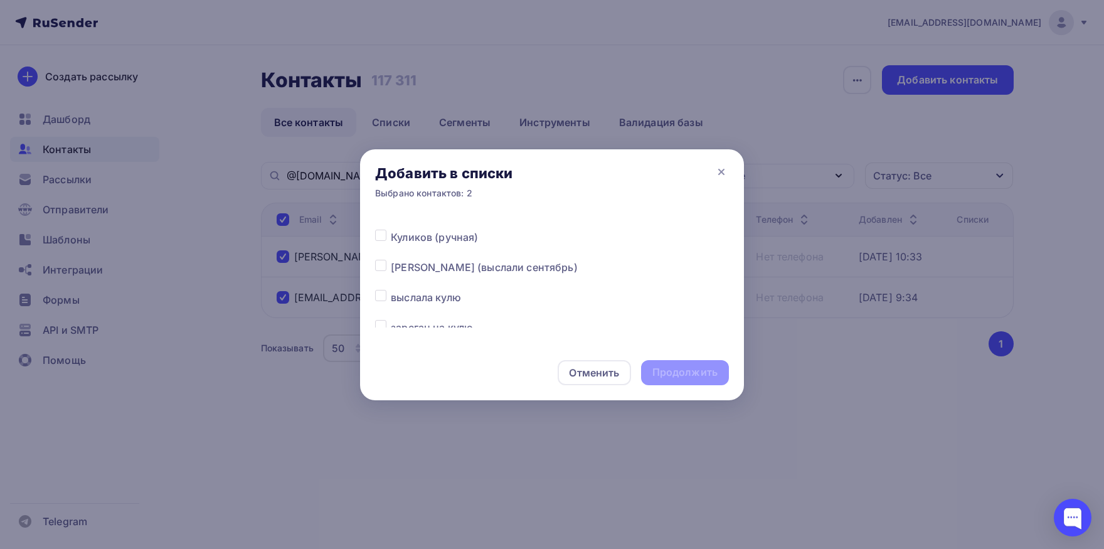
click at [391, 260] on label at bounding box center [391, 260] width 0 height 0
click at [383, 268] on input "checkbox" at bounding box center [380, 265] width 11 height 11
checkbox input "true"
click at [666, 365] on div "Продолжить" at bounding box center [685, 372] width 88 height 25
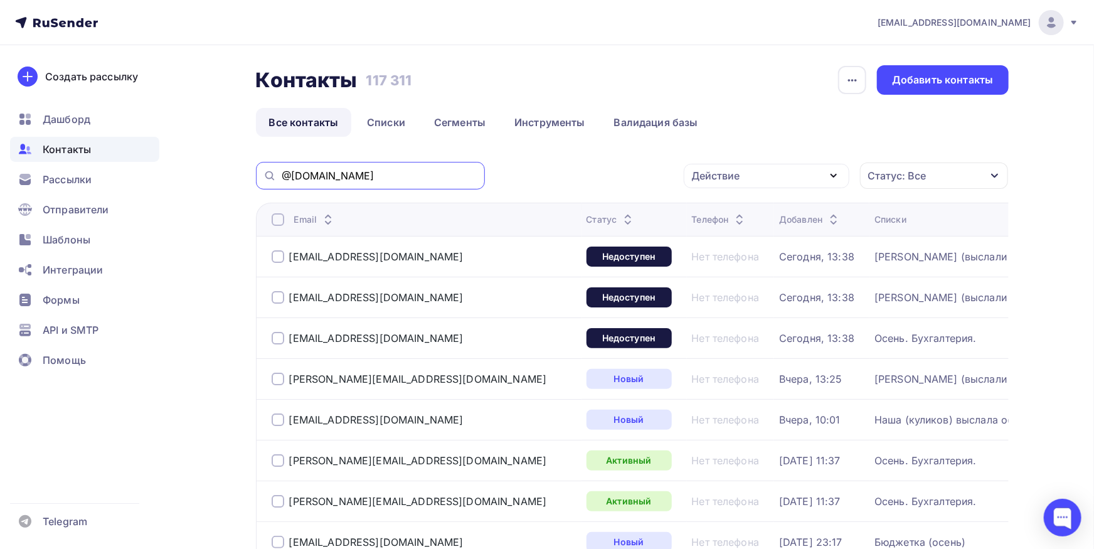
click at [406, 182] on input "@[DOMAIN_NAME]" at bounding box center [380, 176] width 196 height 14
click at [393, 129] on link "Списки" at bounding box center [386, 122] width 65 height 29
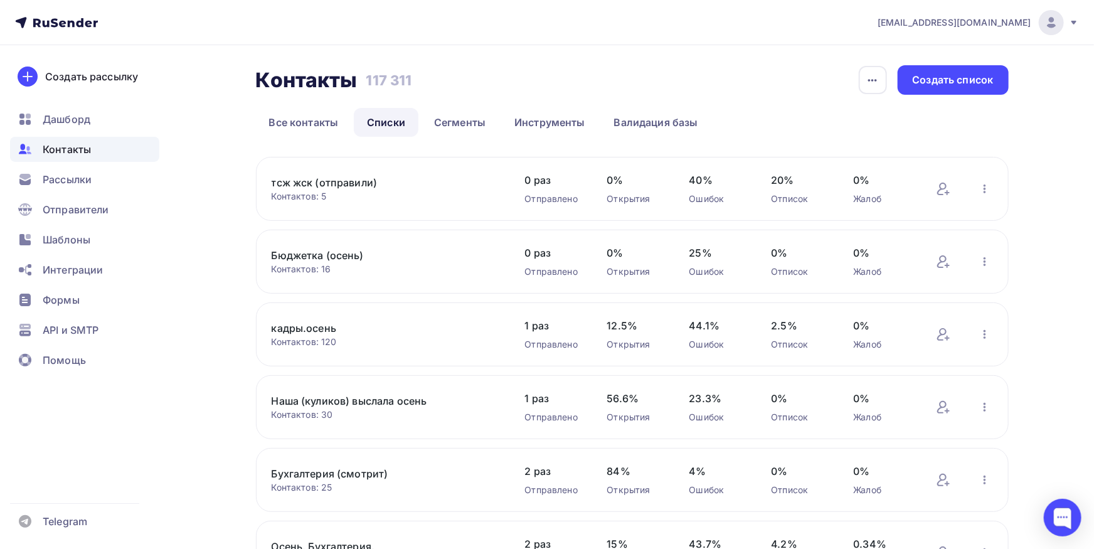
scroll to position [414, 0]
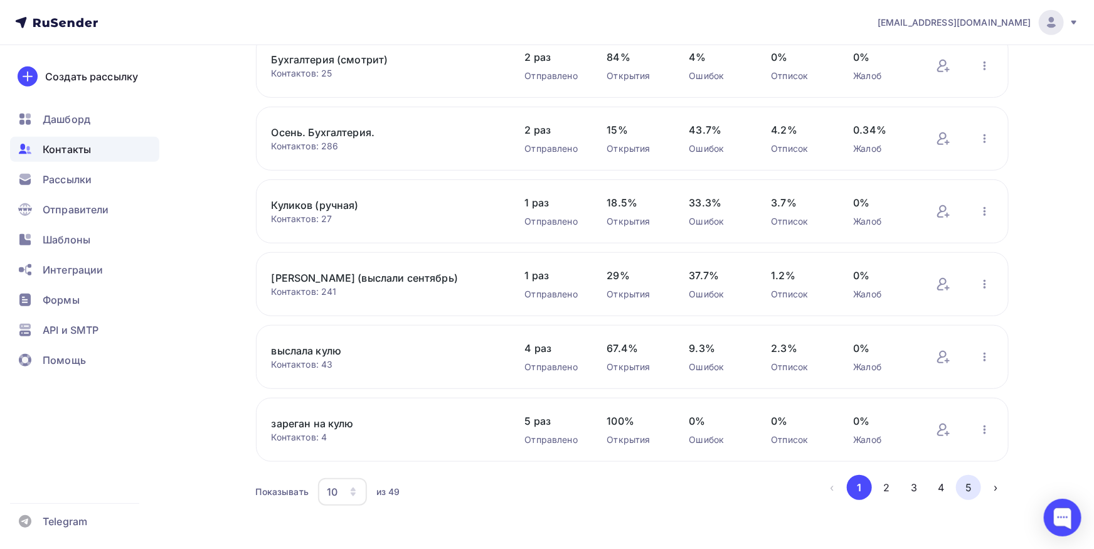
click at [964, 489] on button "5" at bounding box center [968, 487] width 25 height 25
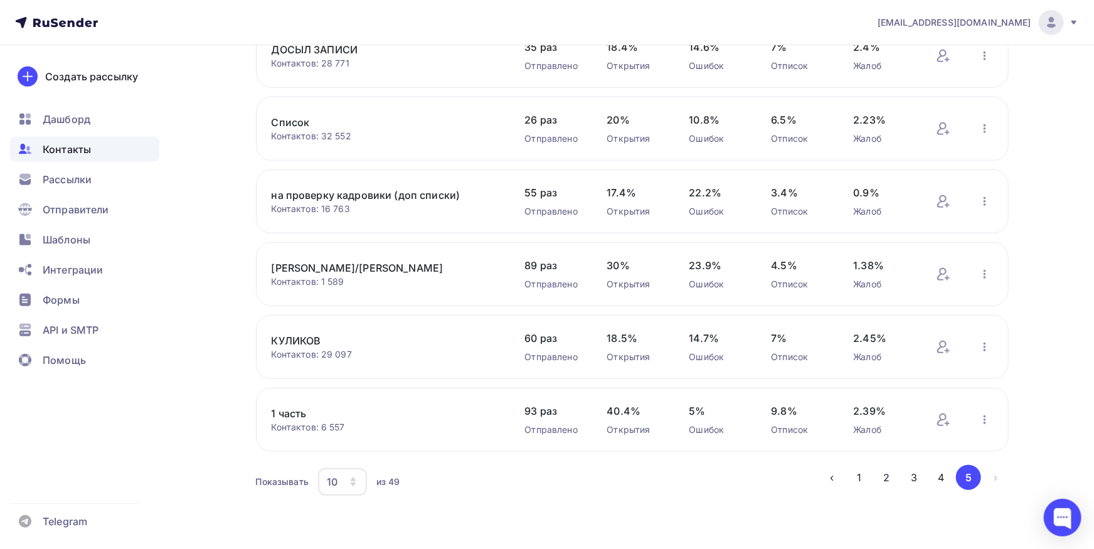
scroll to position [350, 0]
click at [314, 271] on link "[PERSON_NAME]/[PERSON_NAME]" at bounding box center [378, 269] width 213 height 15
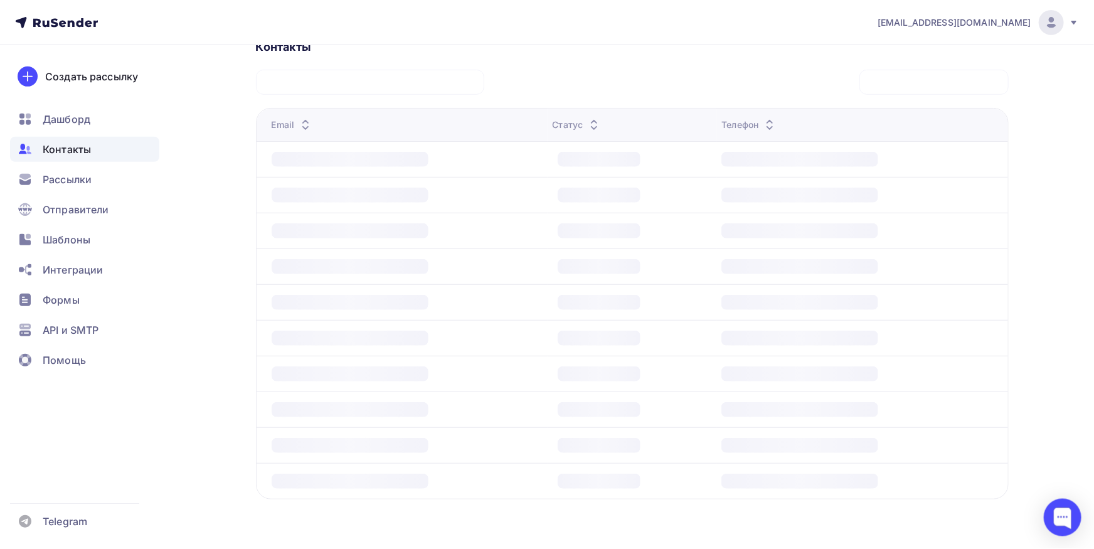
scroll to position [328, 0]
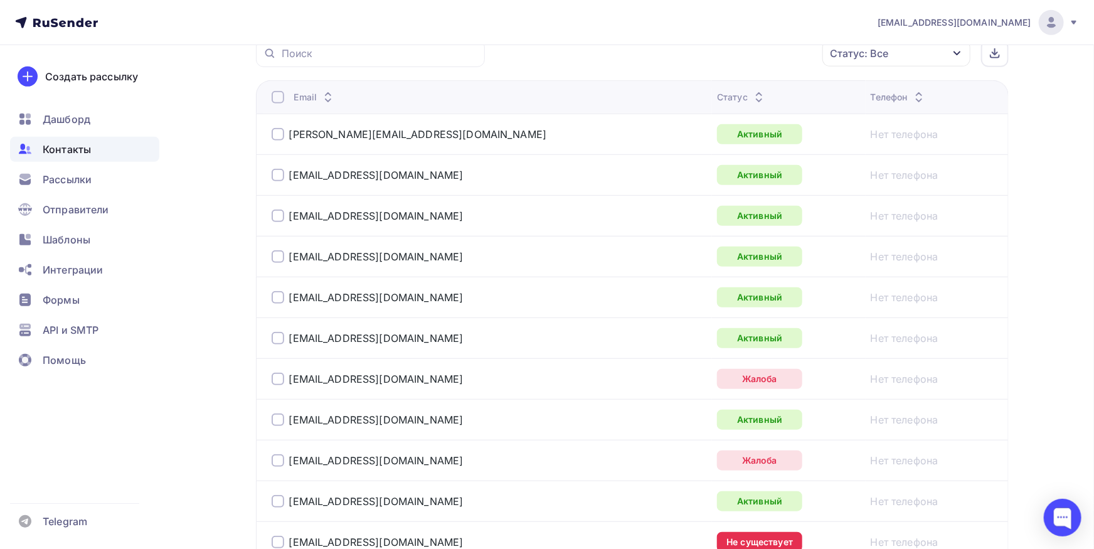
click at [874, 59] on div "Статус: Все" at bounding box center [860, 53] width 58 height 15
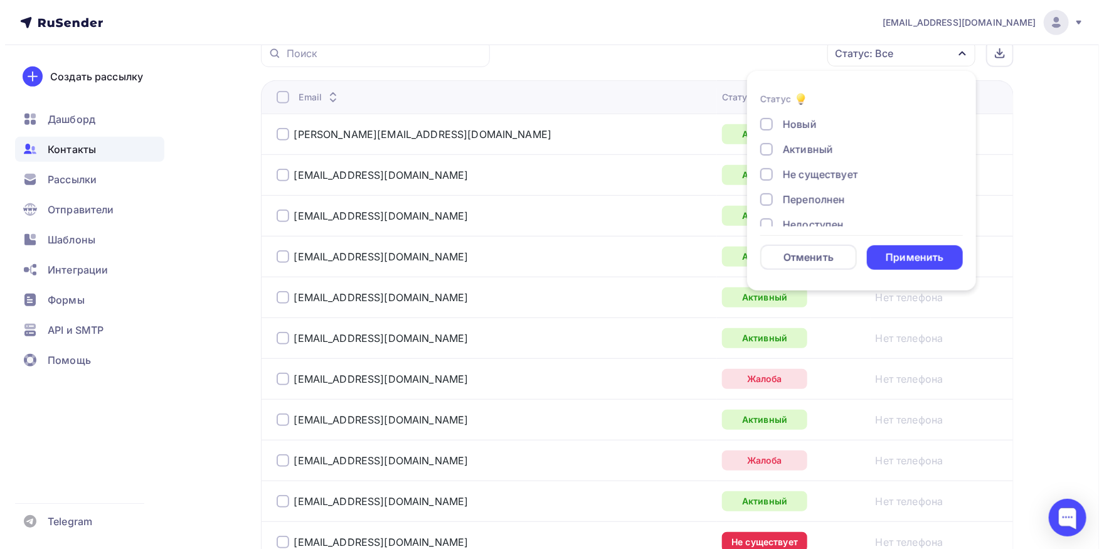
scroll to position [25, 0]
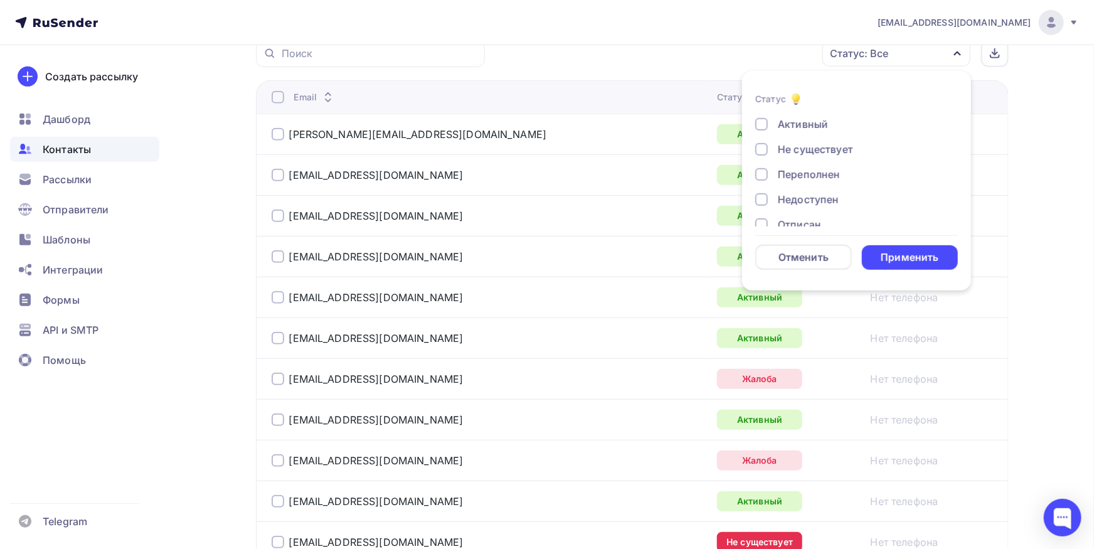
click at [832, 198] on div "Недоступен" at bounding box center [808, 199] width 61 height 15
click at [908, 260] on div "Применить" at bounding box center [910, 257] width 58 height 14
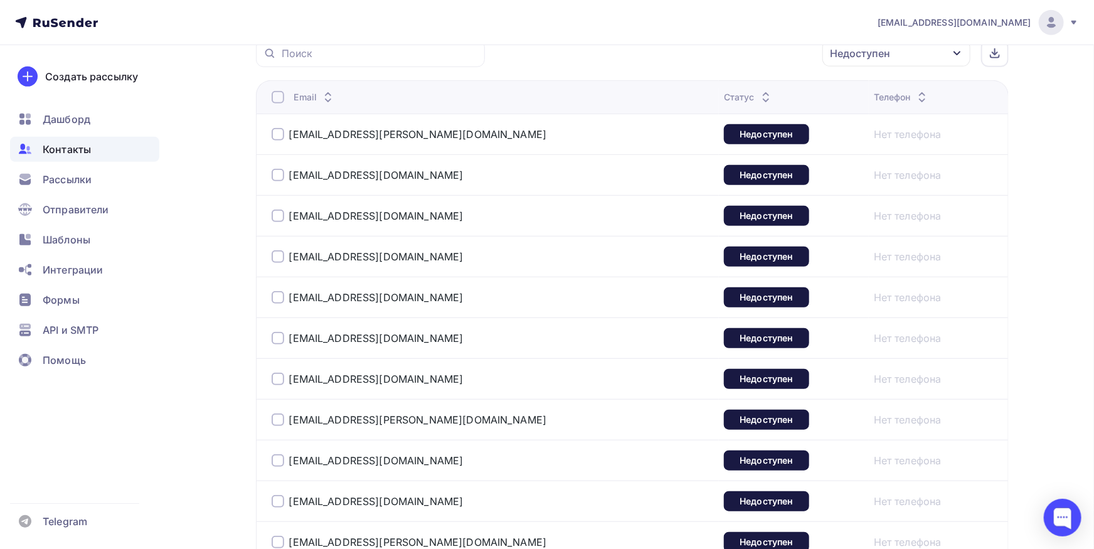
click at [274, 136] on div at bounding box center [278, 134] width 13 height 13
click at [784, 56] on div "Действие" at bounding box center [729, 53] width 166 height 24
click at [736, 97] on link "Добавить в списки" at bounding box center [729, 90] width 151 height 25
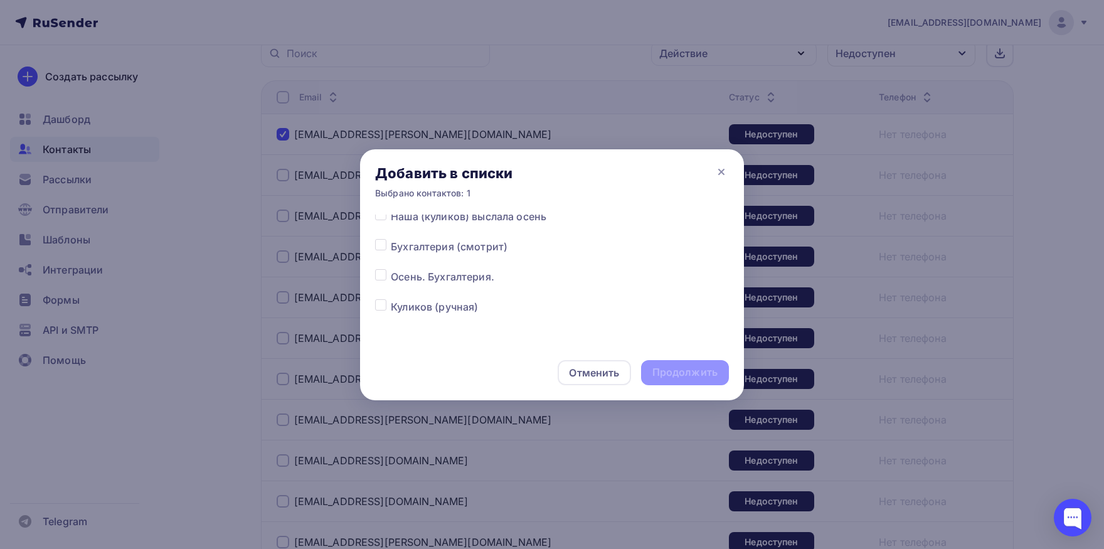
scroll to position [131, 0]
click at [391, 265] on label at bounding box center [391, 265] width 0 height 0
click at [381, 276] on input "checkbox" at bounding box center [380, 270] width 11 height 11
checkbox input "true"
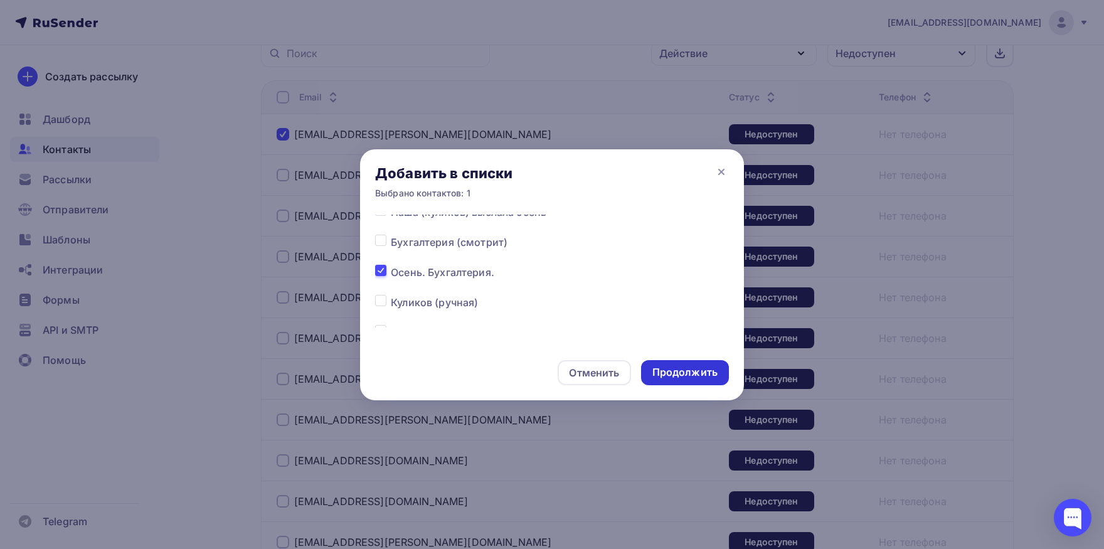
click at [672, 371] on div "Продолжить" at bounding box center [684, 372] width 65 height 14
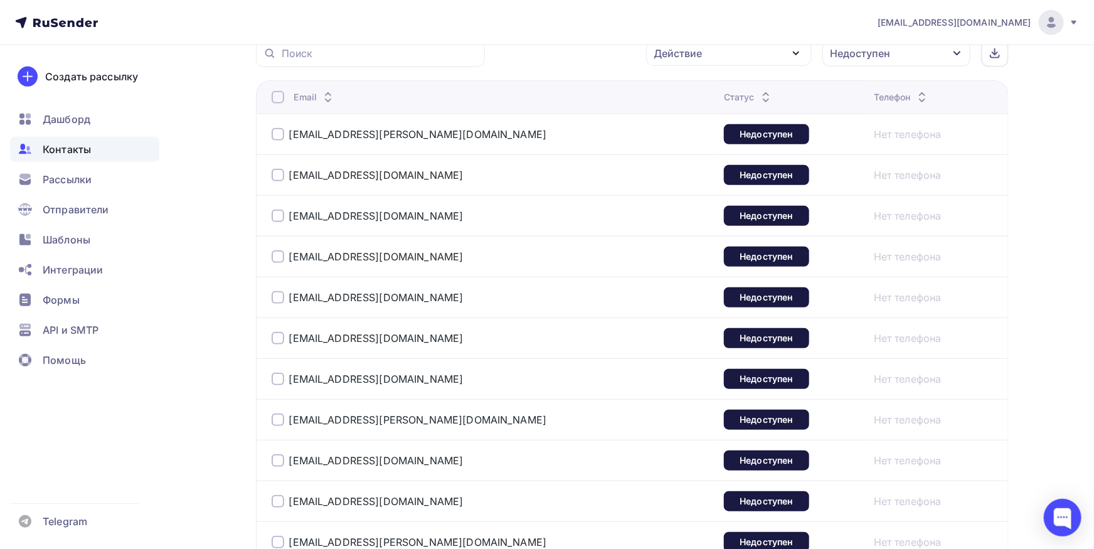
click at [363, 61] on div at bounding box center [370, 54] width 229 height 28
drag, startPoint x: 282, startPoint y: 132, endPoint x: 457, endPoint y: 135, distance: 175.7
click at [282, 133] on div at bounding box center [278, 134] width 13 height 13
drag, startPoint x: 700, startPoint y: 52, endPoint x: 687, endPoint y: 93, distance: 43.3
click at [699, 52] on div "Действие" at bounding box center [678, 53] width 48 height 15
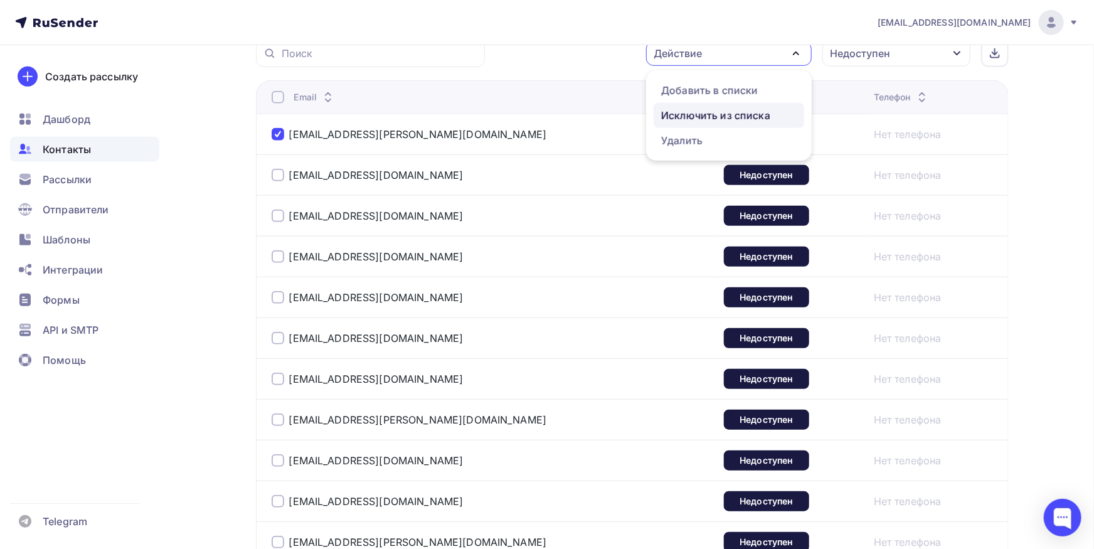
click at [684, 115] on div "Исключить из списка" at bounding box center [715, 115] width 109 height 15
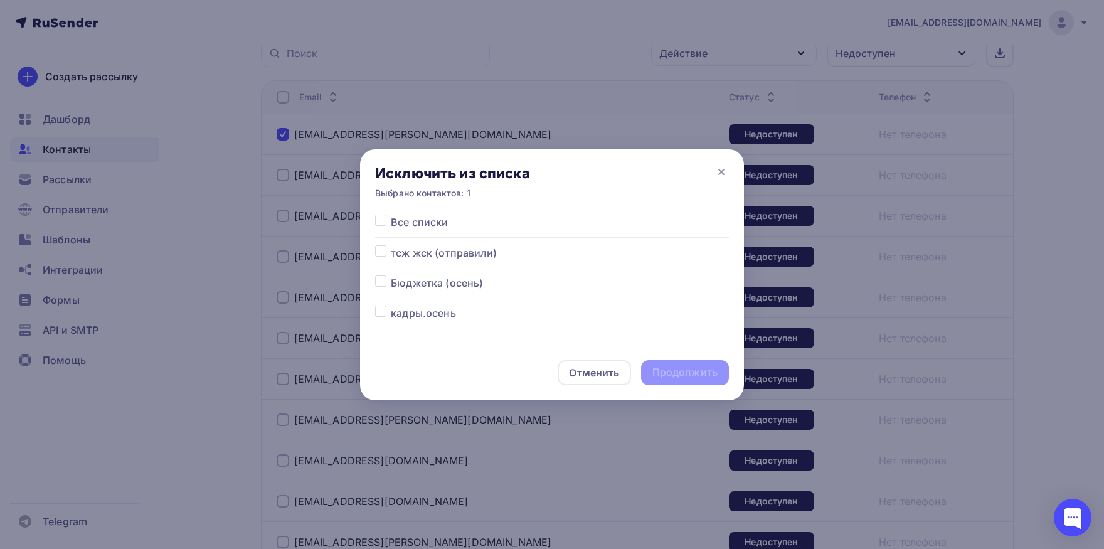
click at [391, 215] on label at bounding box center [391, 215] width 0 height 0
click at [385, 221] on input "checkbox" at bounding box center [380, 220] width 11 height 11
checkbox input "true"
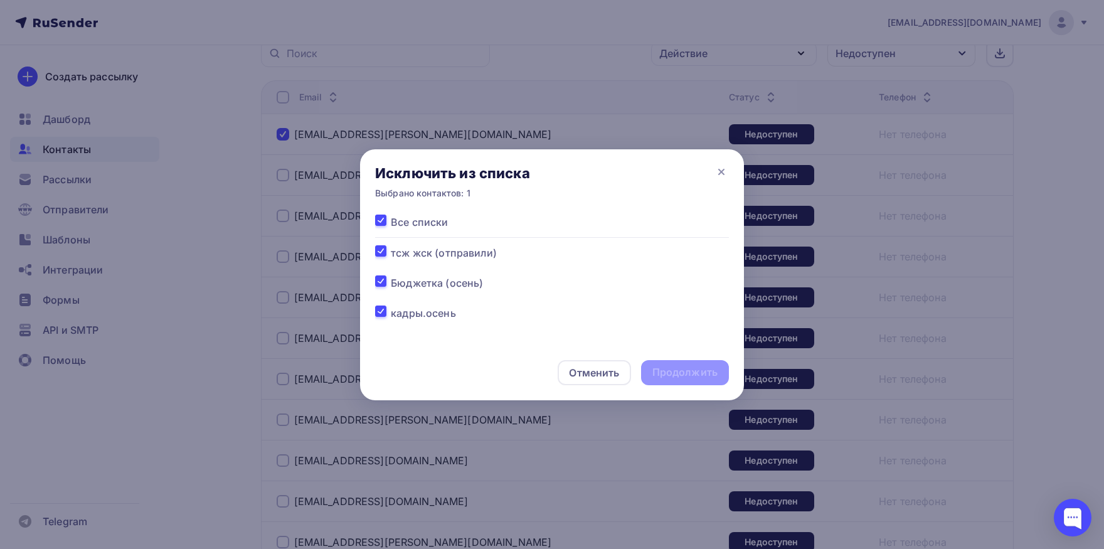
checkbox input "true"
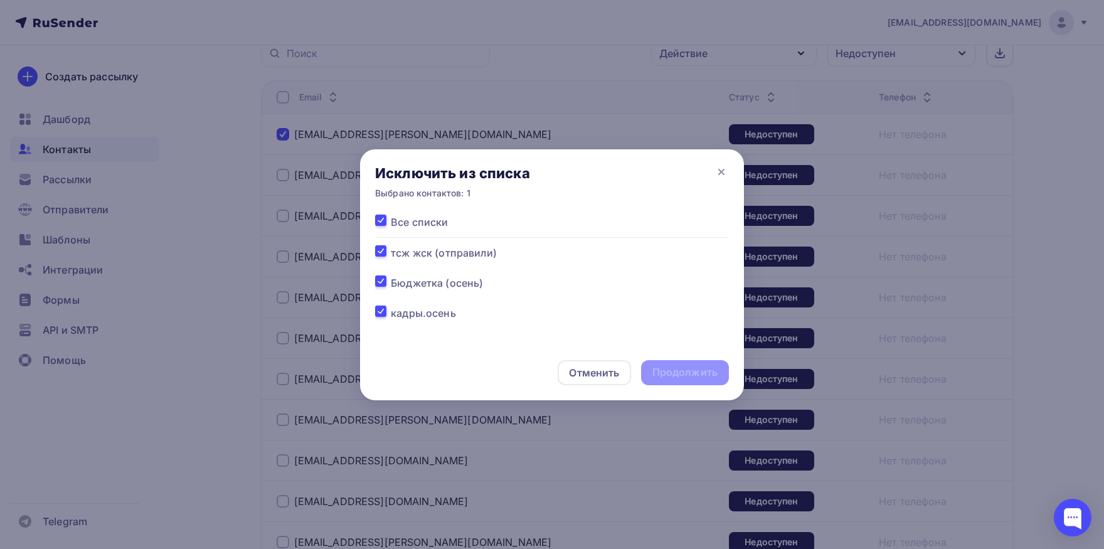
checkbox input "true"
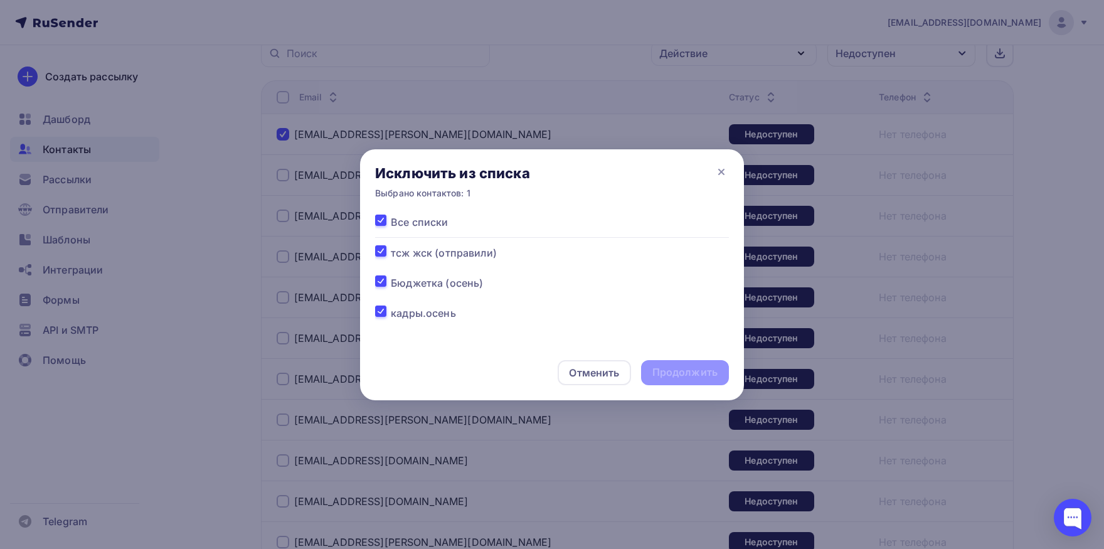
checkbox input "true"
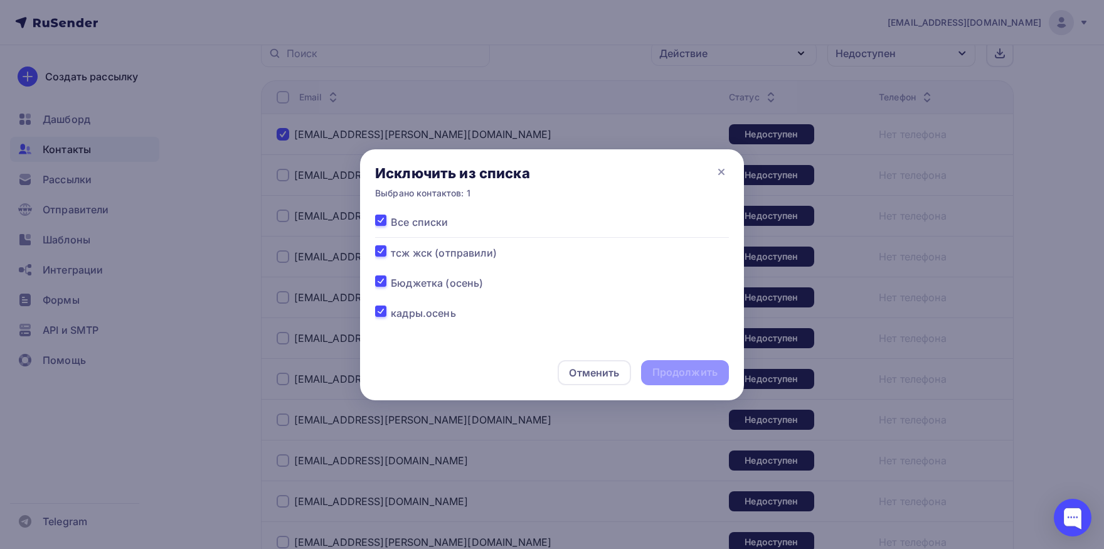
checkbox input "true"
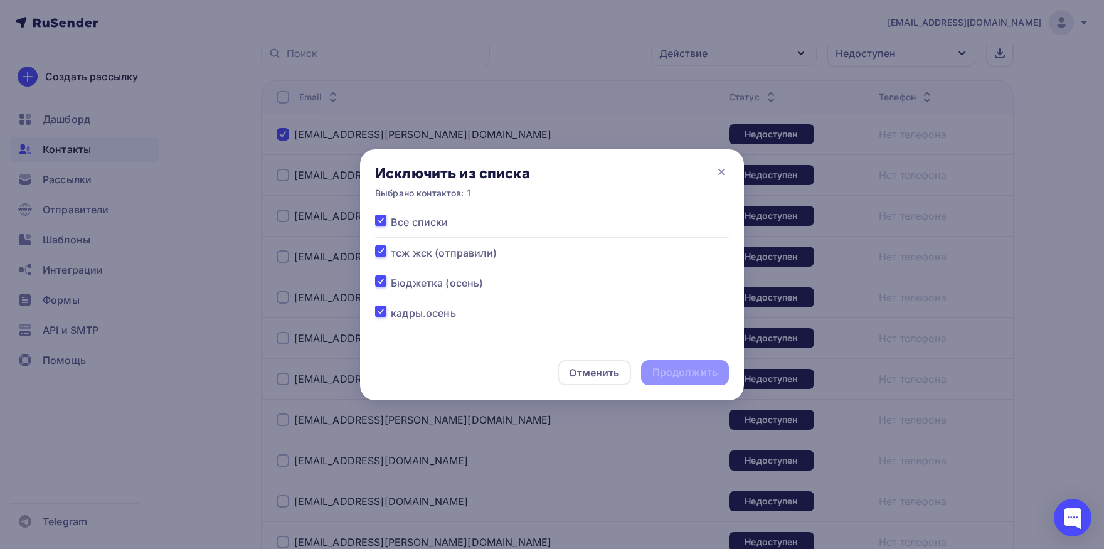
checkbox input "true"
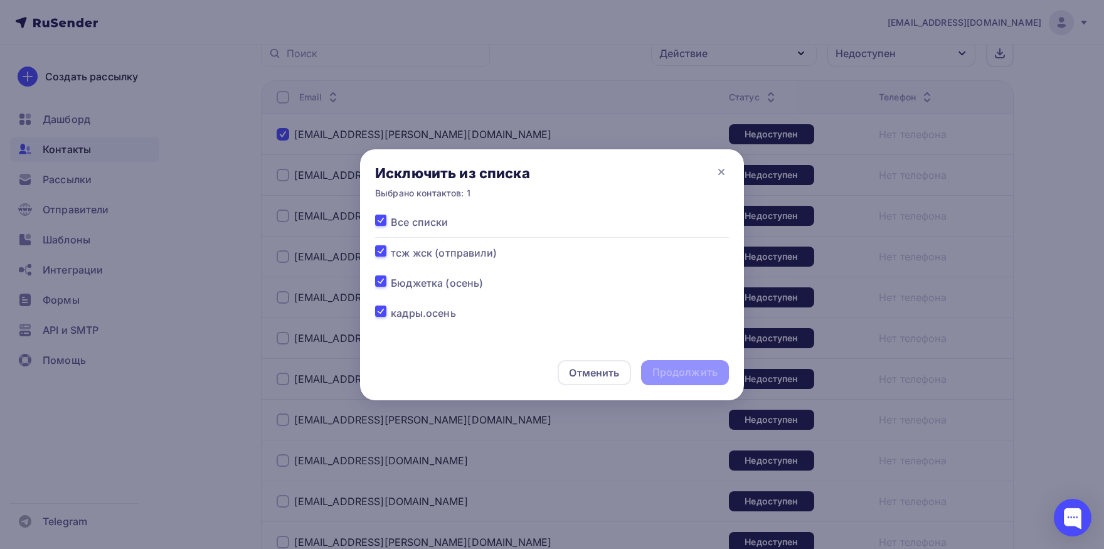
checkbox input "true"
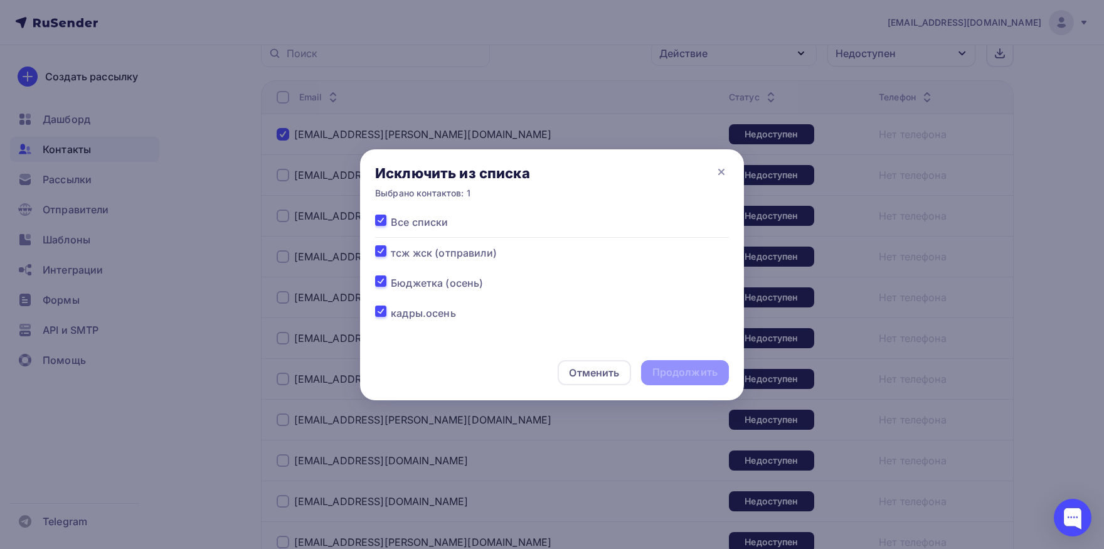
checkbox input "true"
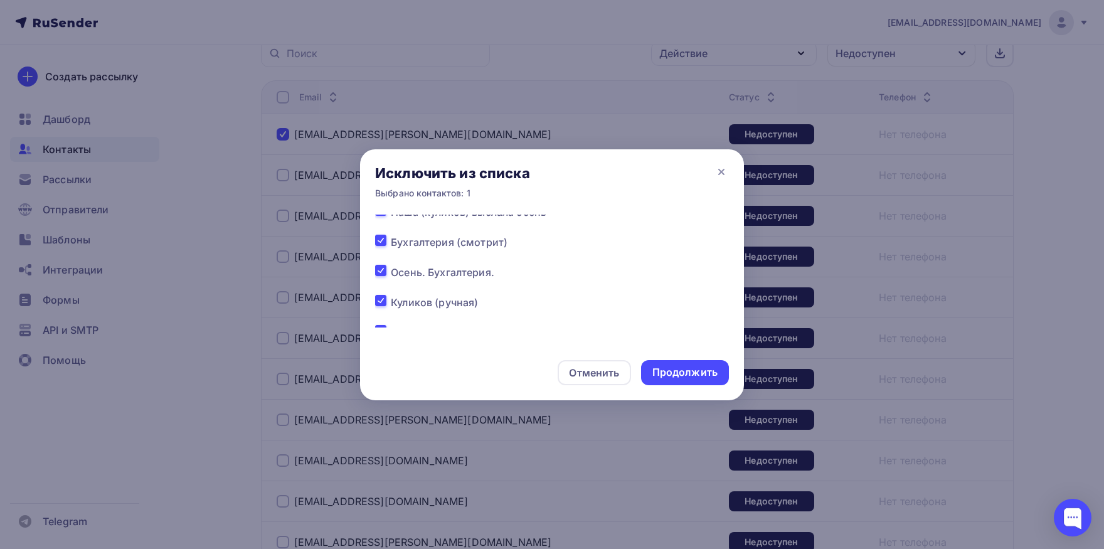
click at [391, 265] on label at bounding box center [391, 265] width 0 height 0
click at [376, 269] on input "checkbox" at bounding box center [380, 270] width 11 height 11
click at [671, 370] on div "Продолжить" at bounding box center [684, 372] width 65 height 14
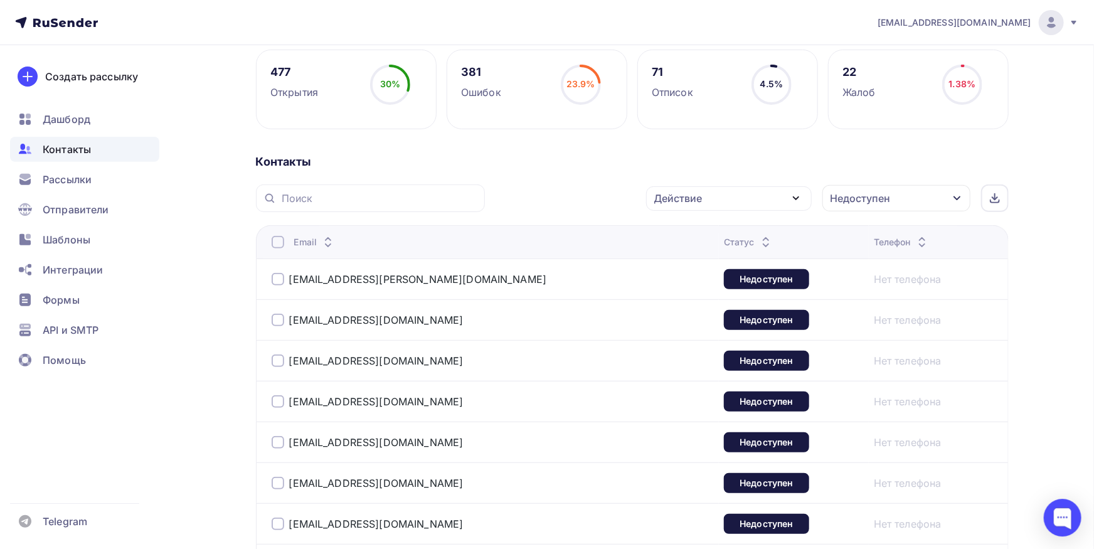
scroll to position [190, 0]
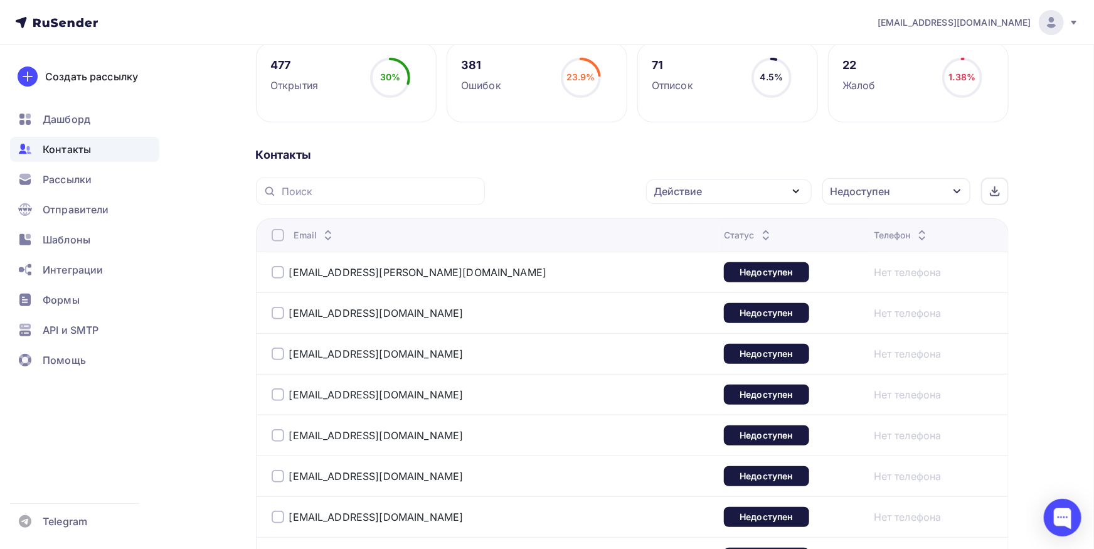
click at [866, 192] on div "Недоступен" at bounding box center [861, 191] width 60 height 15
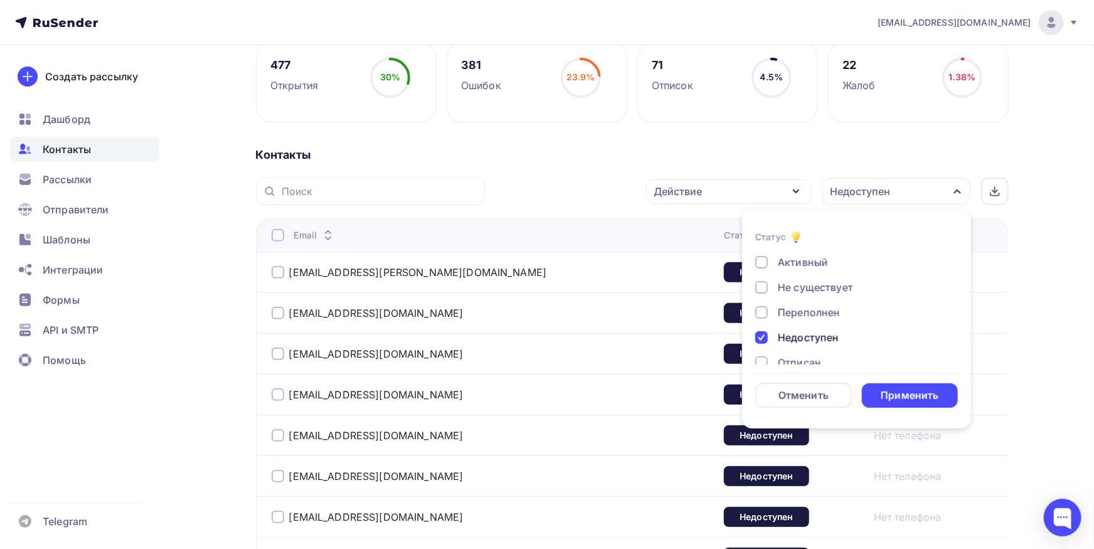
click at [979, 157] on div "Контакты" at bounding box center [632, 154] width 753 height 15
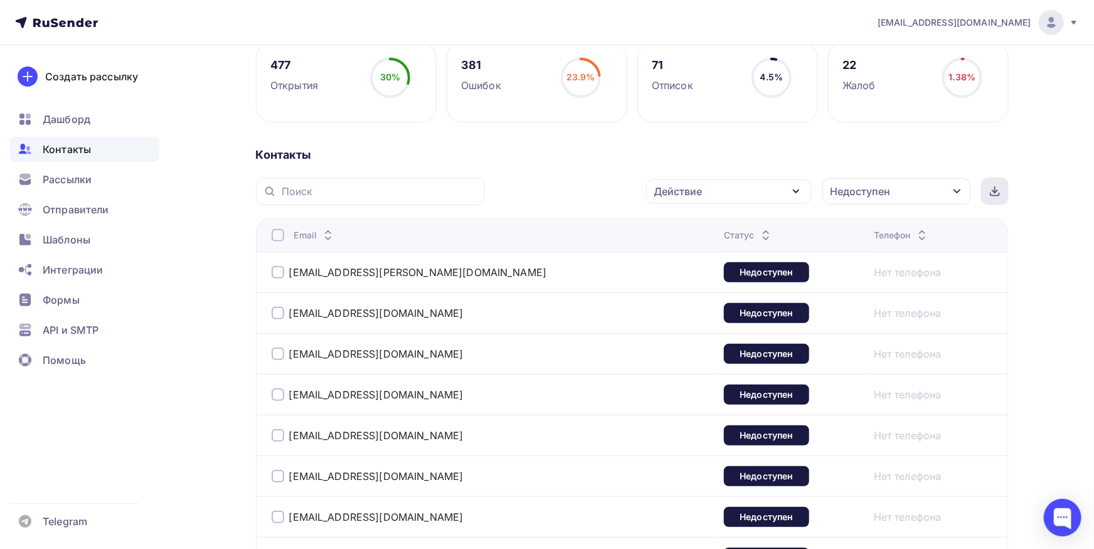
click at [994, 194] on icon at bounding box center [995, 191] width 10 height 10
